Goal: Task Accomplishment & Management: Complete application form

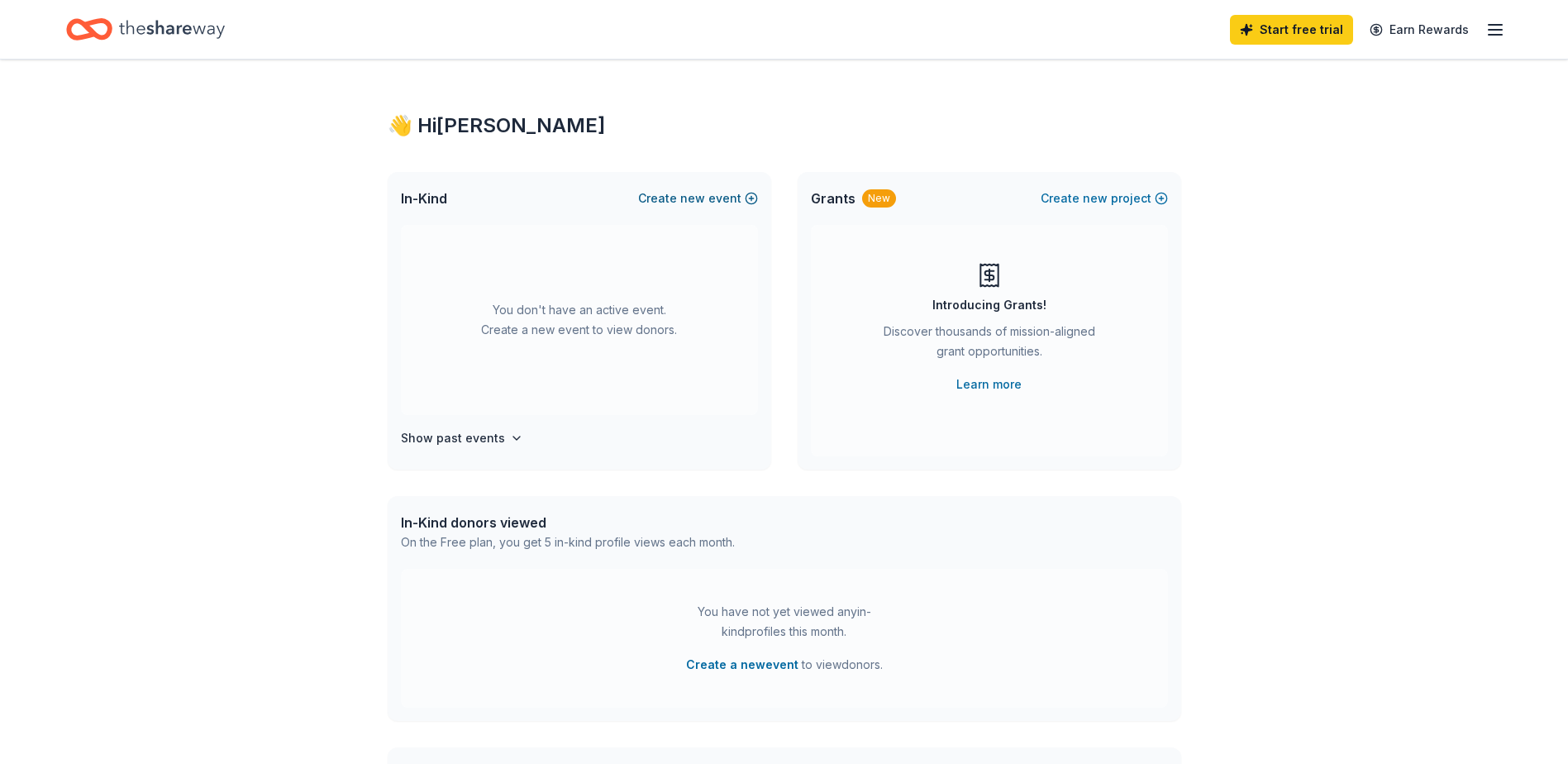
click at [701, 199] on span "new" at bounding box center [693, 198] width 25 height 20
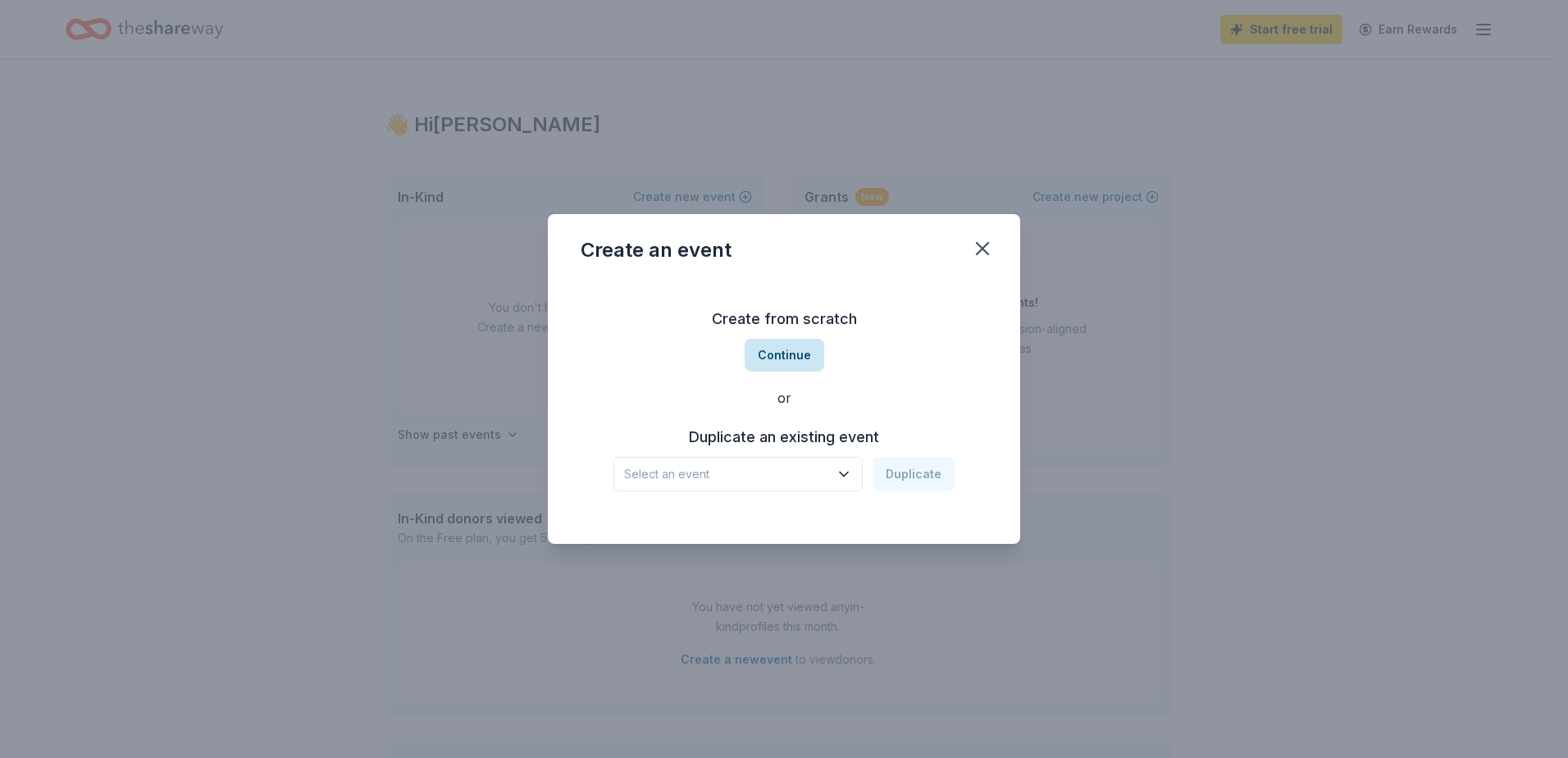
click at [784, 362] on button "Continue" at bounding box center [784, 354] width 79 height 33
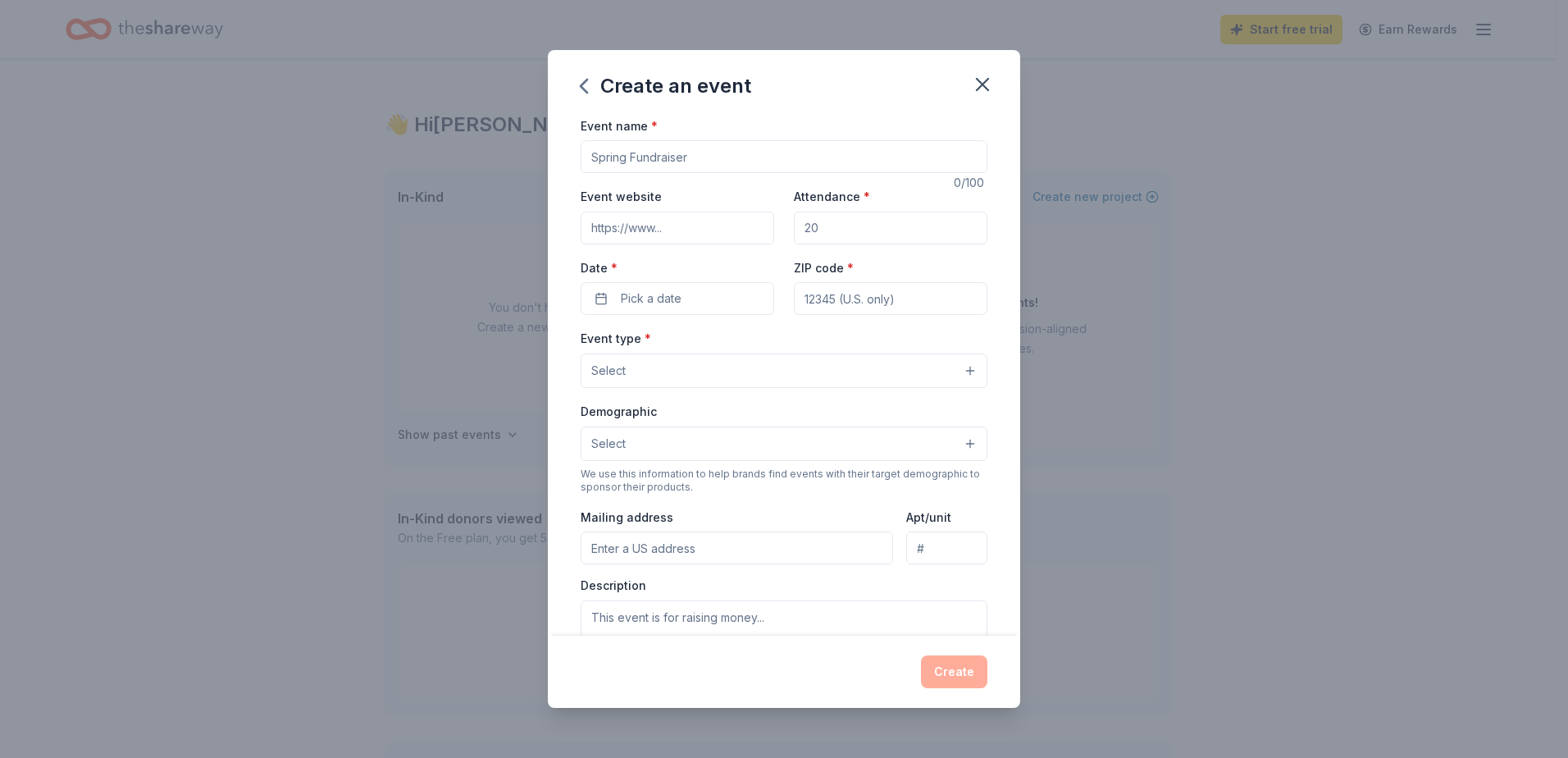
click at [660, 164] on input "Event name *" at bounding box center [784, 157] width 406 height 33
type input "Music Bingo and Raffle Fundraiser"
click at [817, 221] on input "Attendance *" at bounding box center [890, 227] width 193 height 33
type input "150"
click at [644, 287] on button "Pick a date" at bounding box center [677, 298] width 193 height 33
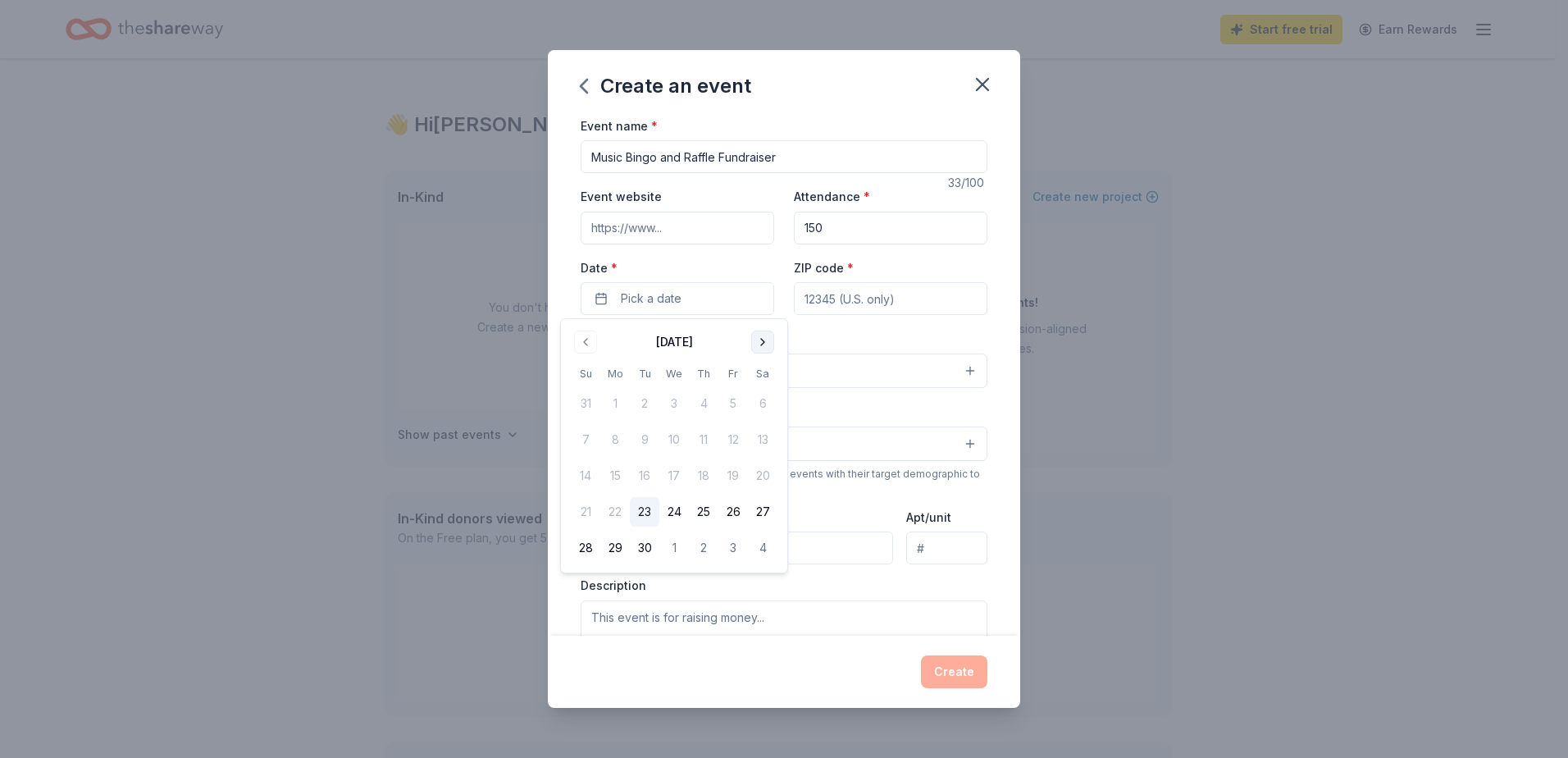
click at [753, 338] on button "Go to next month" at bounding box center [763, 342] width 23 height 23
click at [709, 437] on button "11" at bounding box center [703, 439] width 29 height 29
click at [856, 288] on input "ZIP code *" at bounding box center [890, 298] width 193 height 33
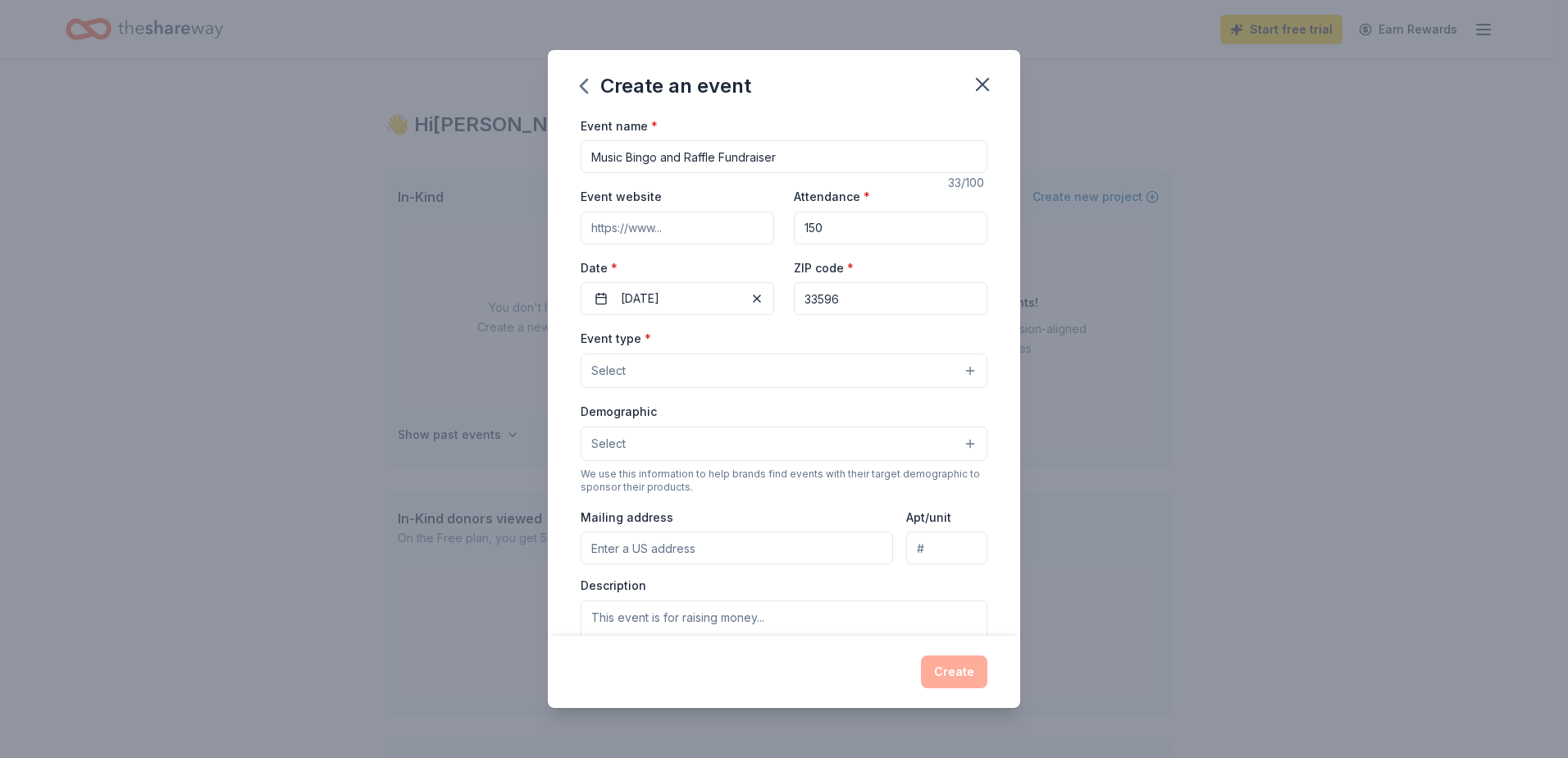
type input "33596"
click at [633, 364] on button "Select" at bounding box center [784, 371] width 406 height 35
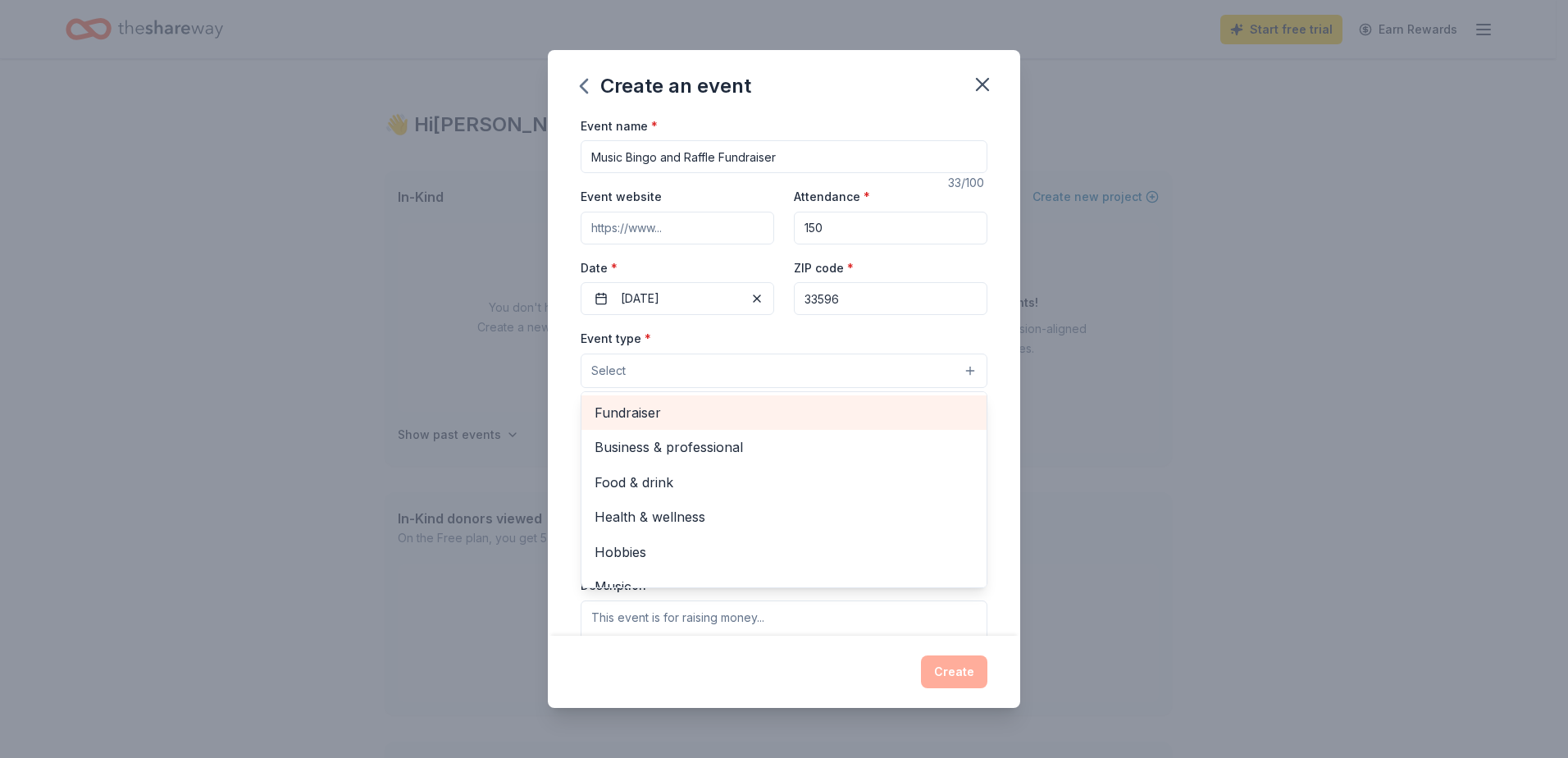
click at [648, 420] on span "Fundraiser" at bounding box center [784, 412] width 379 height 22
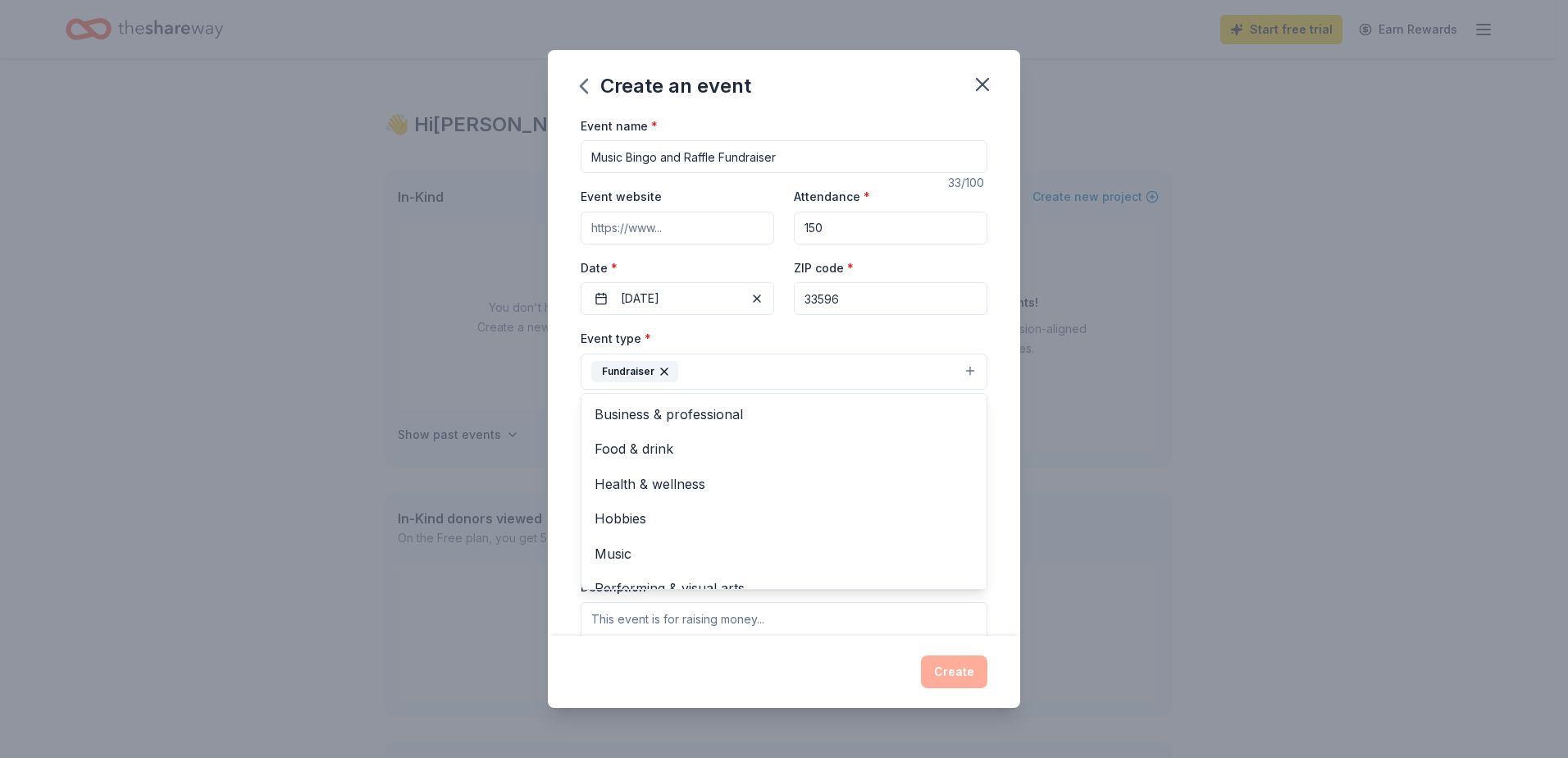
click at [887, 344] on div "Event type * Fundraiser Business & professional Food & drink Health & wellness …" at bounding box center [784, 358] width 406 height 61
click at [733, 453] on button "Select" at bounding box center [784, 445] width 406 height 35
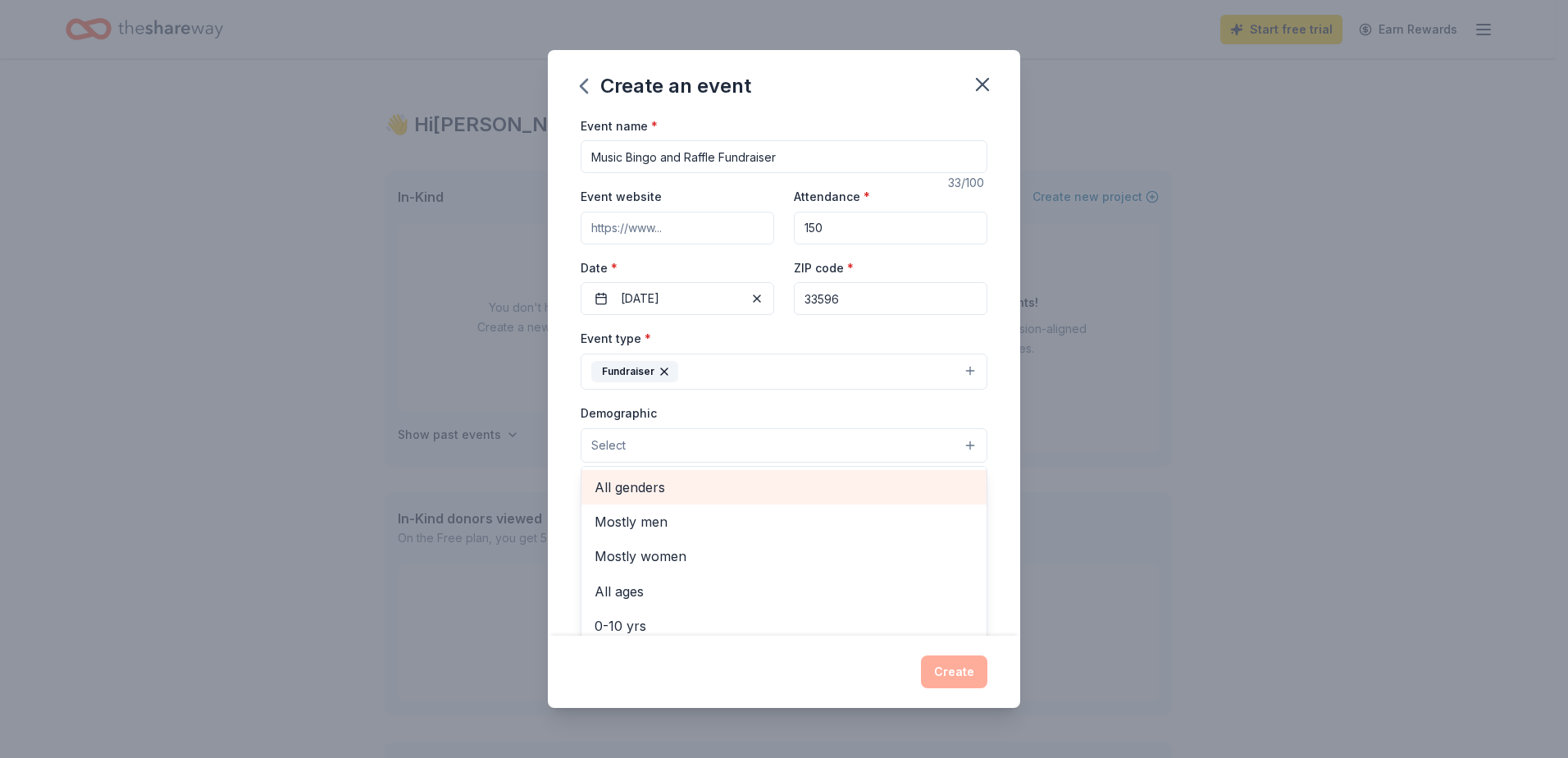
click at [719, 482] on span "All genders" at bounding box center [784, 486] width 379 height 22
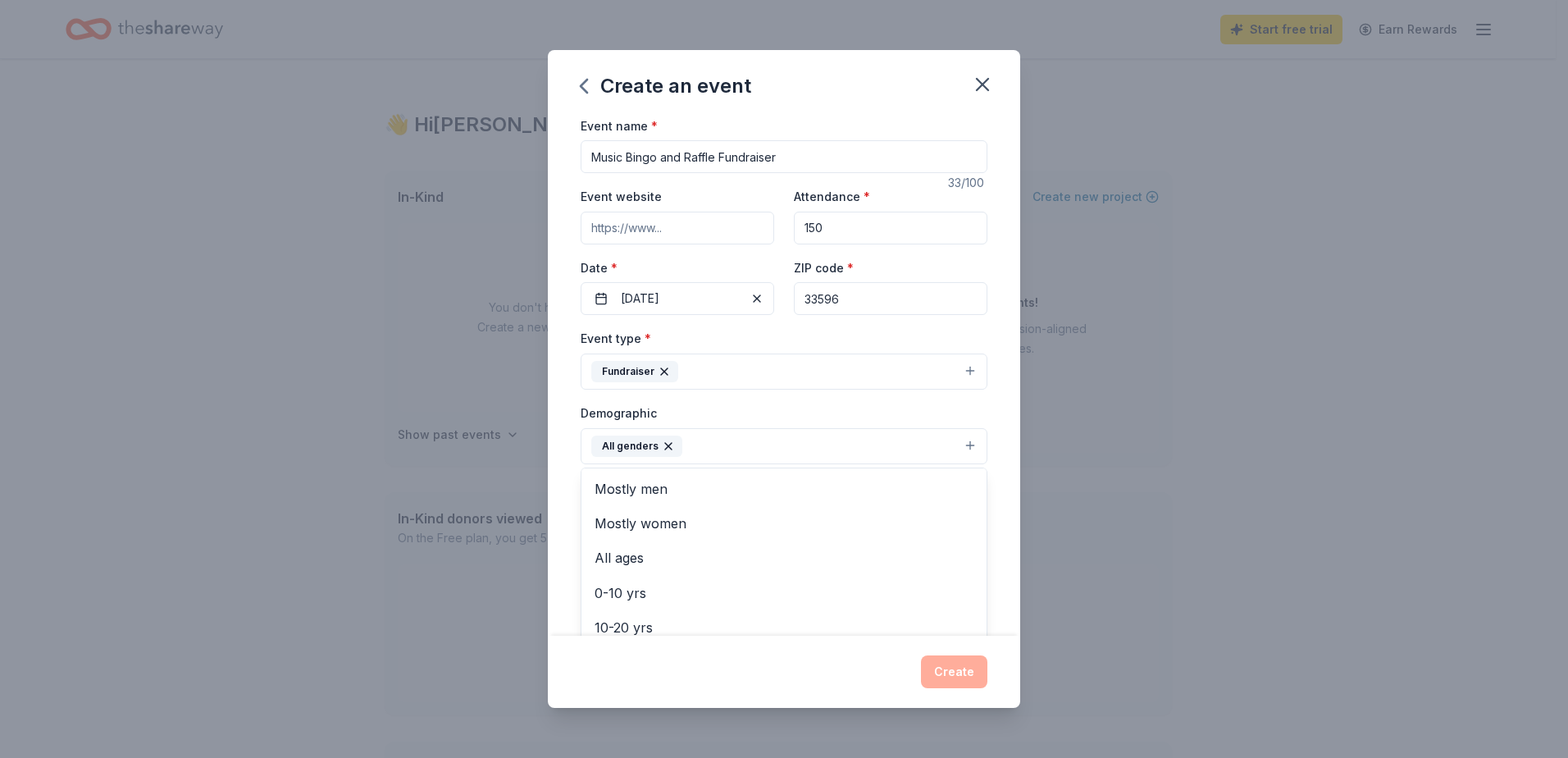
click at [914, 428] on button "All genders" at bounding box center [784, 446] width 406 height 36
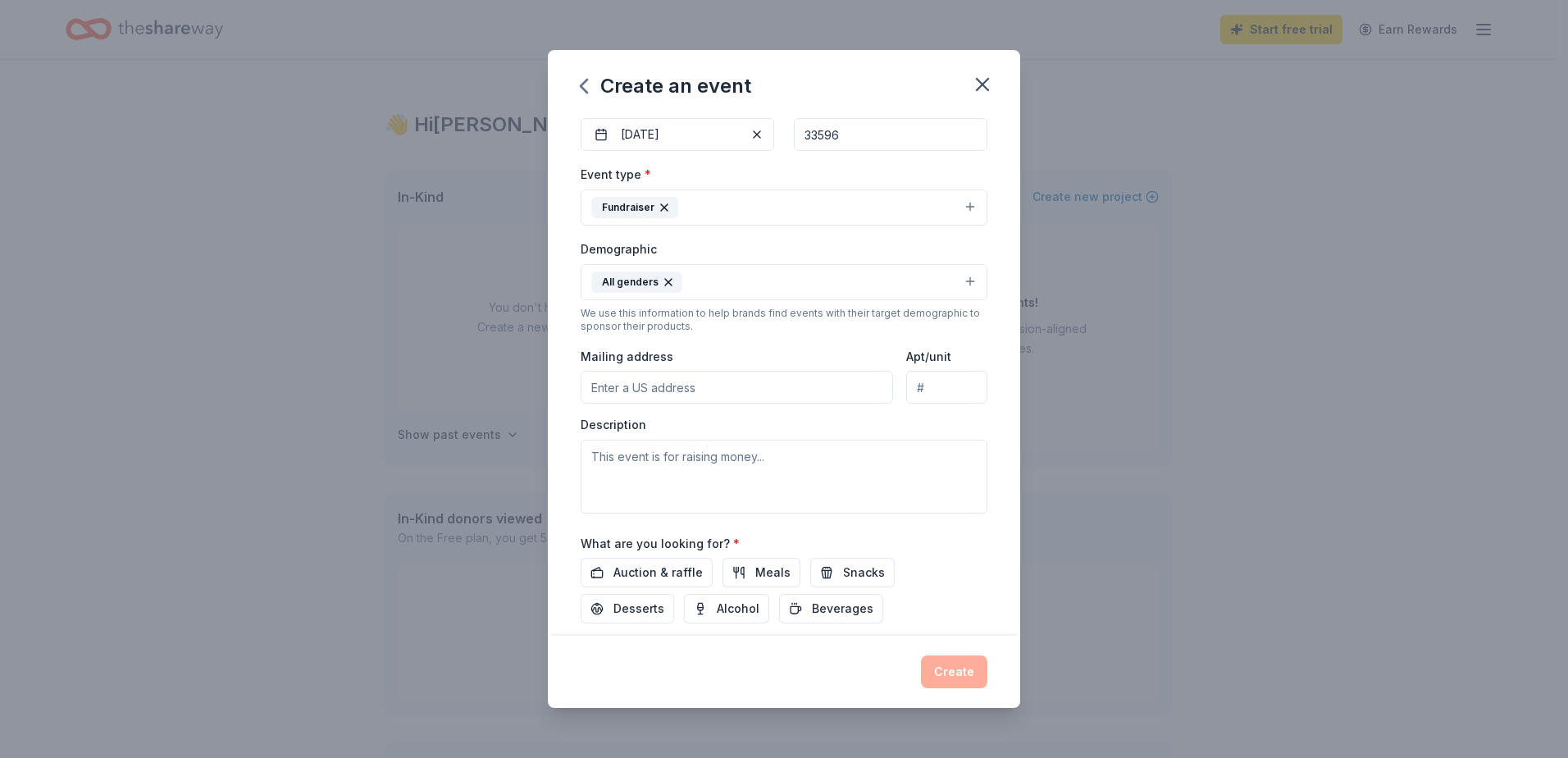
click at [675, 400] on input "Mailing address" at bounding box center [736, 387] width 312 height 33
type input "402 Oakfield Dr Brandon, FL 33511"
click at [630, 472] on textarea at bounding box center [784, 476] width 406 height 74
type textarea "f"
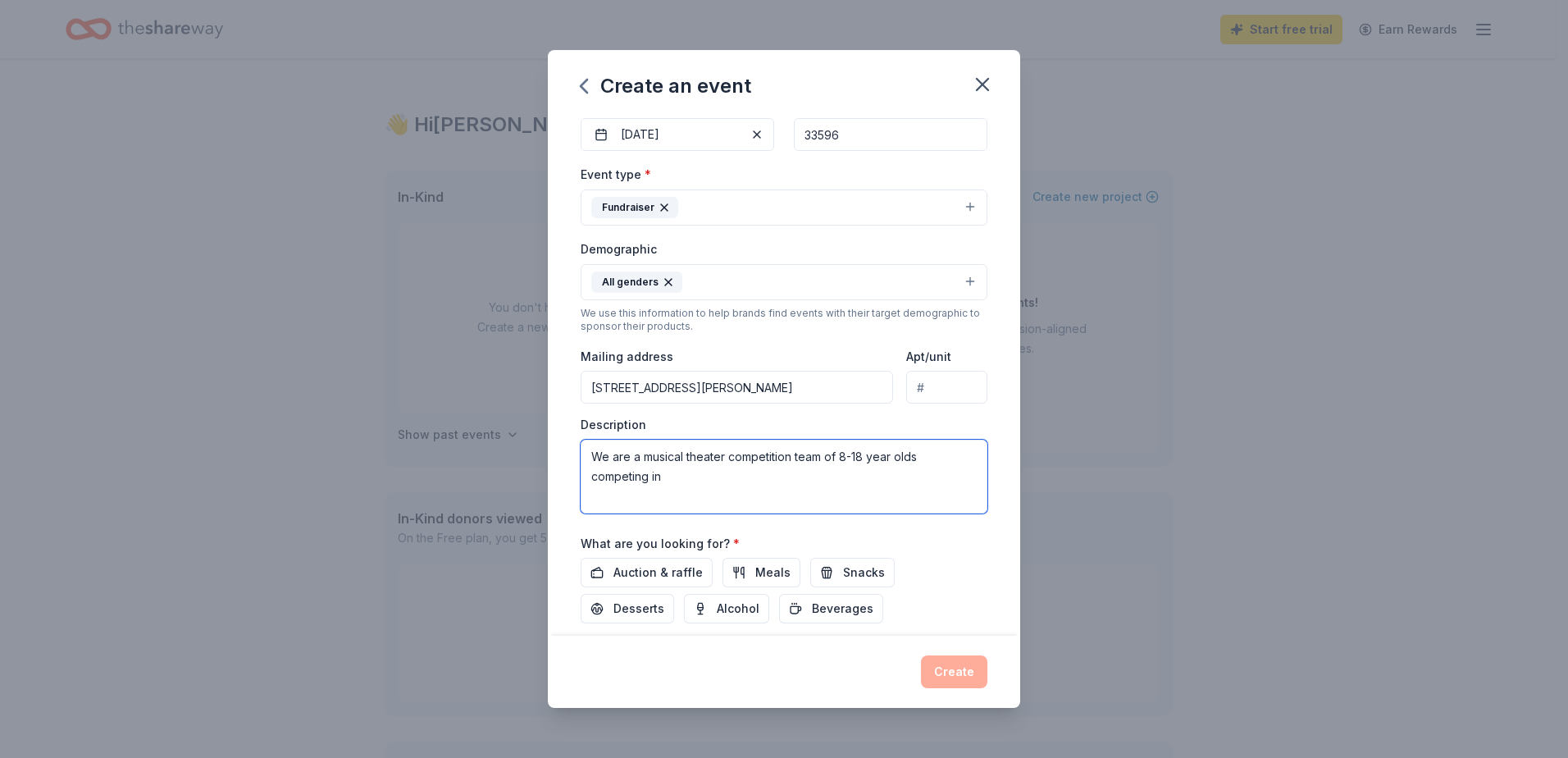
click at [683, 482] on textarea "We are a musical theater competition team of 8-18 year olds competing in" at bounding box center [784, 476] width 406 height 74
click at [951, 478] on textarea "We are a musical theater competition team of 8-18 year olds competing in solos,…" at bounding box center [784, 476] width 406 height 74
type textarea "We are a musical theater competition team of 8-18 year olds competing in solos,…"
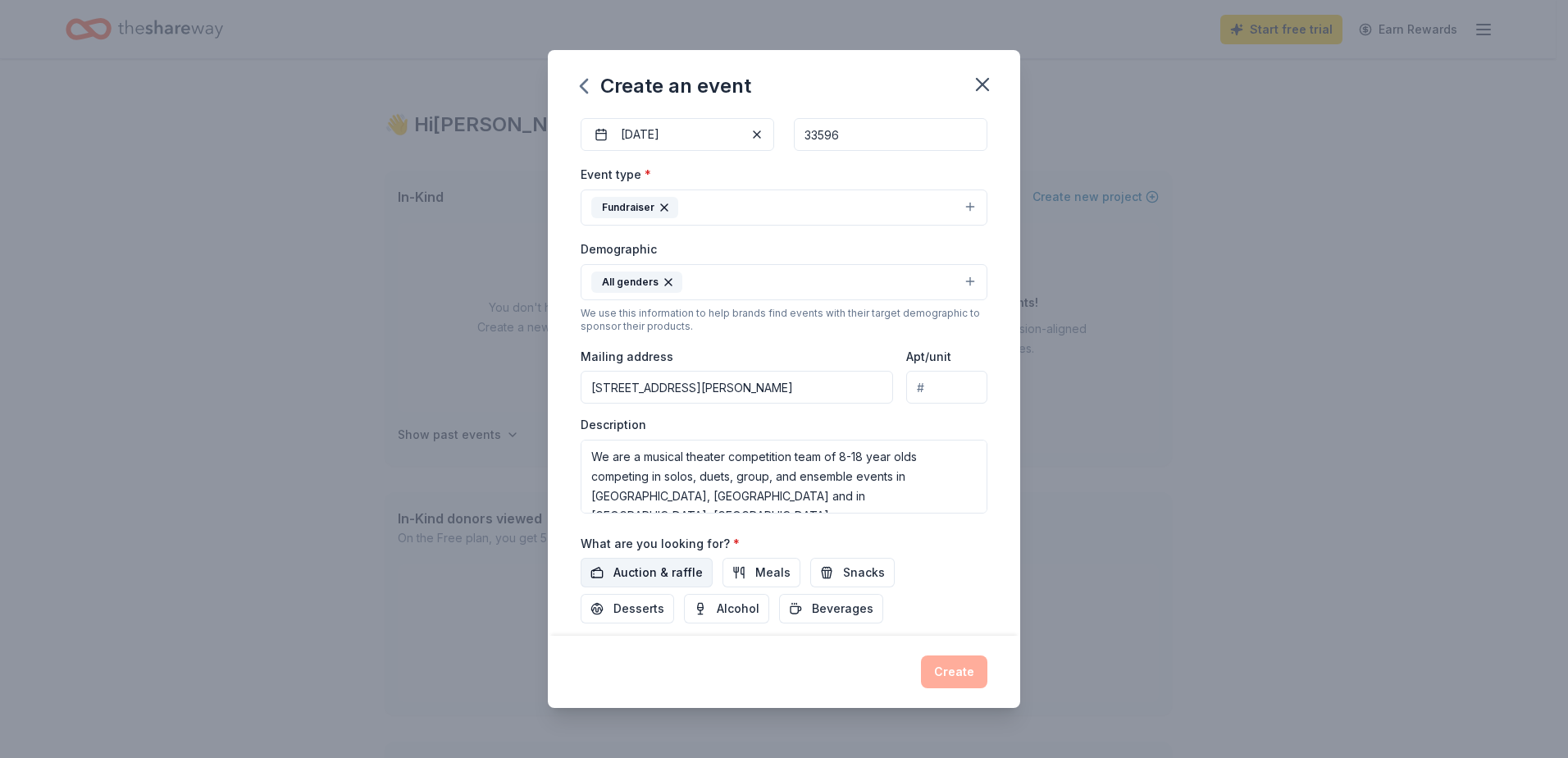
click at [674, 569] on span "Auction & raffle" at bounding box center [658, 572] width 90 height 20
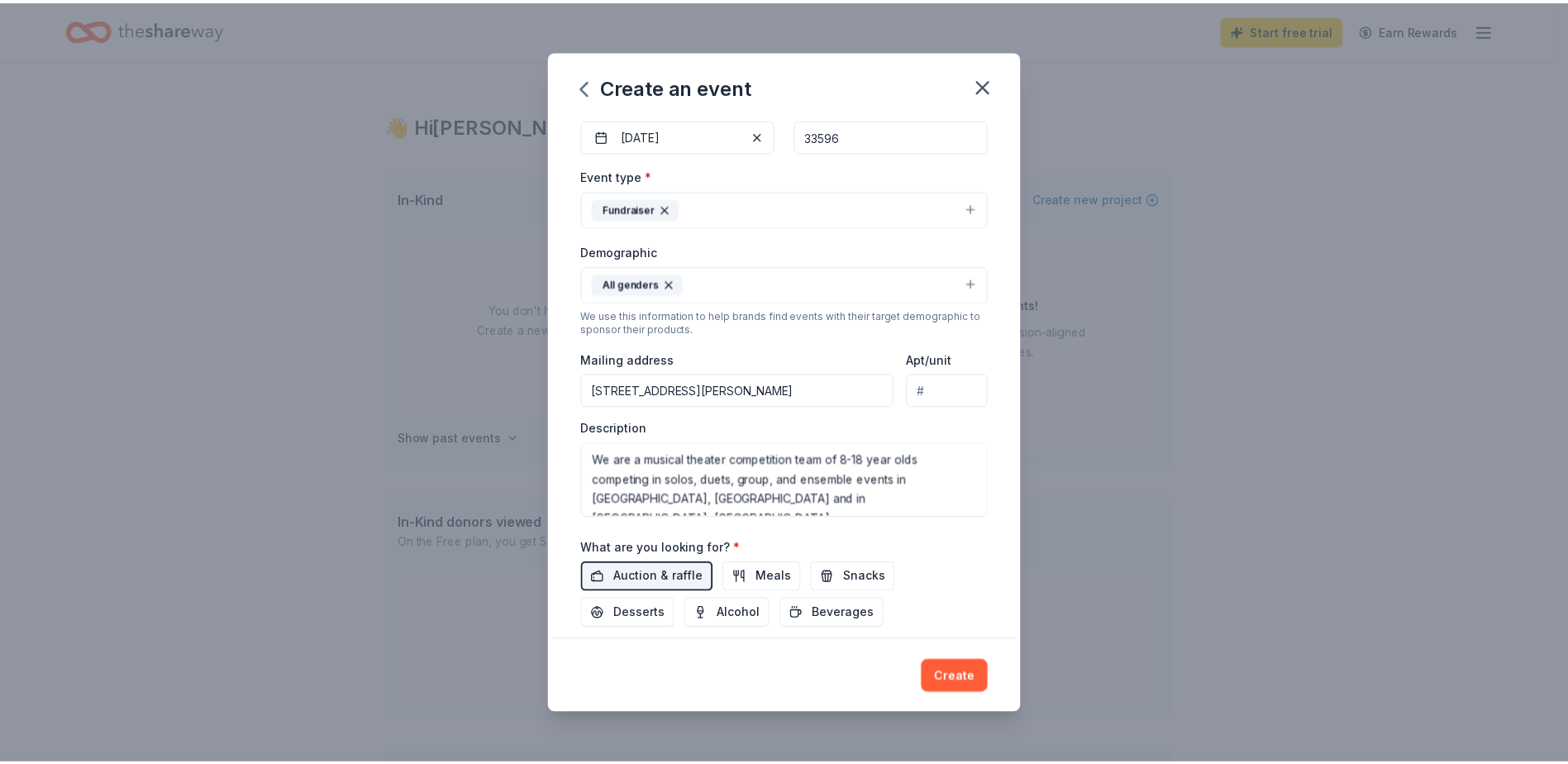
scroll to position [269, 0]
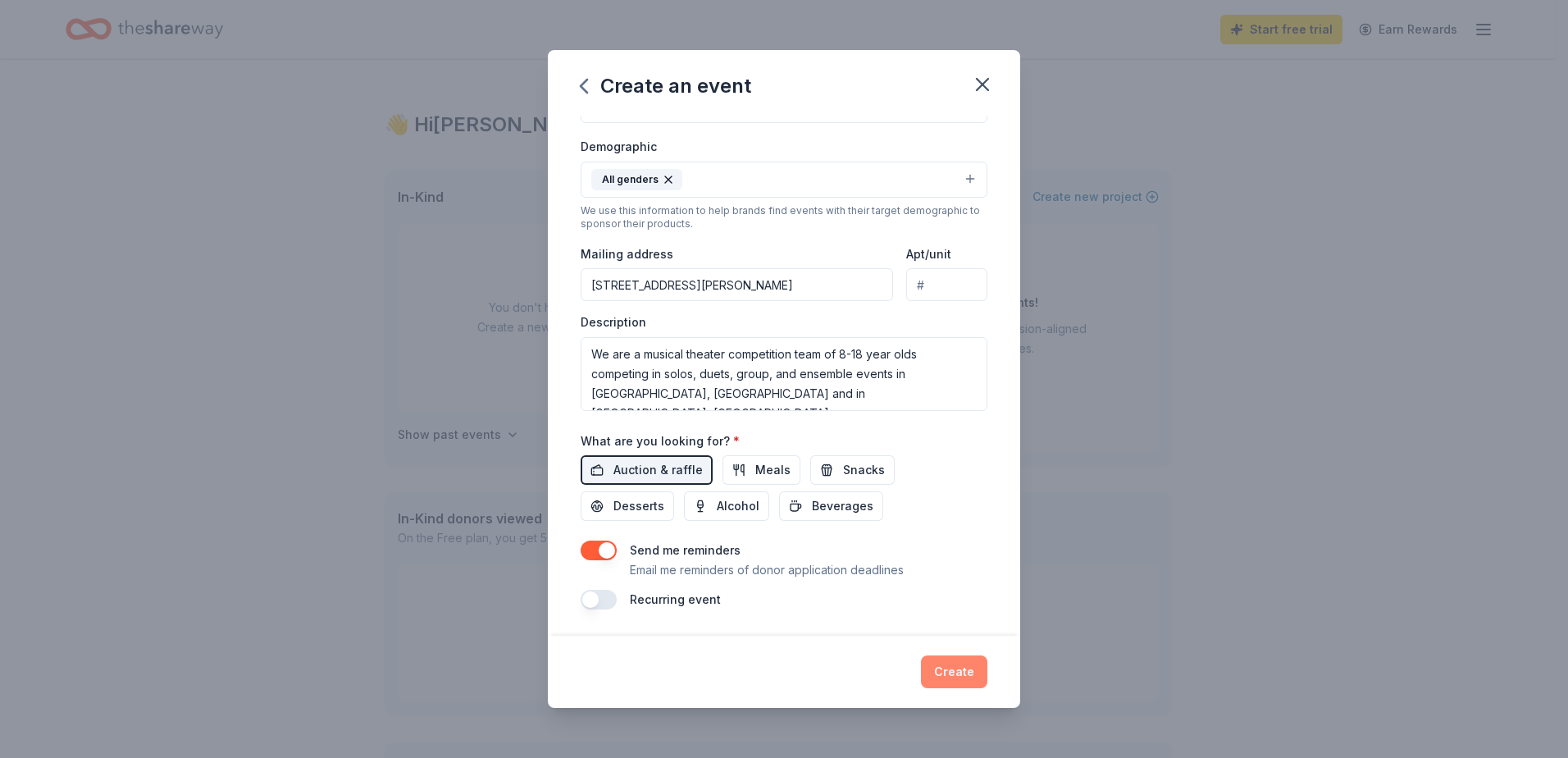
click at [962, 667] on button "Create" at bounding box center [954, 671] width 66 height 33
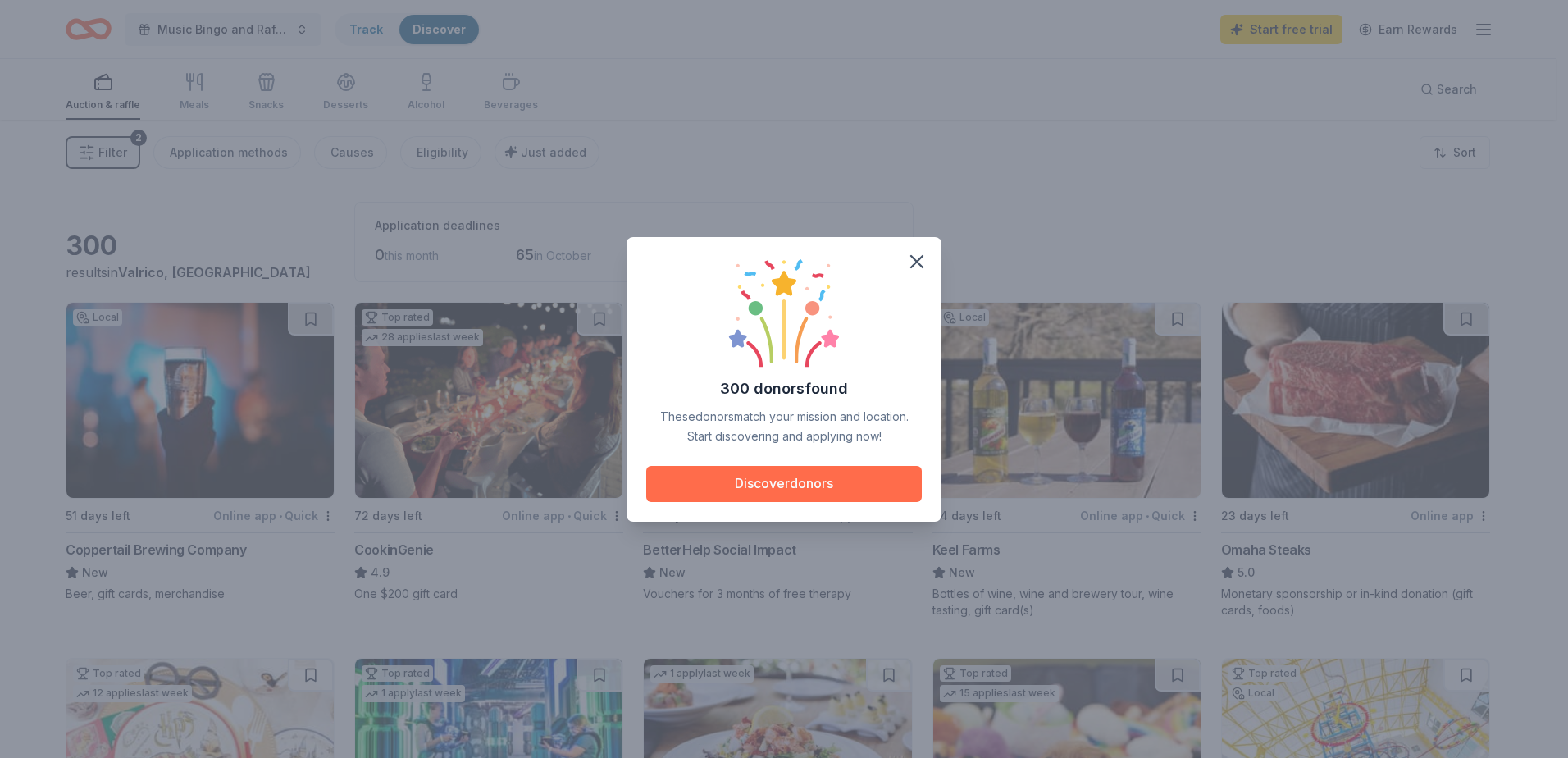
click at [701, 474] on button "Discover donors" at bounding box center [784, 484] width 275 height 36
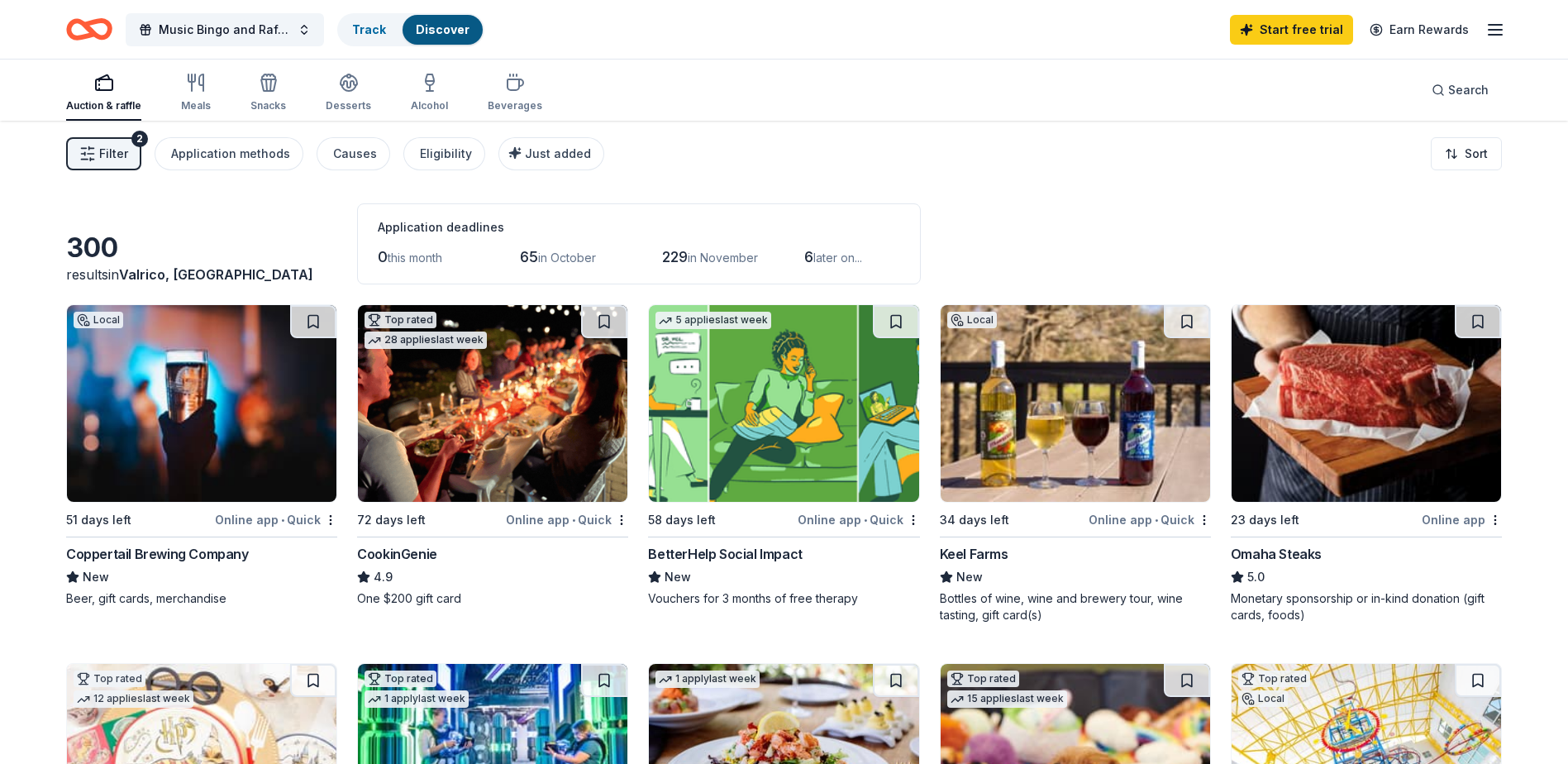
click at [212, 467] on img at bounding box center [201, 403] width 270 height 197
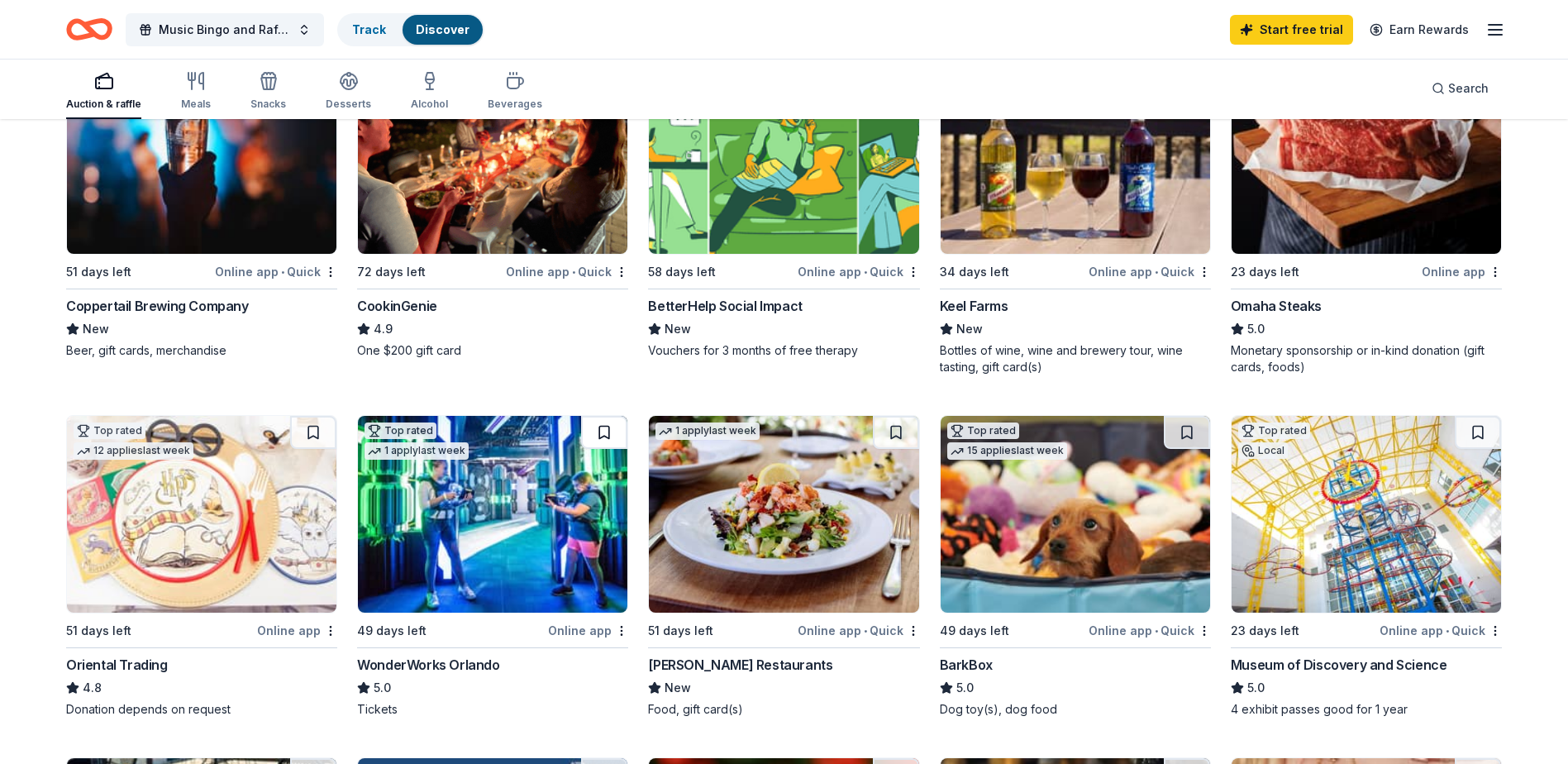
click at [601, 431] on button at bounding box center [603, 432] width 47 height 33
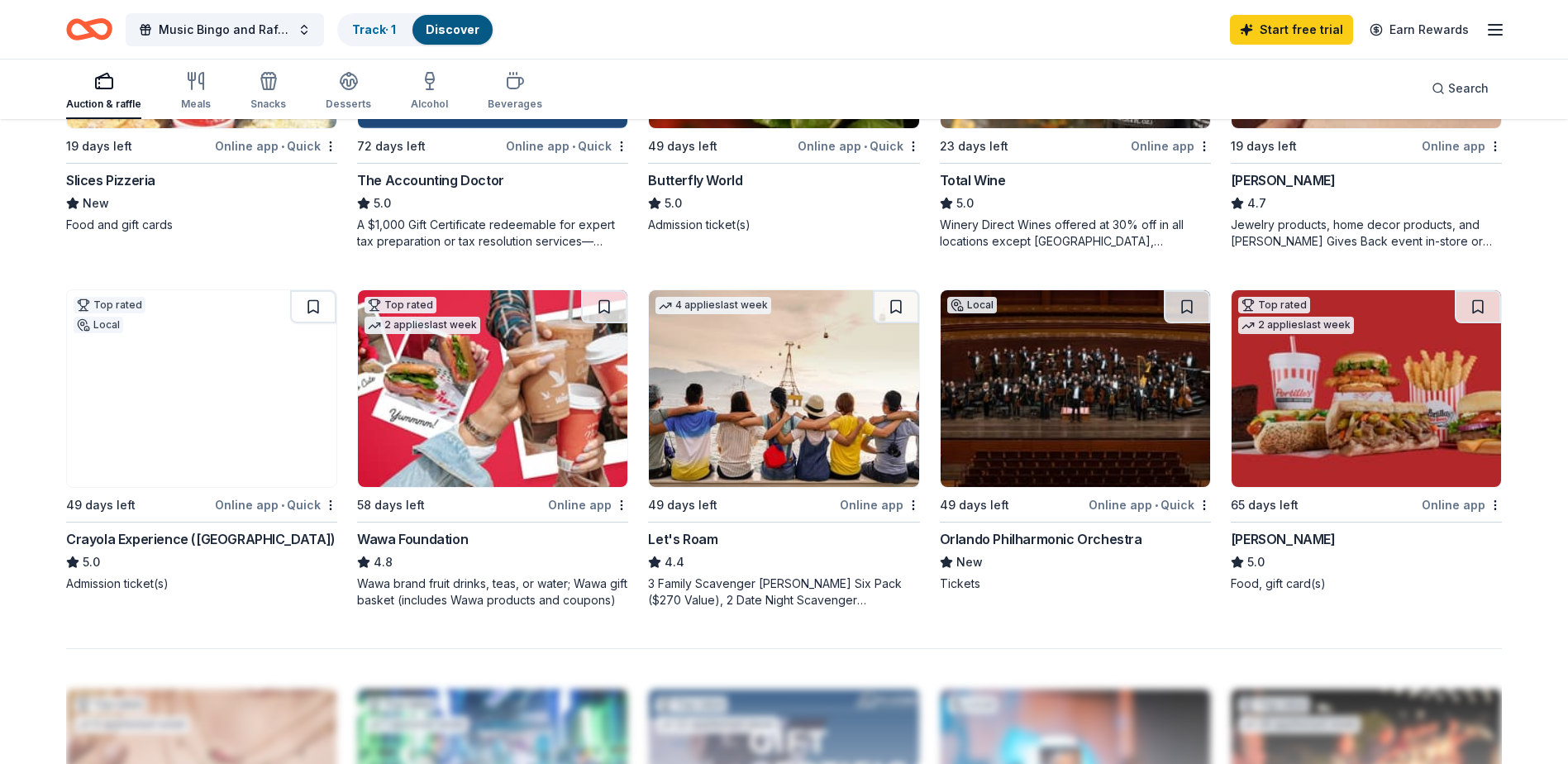
scroll to position [744, 0]
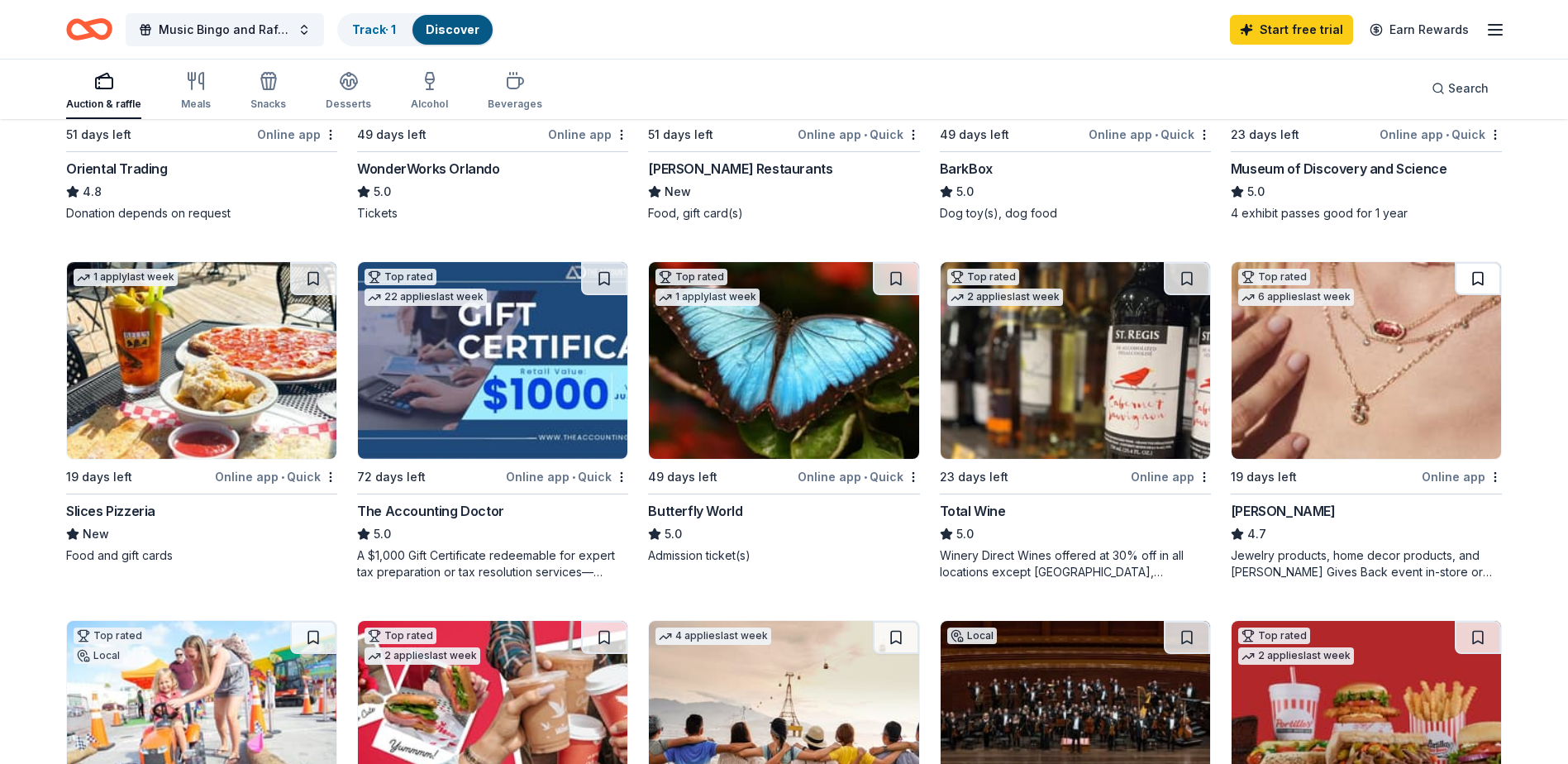
click at [1473, 277] on button at bounding box center [1478, 278] width 47 height 33
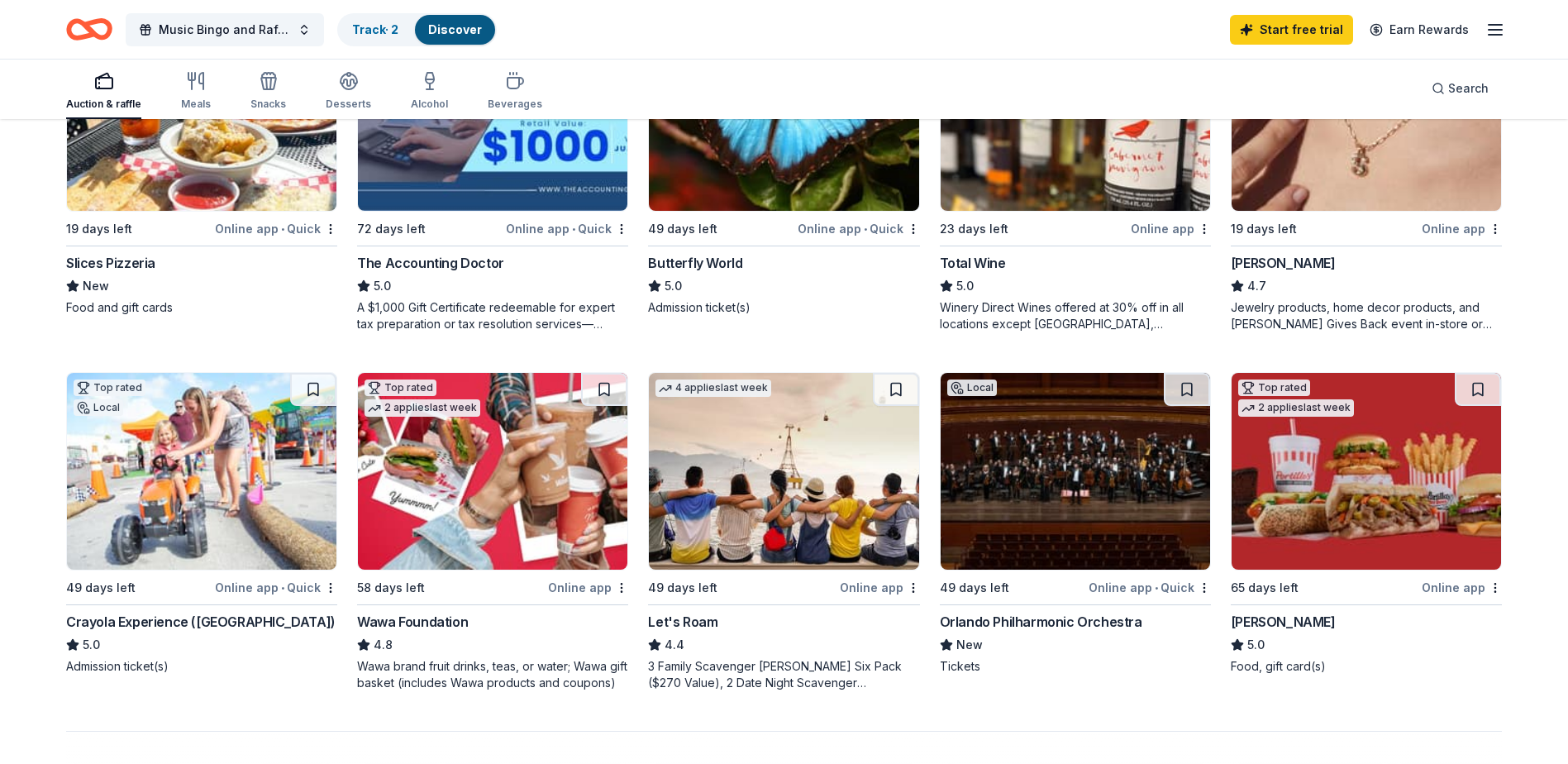
scroll to position [1075, 0]
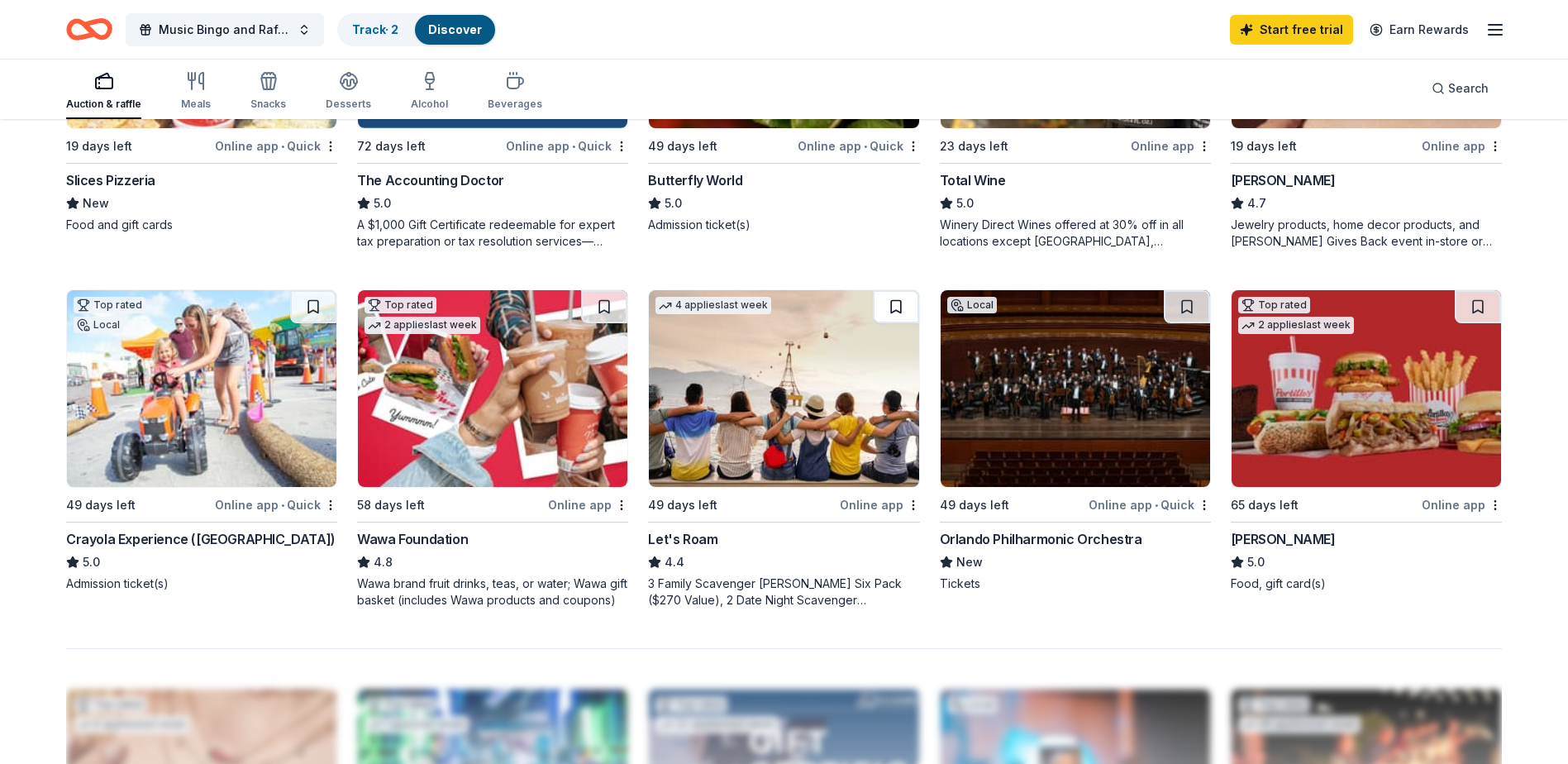
click at [889, 308] on button at bounding box center [896, 306] width 47 height 33
click at [601, 306] on button at bounding box center [603, 306] width 47 height 33
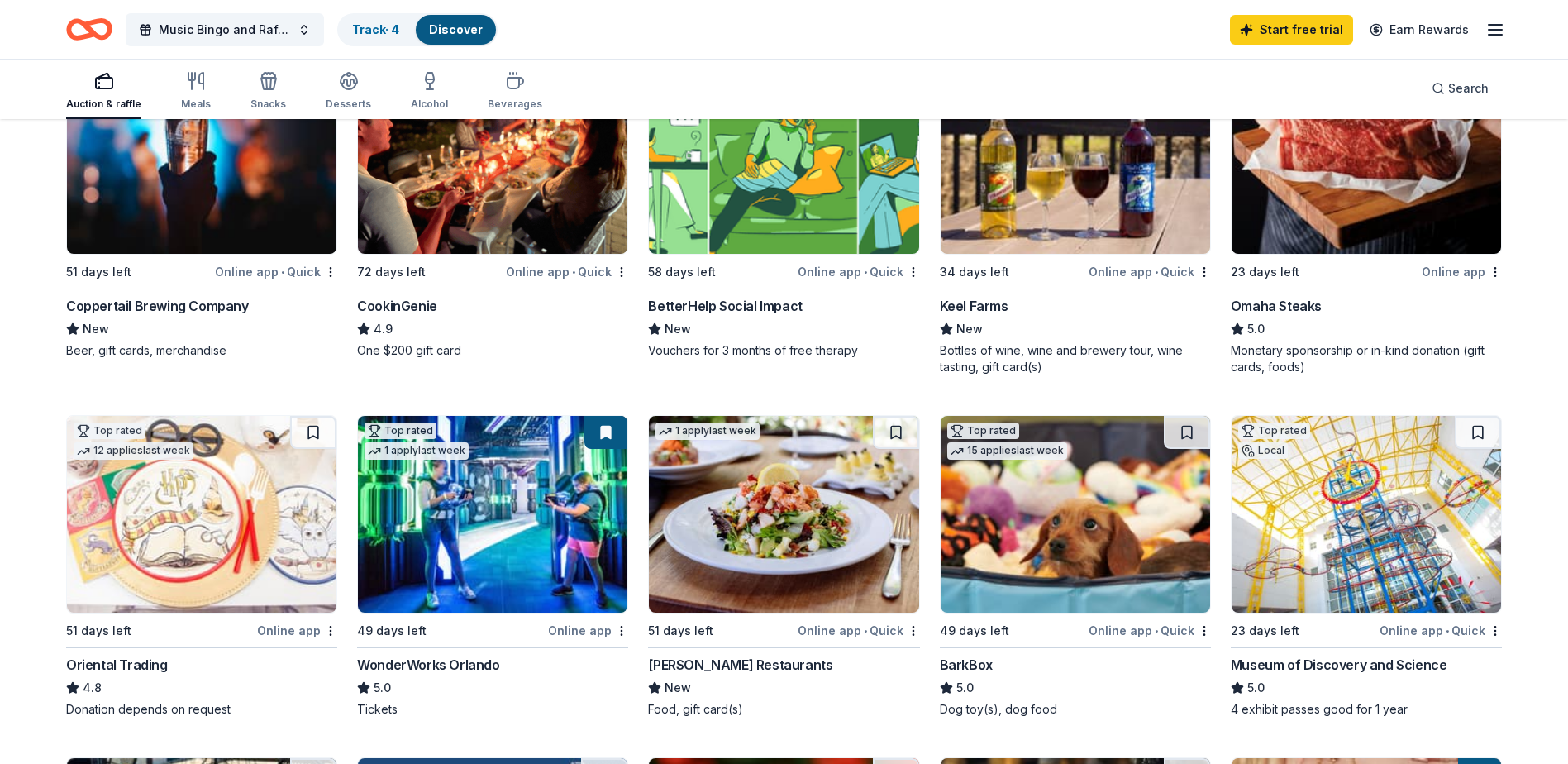
scroll to position [496, 0]
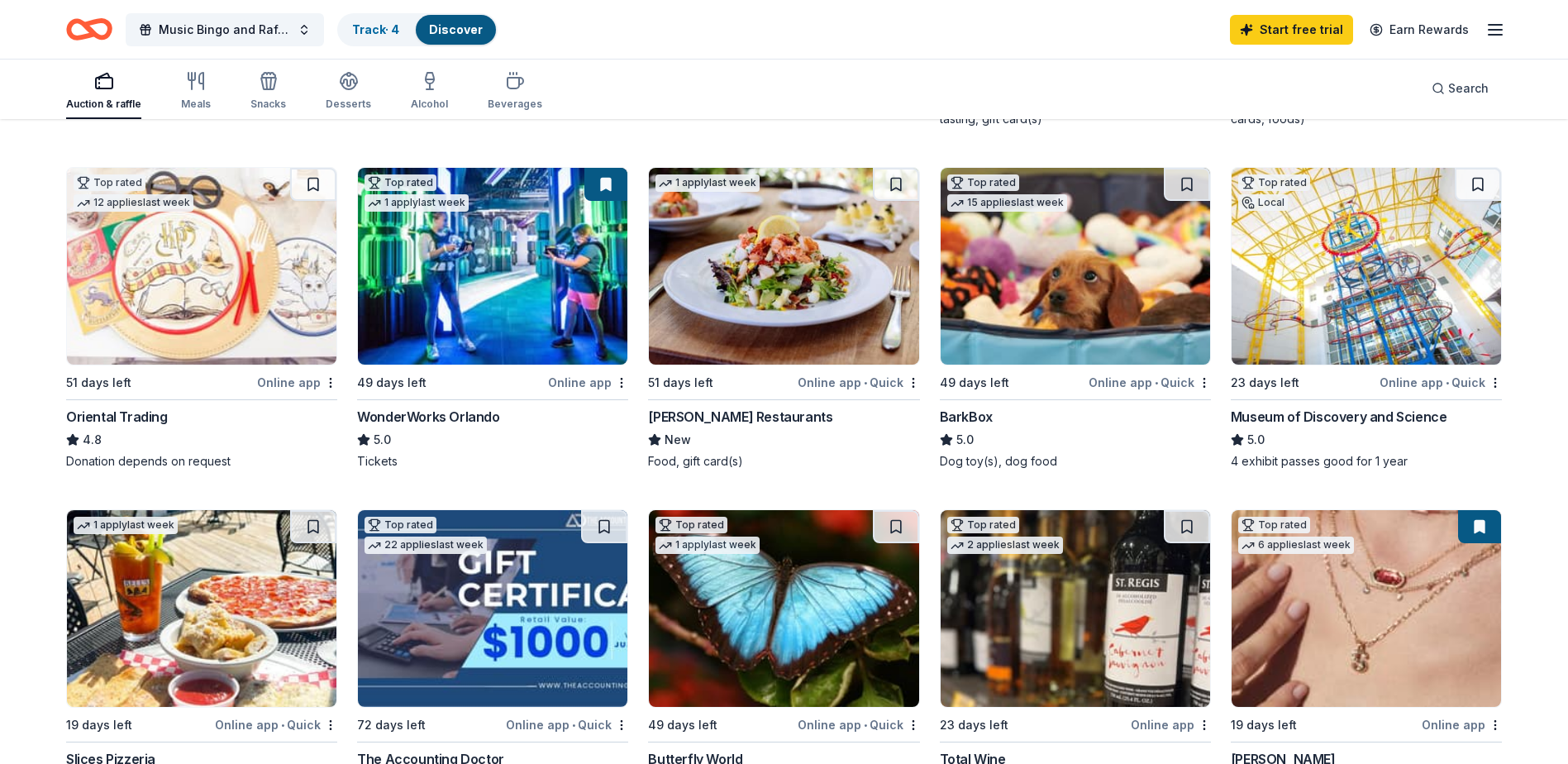
click at [803, 283] on img at bounding box center [784, 266] width 270 height 197
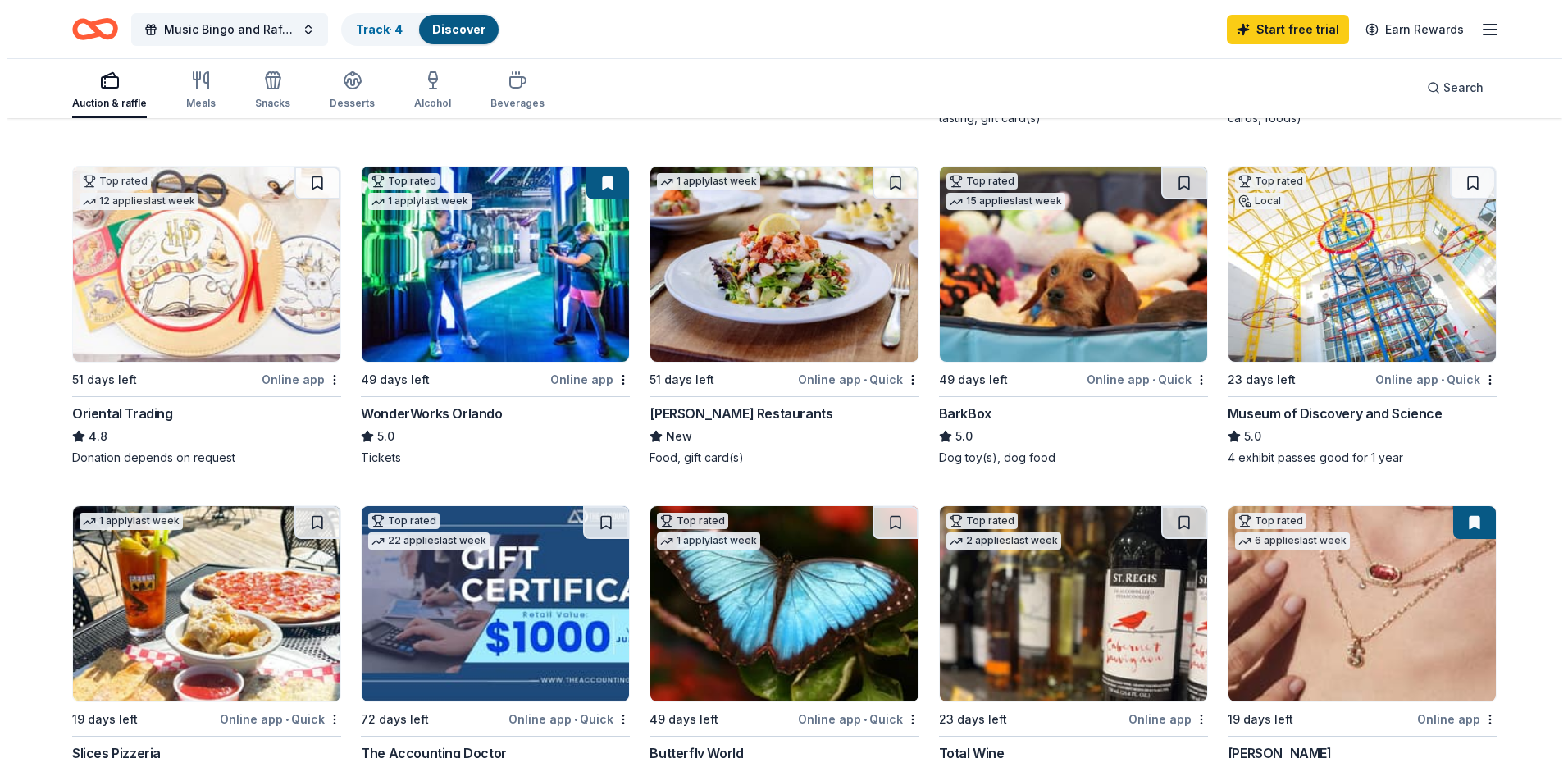
scroll to position [0, 0]
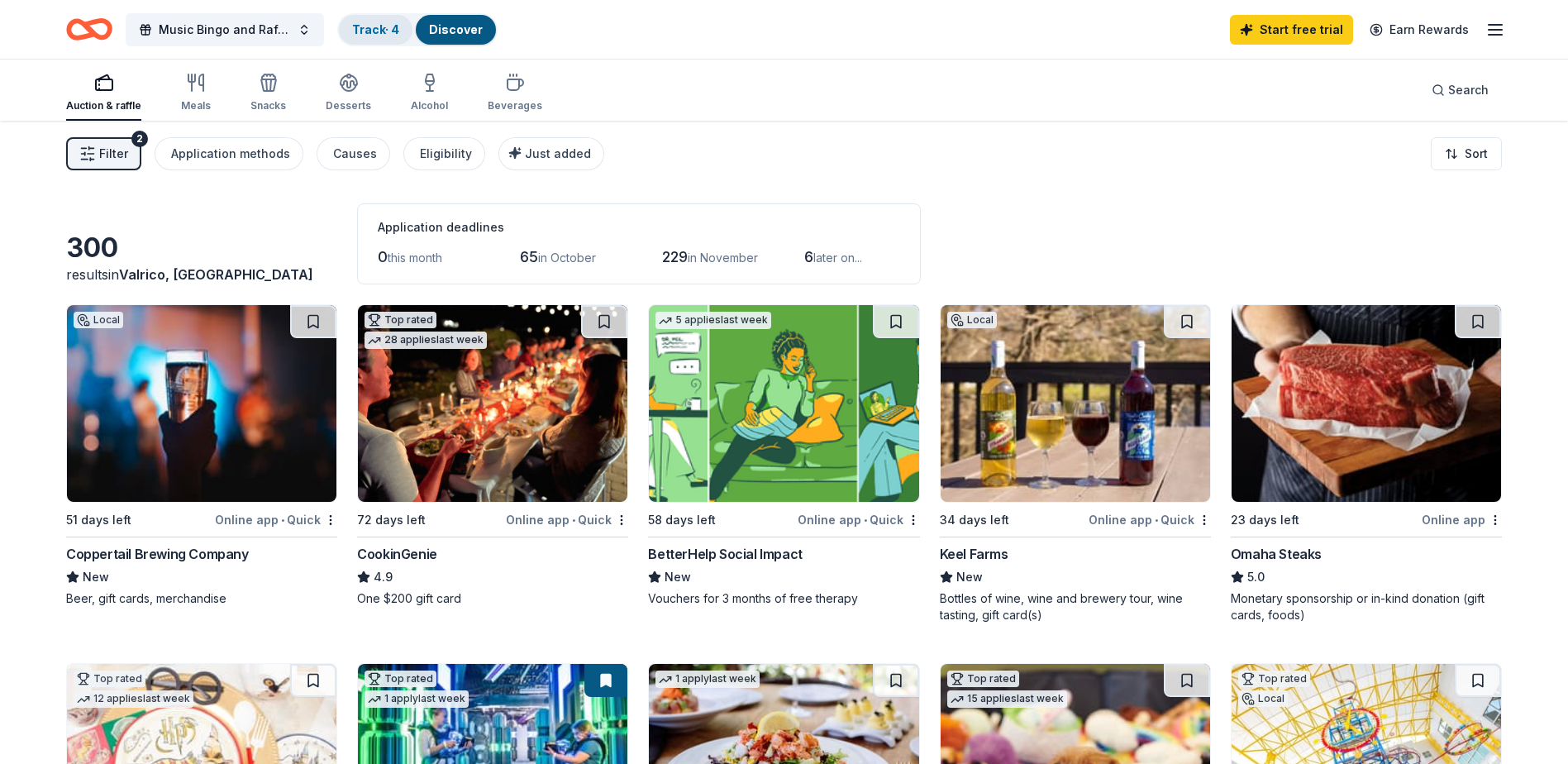
click at [373, 23] on link "Track · 4" at bounding box center [376, 29] width 48 height 14
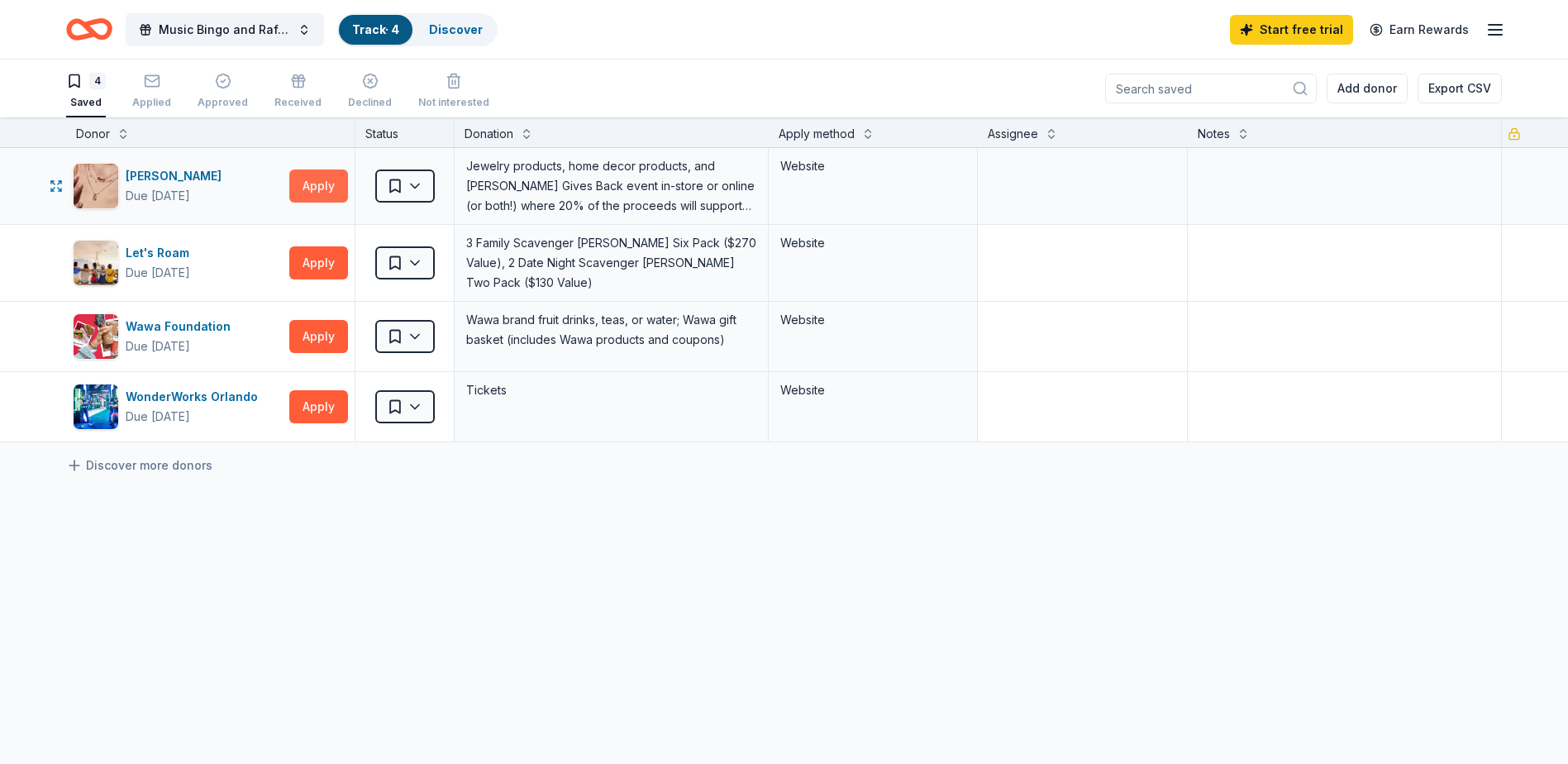
click at [333, 180] on button "Apply" at bounding box center [318, 185] width 59 height 33
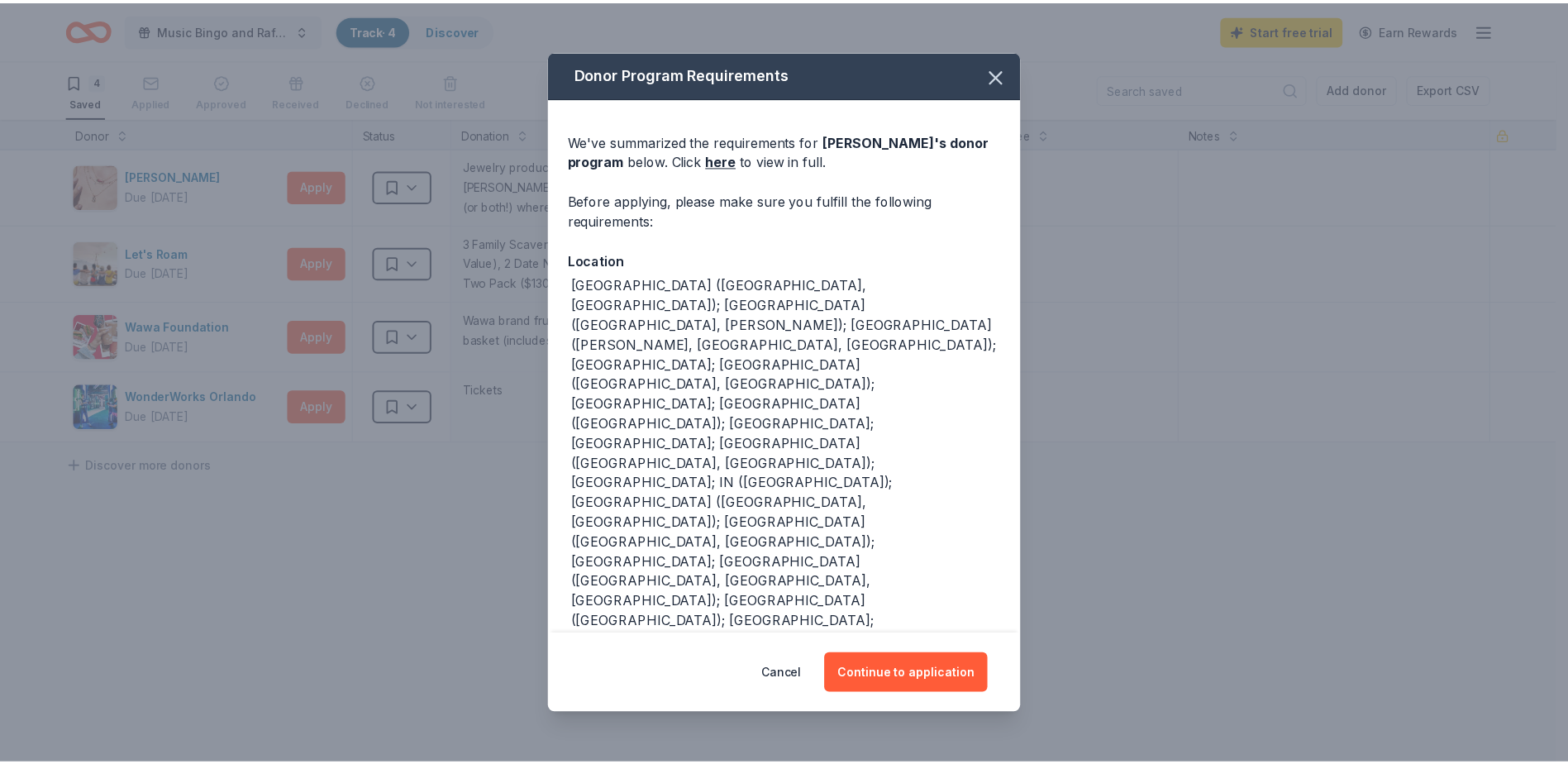
scroll to position [60, 0]
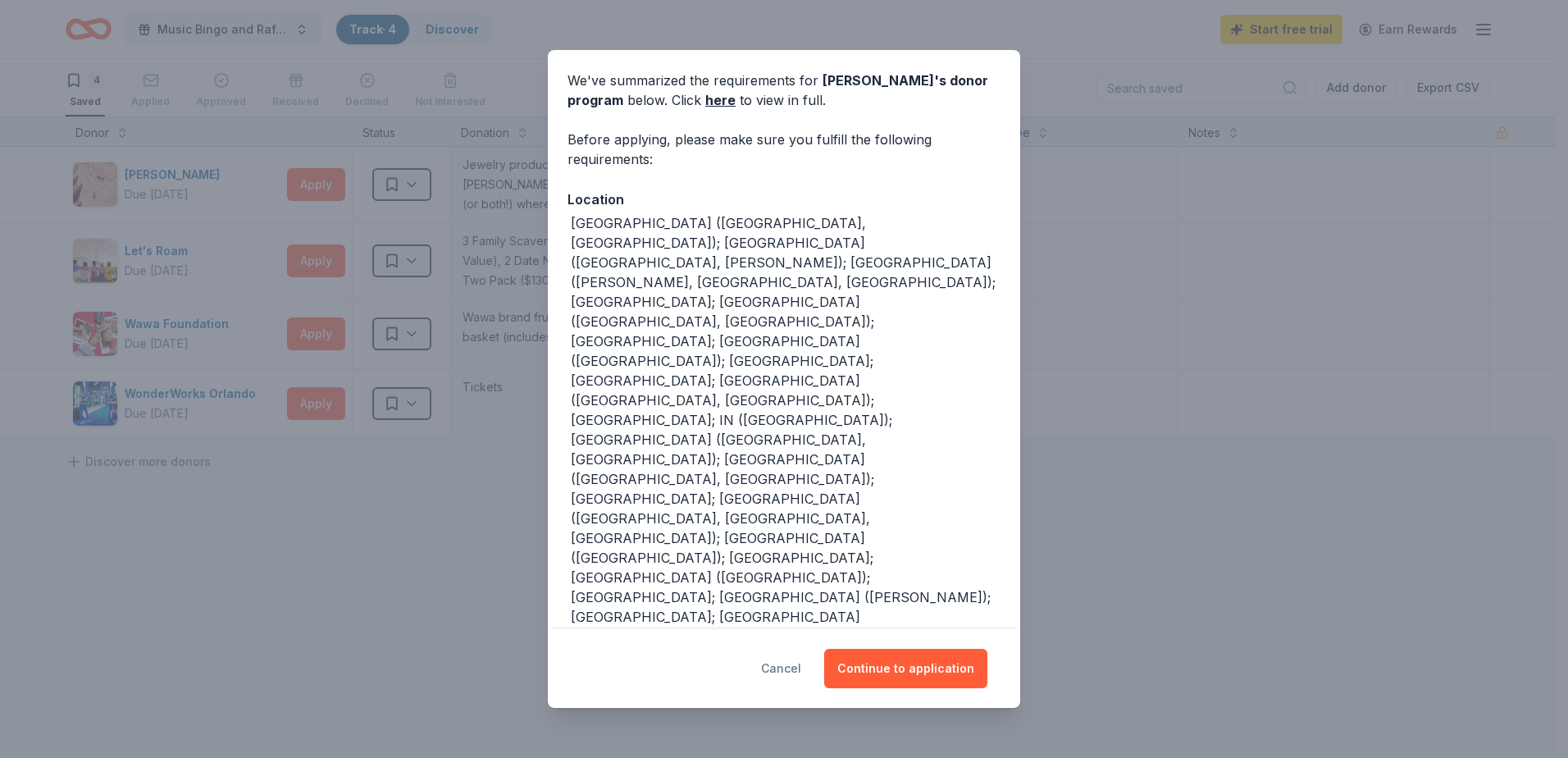
click at [783, 669] on button "Cancel" at bounding box center [781, 668] width 41 height 40
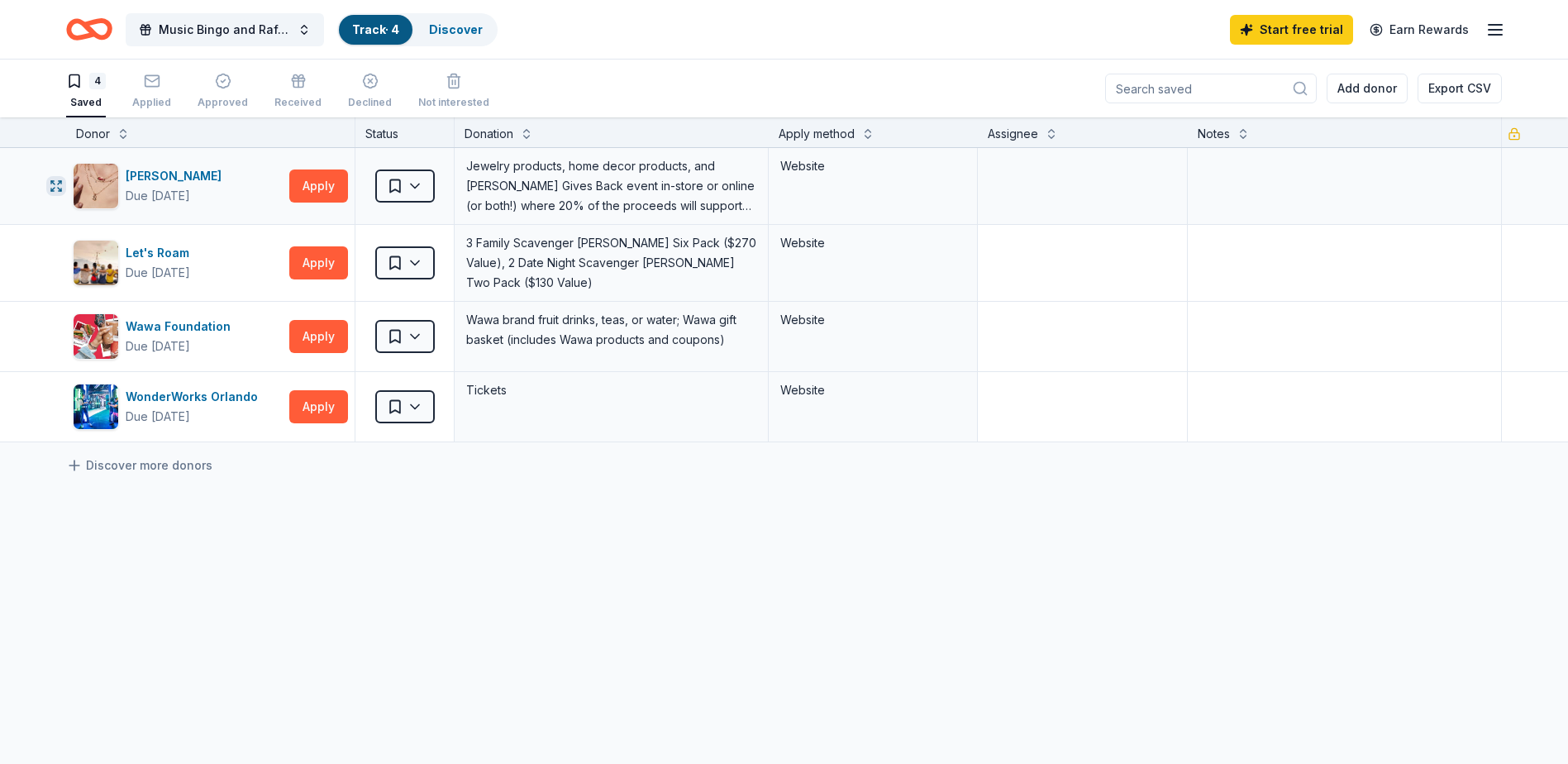
click at [51, 183] on icon "button" at bounding box center [52, 181] width 3 height 3
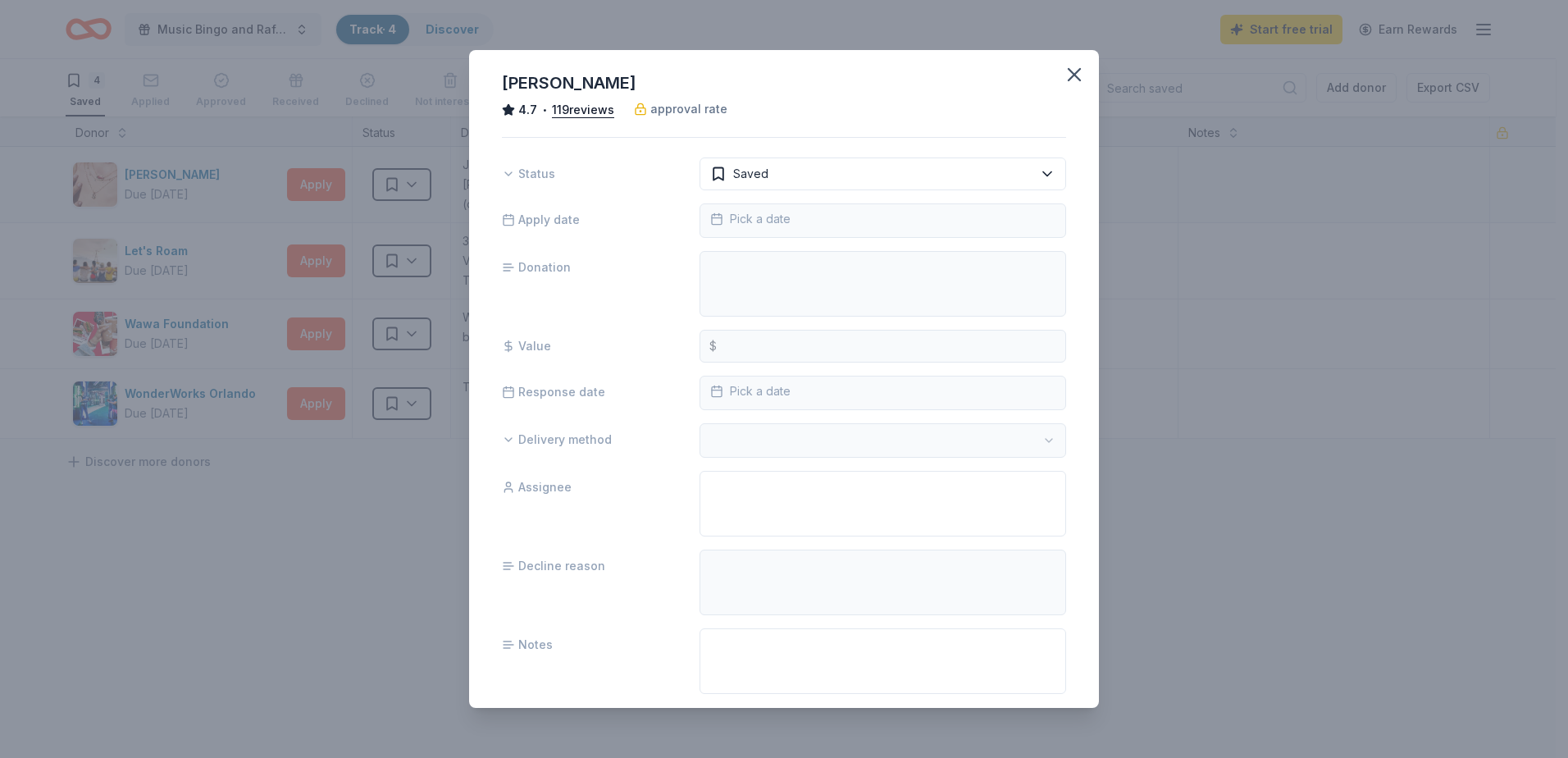
click at [51, 182] on div "Kendra Scott 4.7 • 119 reviews approval rate Status Saved Apply date Pick a dat…" at bounding box center [784, 379] width 1568 height 758
click at [1063, 86] on button "button" at bounding box center [1074, 74] width 36 height 36
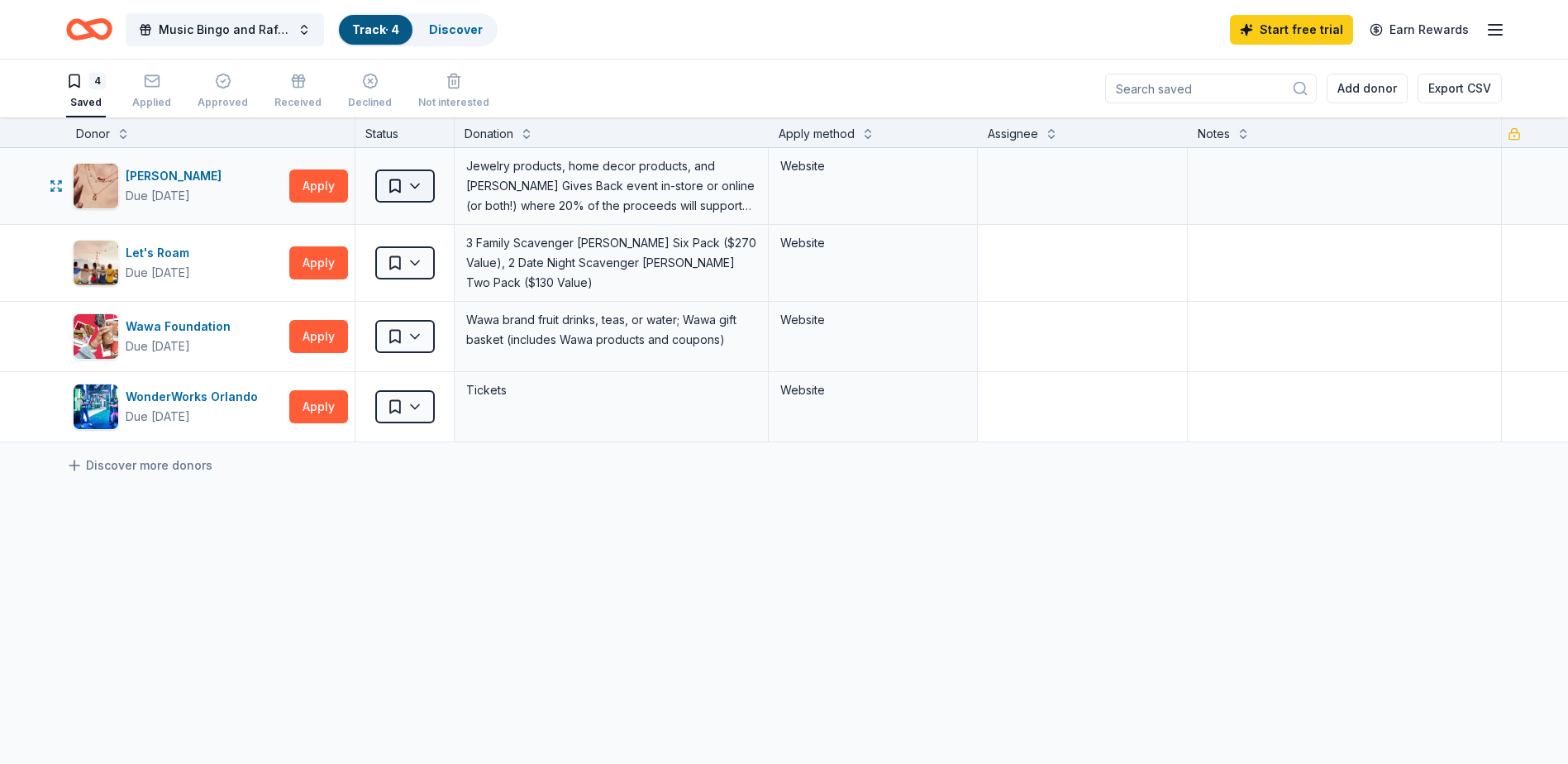
click at [430, 197] on html "10% Music Bingo and Raffle Fundraiser Track · 4 Discover Start free trial Earn …" at bounding box center [784, 382] width 1568 height 764
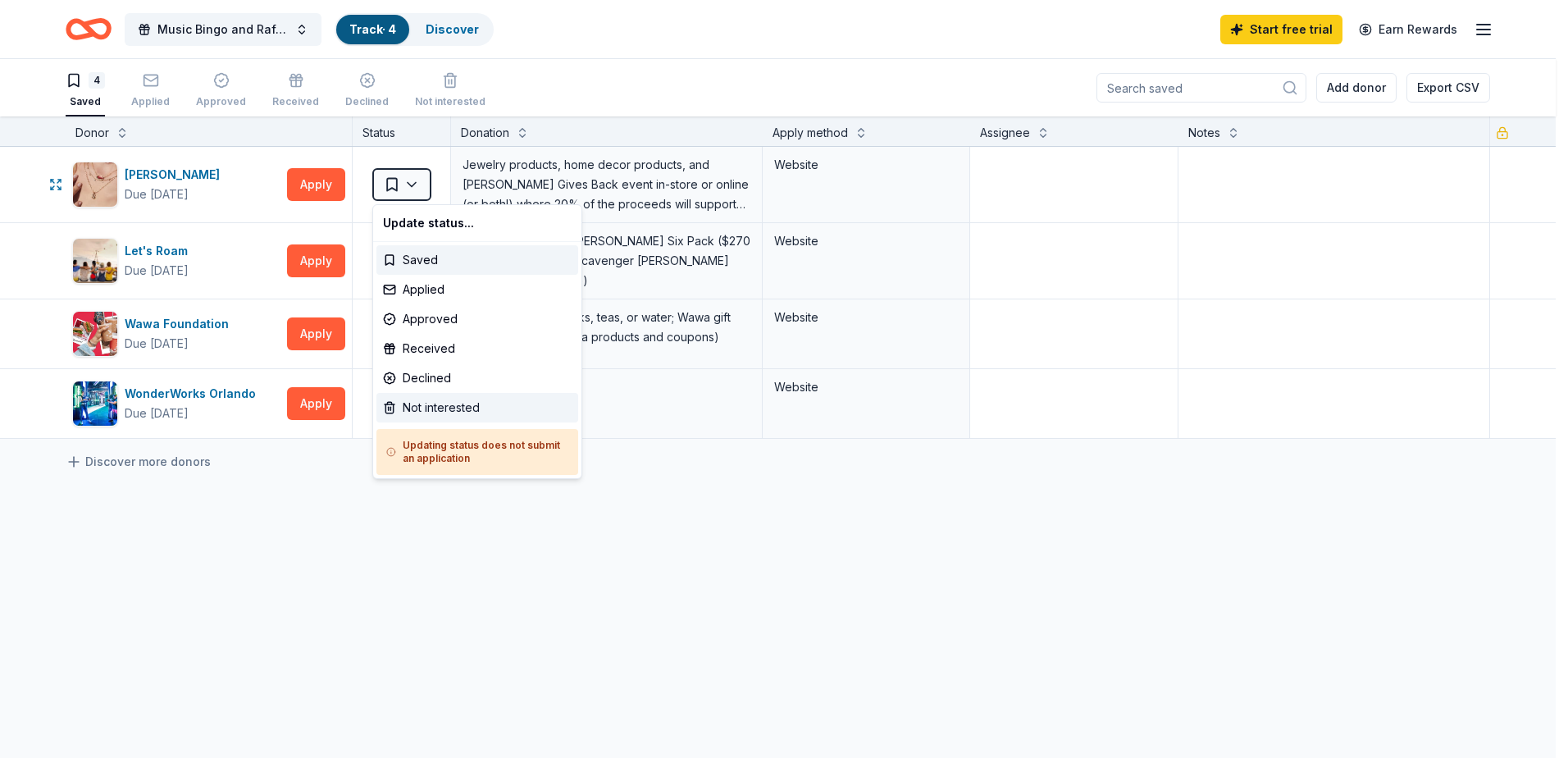
click at [419, 419] on div "Not interested" at bounding box center [477, 407] width 202 height 29
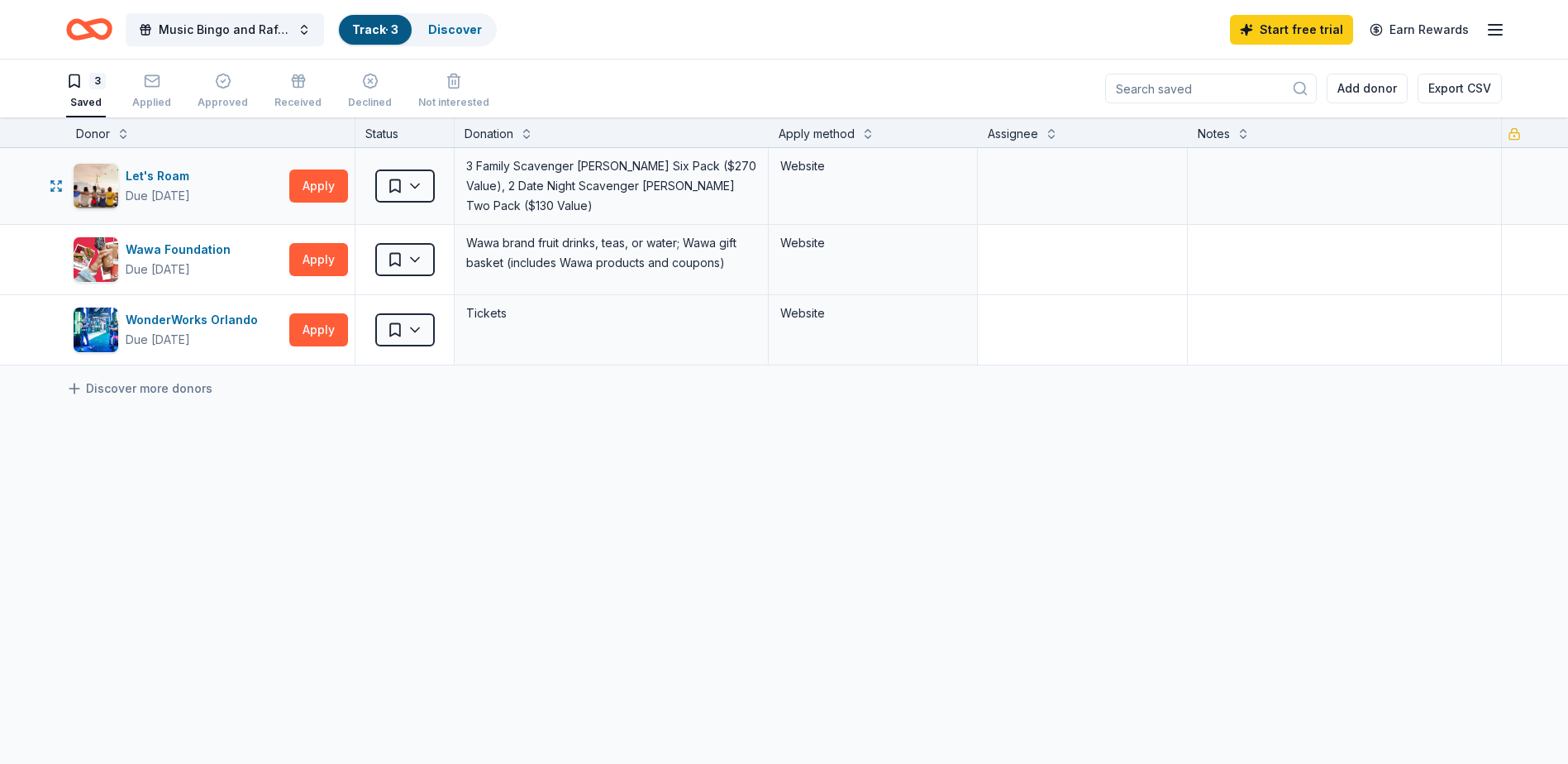
click at [489, 169] on div "3 Family Scavenger [PERSON_NAME] Six Pack ($270 Value), 2 Date Night Scavenger …" at bounding box center [611, 186] width 294 height 63
click at [302, 186] on button "Apply" at bounding box center [318, 185] width 59 height 33
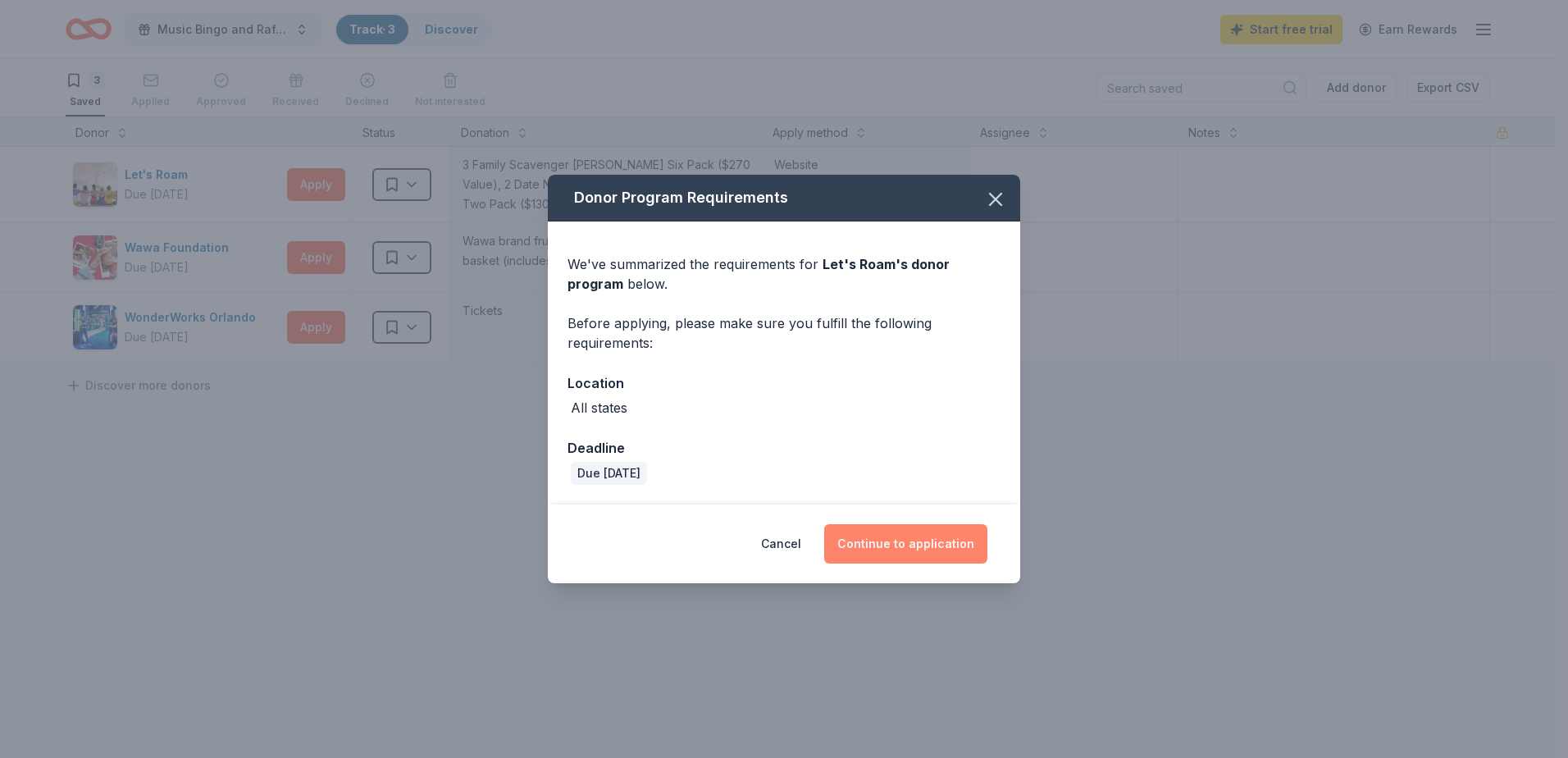
click at [896, 545] on button "Continue to application" at bounding box center [905, 544] width 163 height 40
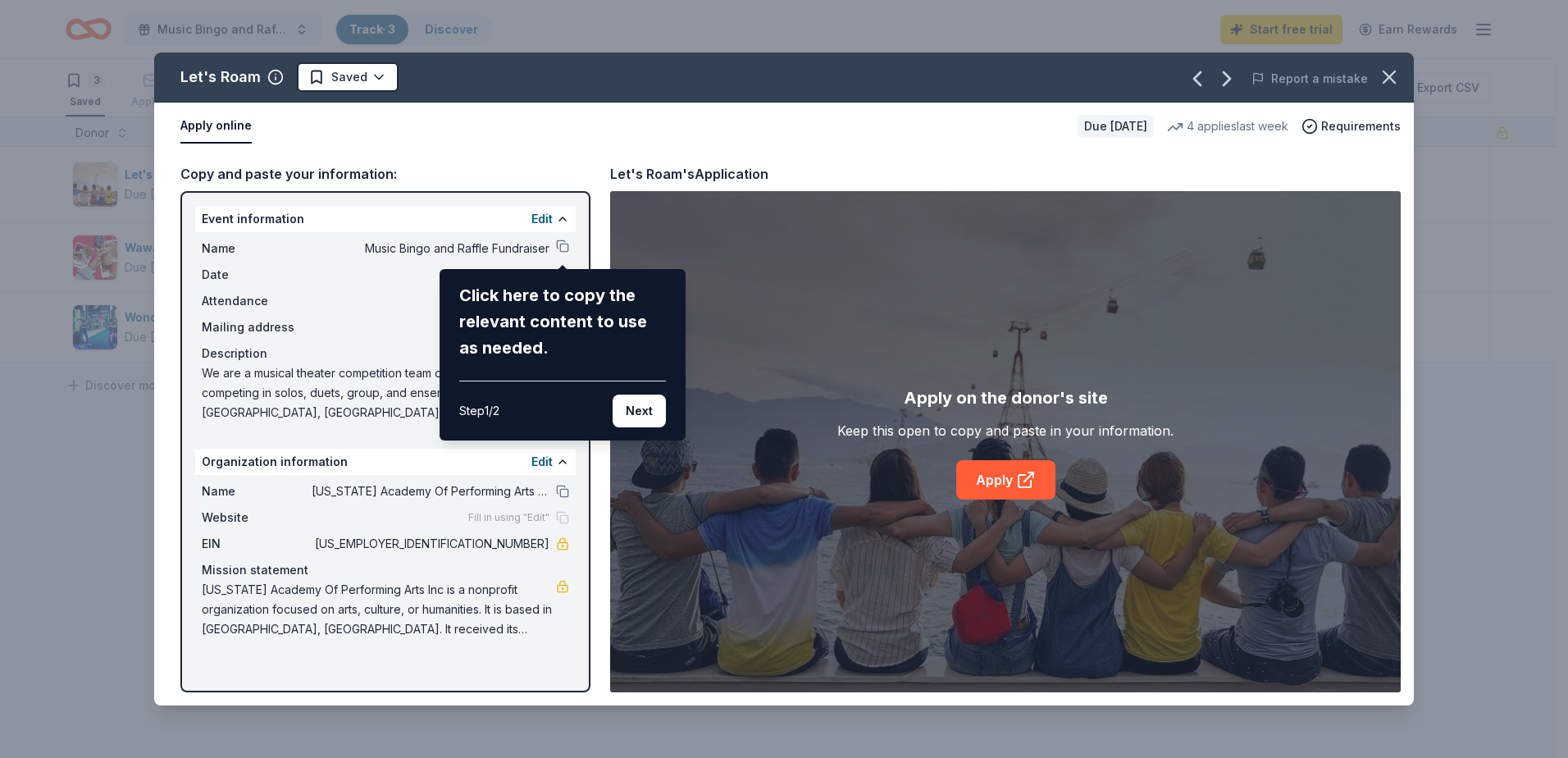
click at [642, 405] on button "Next" at bounding box center [639, 410] width 54 height 33
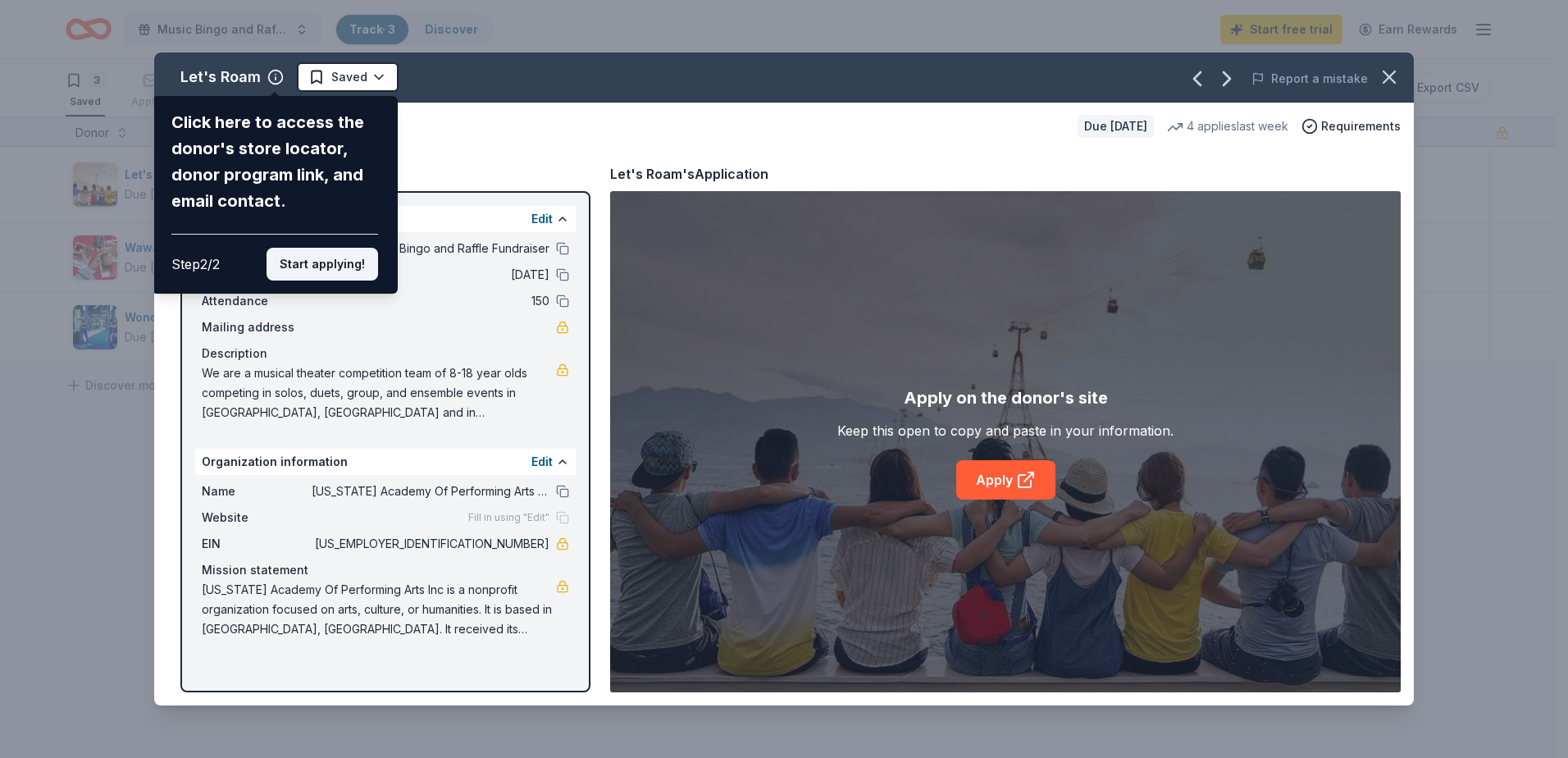
click at [325, 259] on button "Start applying!" at bounding box center [322, 264] width 111 height 33
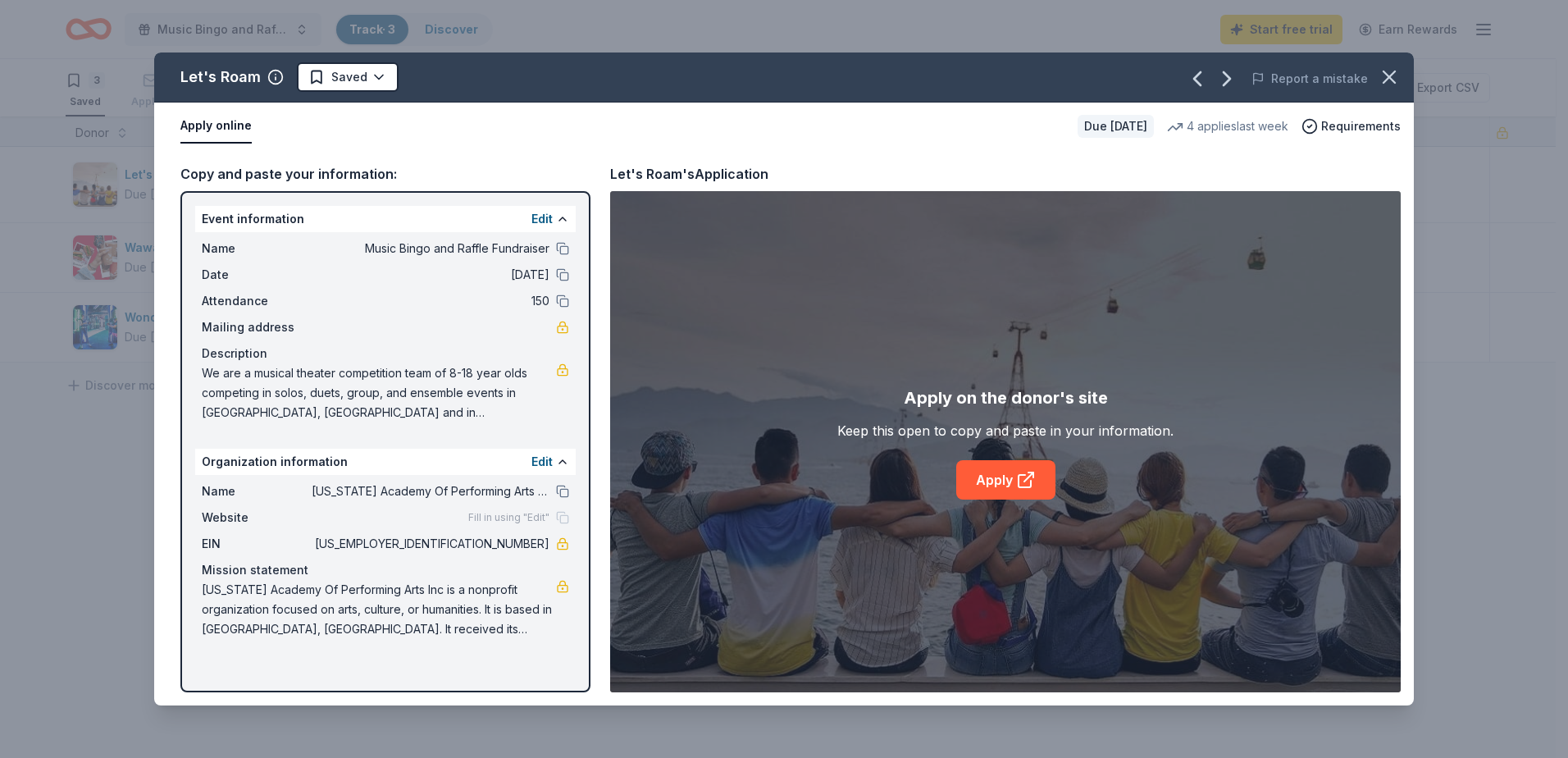
click at [999, 479] on div "Let's Roam Saved Report a mistake Apply online Due in 49 days 4 applies last we…" at bounding box center [784, 379] width 1260 height 652
click at [1033, 480] on icon at bounding box center [1026, 479] width 20 height 20
click at [1393, 75] on icon "button" at bounding box center [1389, 77] width 23 height 23
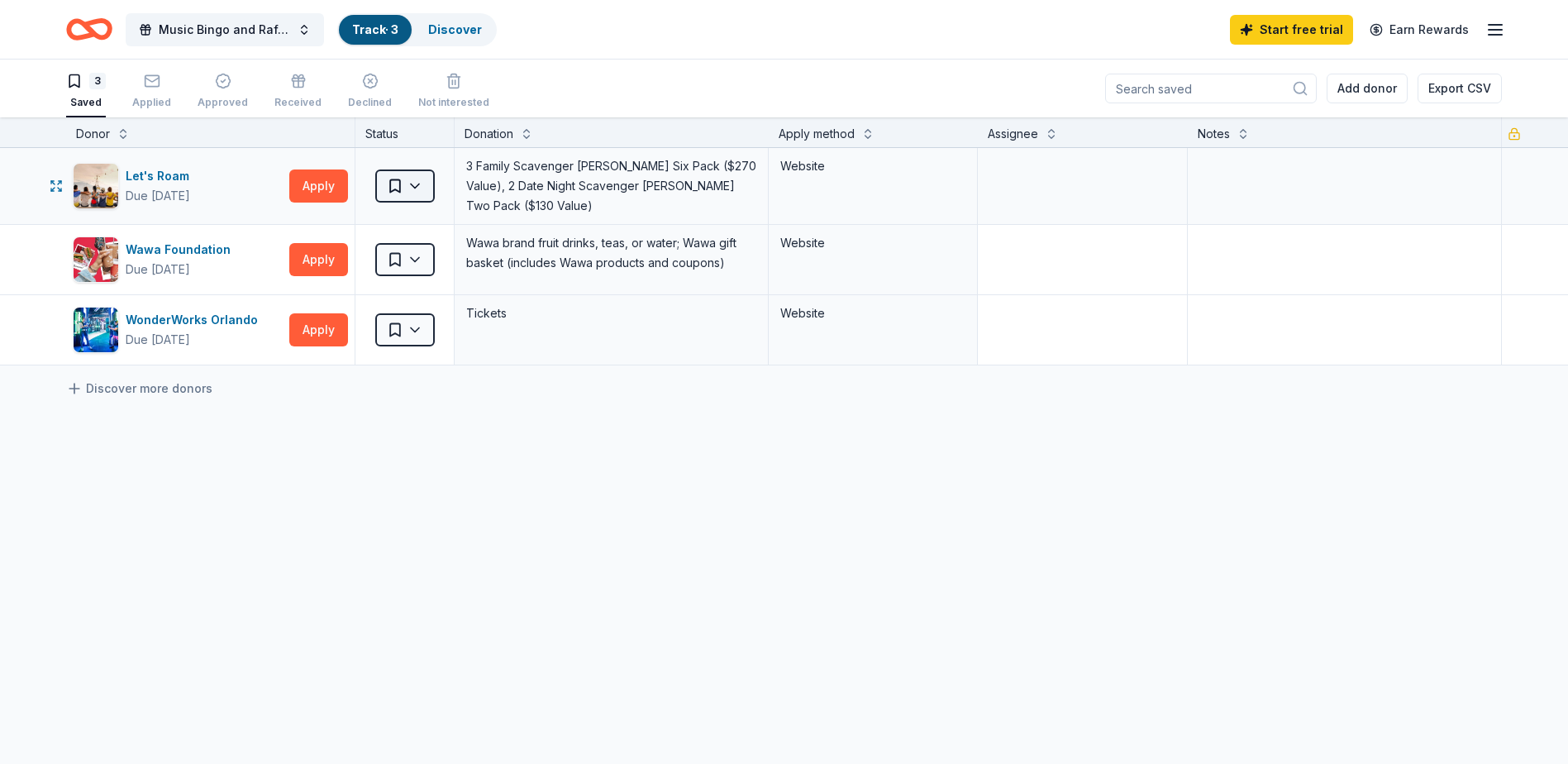
click at [391, 186] on html "10% Music Bingo and Raffle Fundraiser Track · 3 Discover Start free trial Earn …" at bounding box center [784, 382] width 1568 height 764
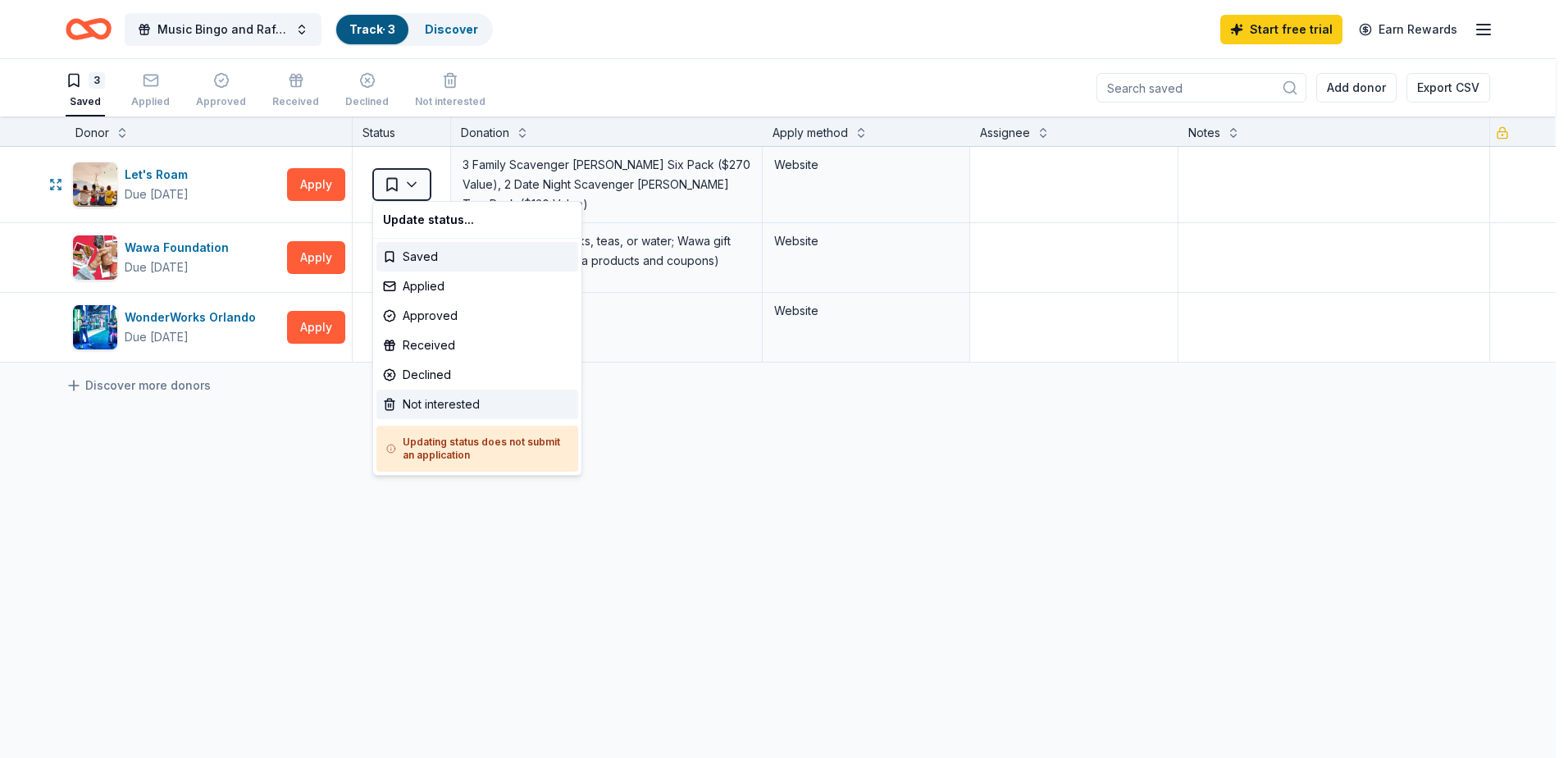
click at [411, 407] on div "Not interested" at bounding box center [477, 404] width 202 height 29
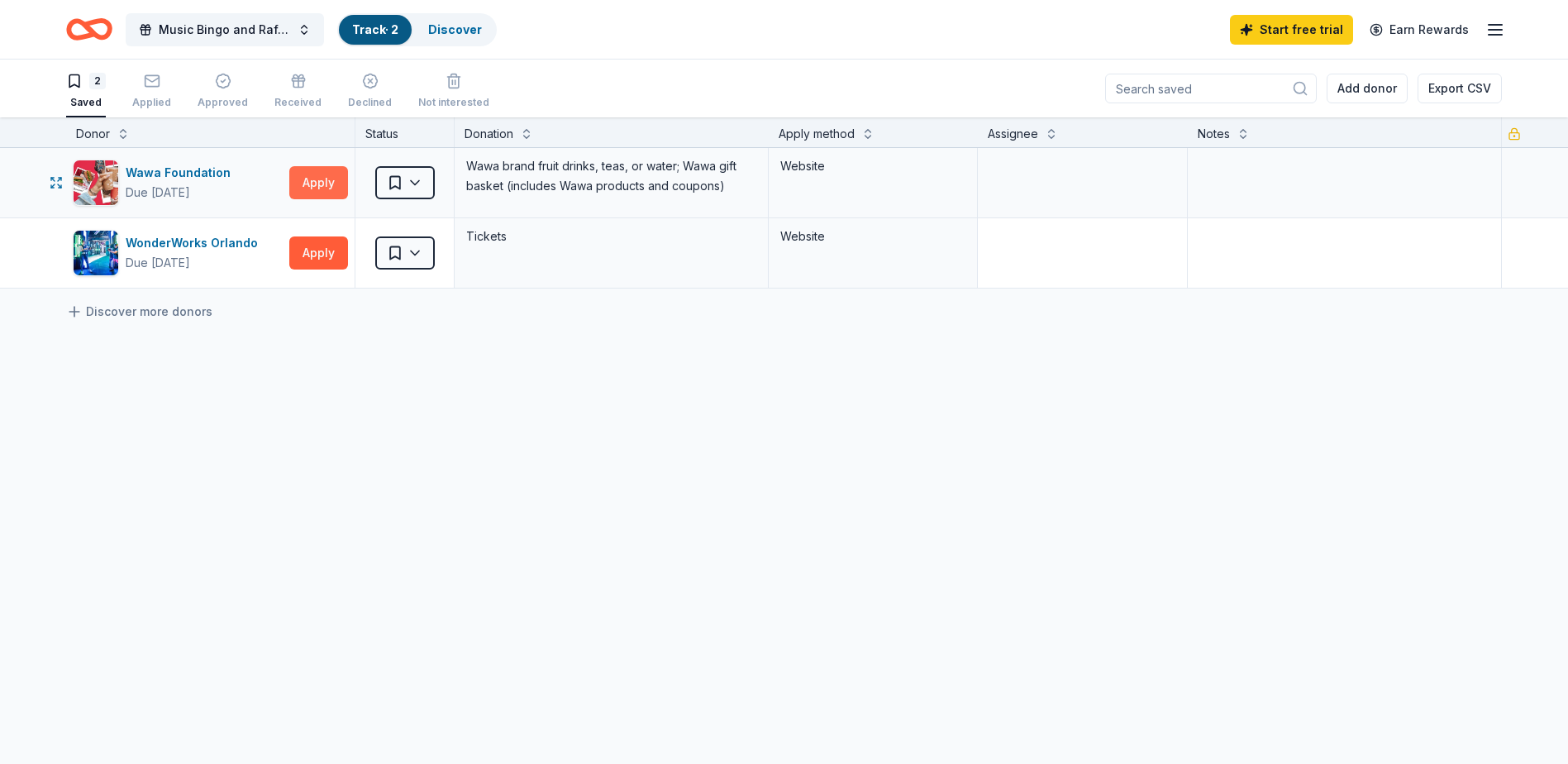
click at [309, 177] on button "Apply" at bounding box center [318, 182] width 59 height 33
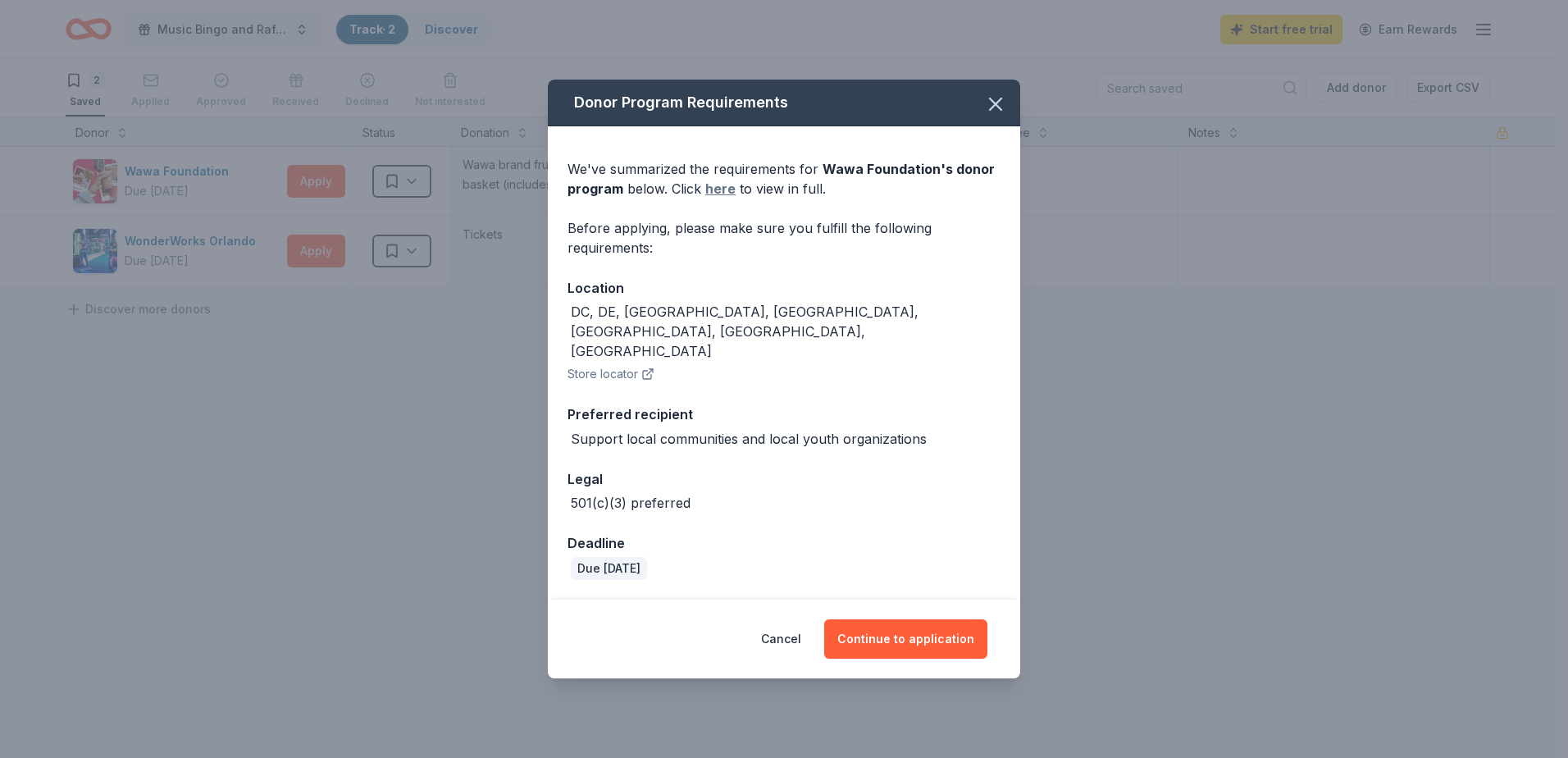
click at [714, 198] on link "here" at bounding box center [720, 189] width 30 height 20
click at [994, 116] on icon "button" at bounding box center [996, 104] width 23 height 23
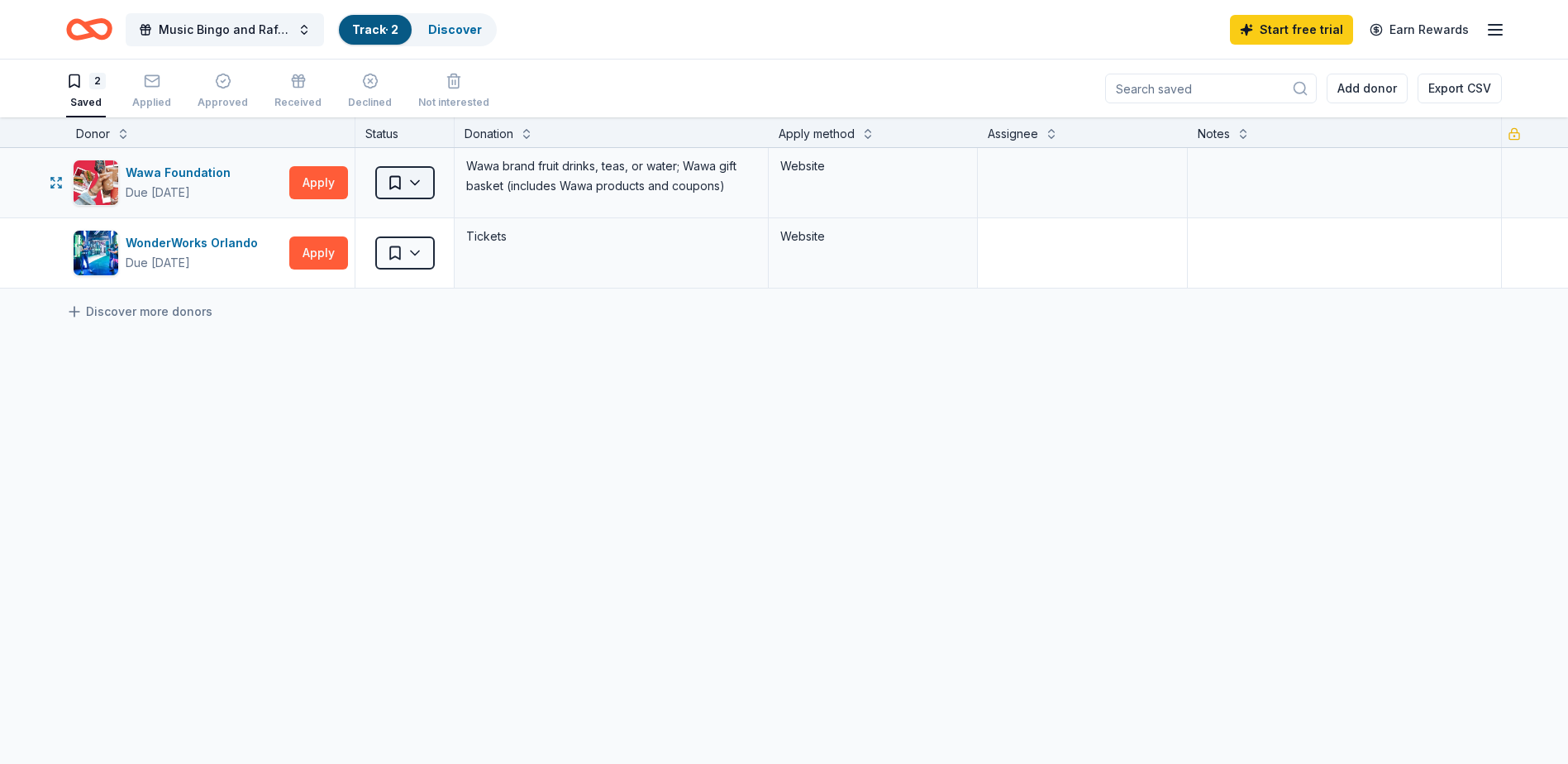
click at [393, 190] on html "10% Music Bingo and Raffle Fundraiser Track · 2 Discover Start free trial Earn …" at bounding box center [784, 382] width 1568 height 764
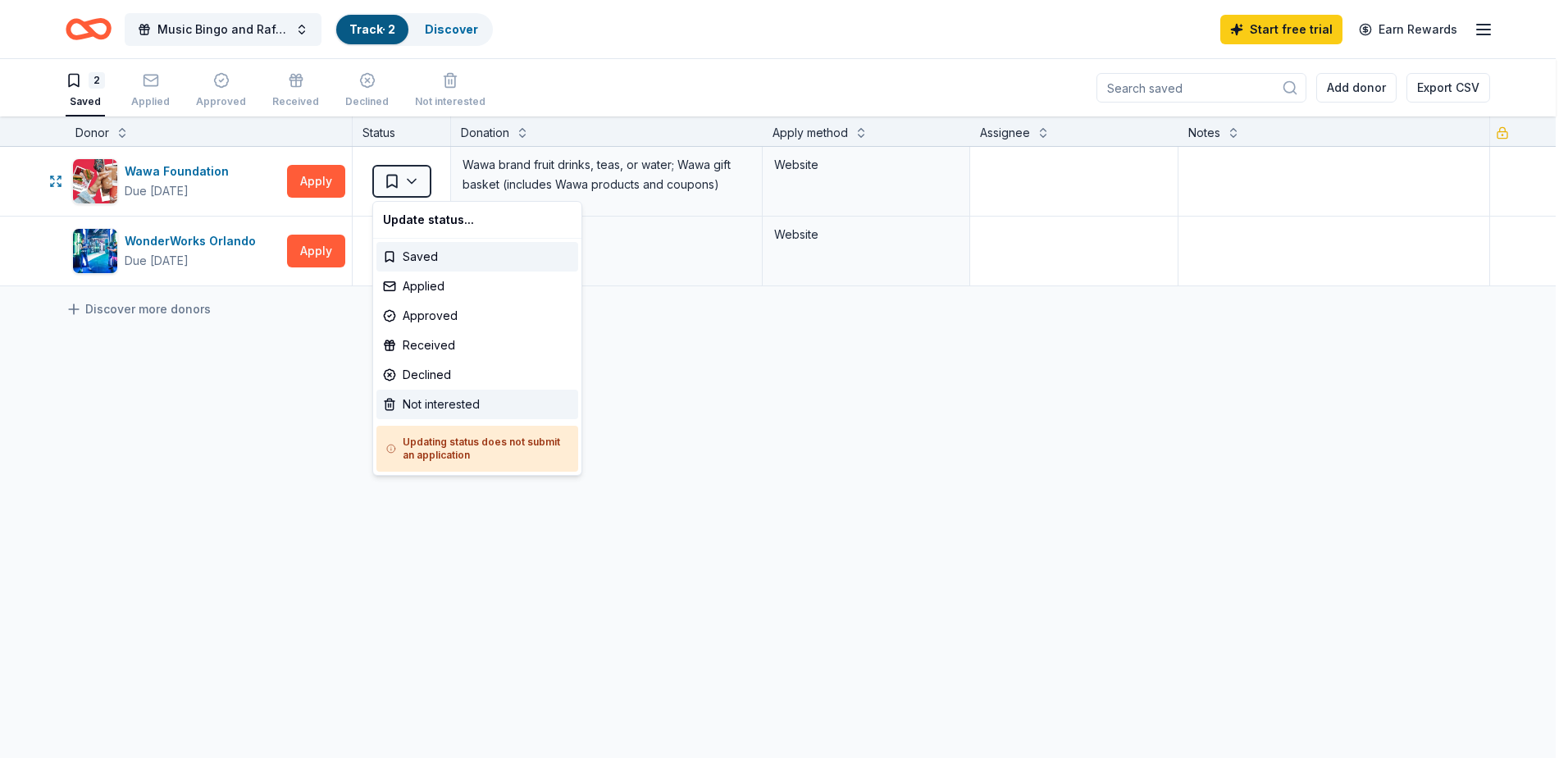
drag, startPoint x: 421, startPoint y: 413, endPoint x: 408, endPoint y: 400, distance: 18.4
click at [421, 412] on div "Not interested" at bounding box center [477, 404] width 202 height 29
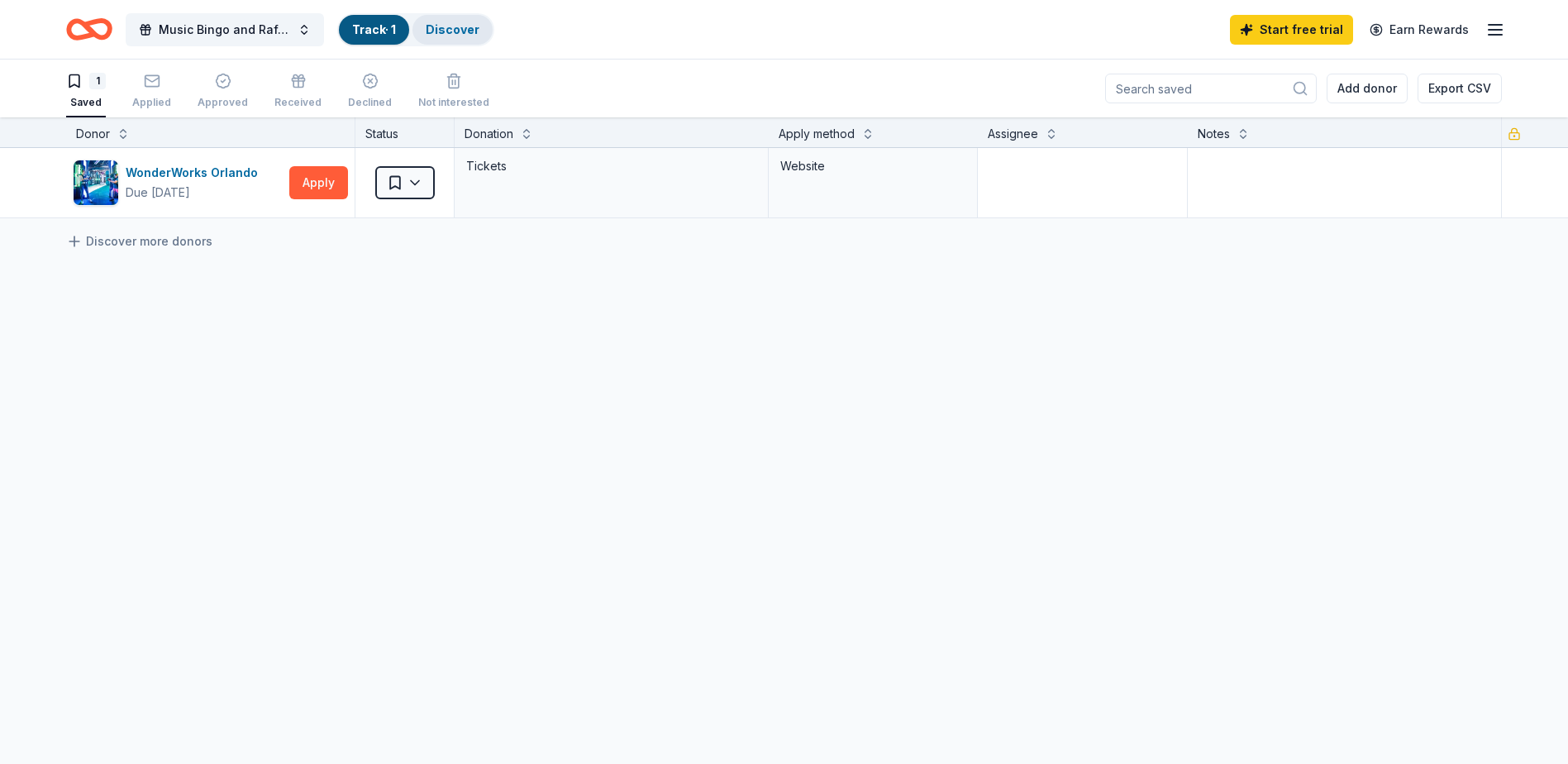
click at [448, 33] on link "Discover" at bounding box center [452, 29] width 54 height 14
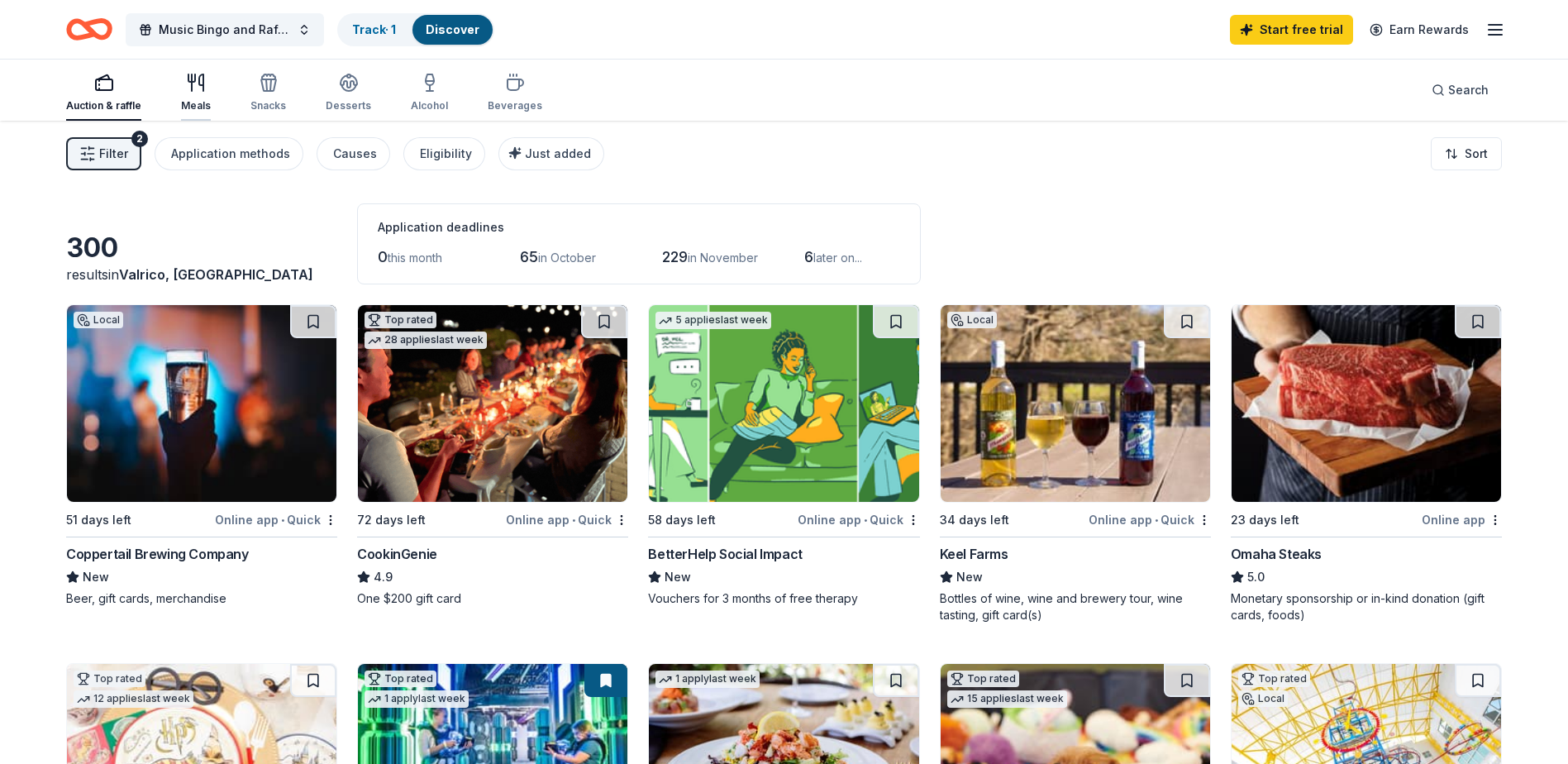
click at [182, 102] on div "Meals" at bounding box center [195, 105] width 29 height 13
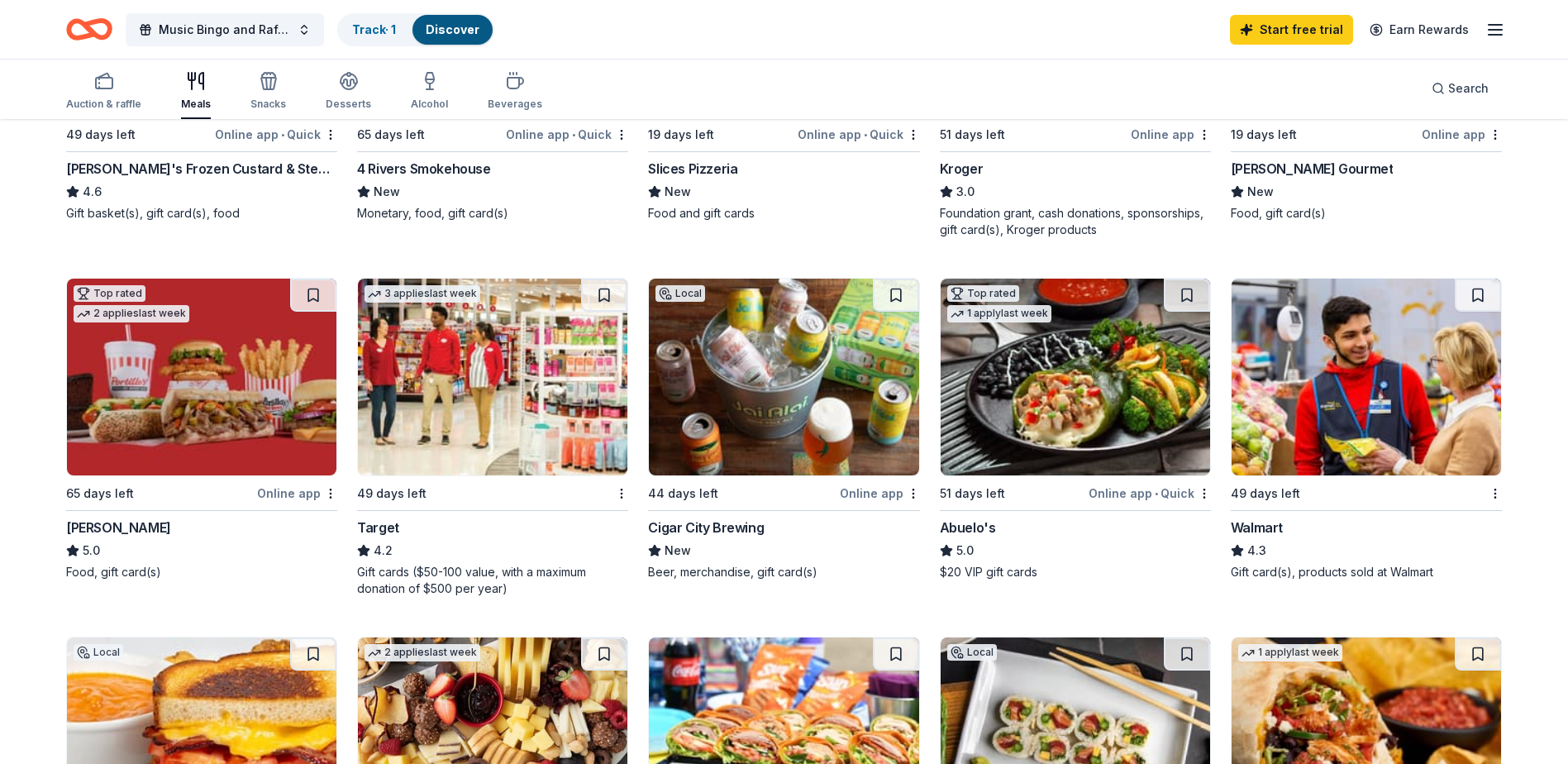
scroll to position [413, 0]
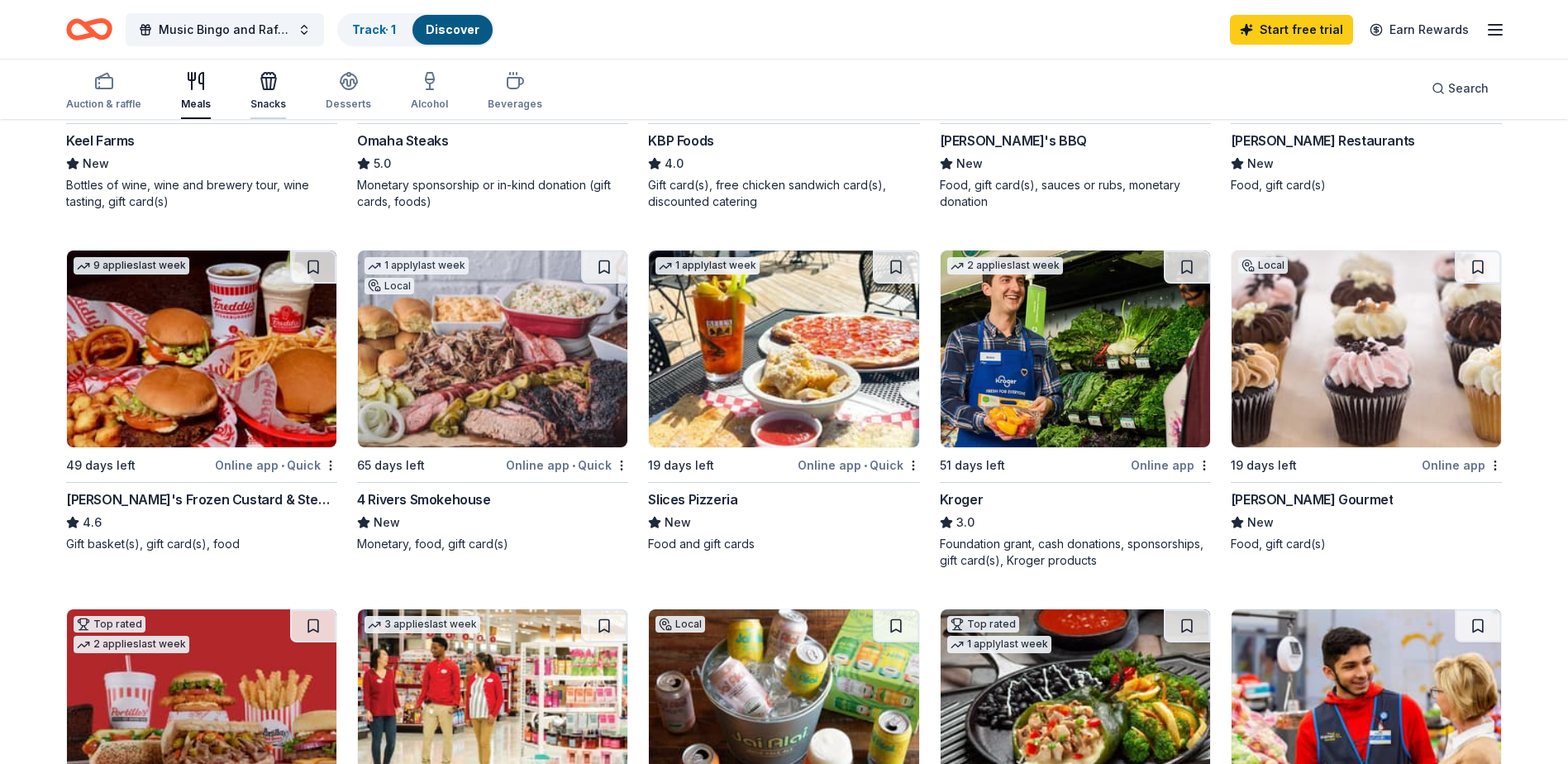
click at [265, 82] on icon "button" at bounding box center [268, 81] width 20 height 20
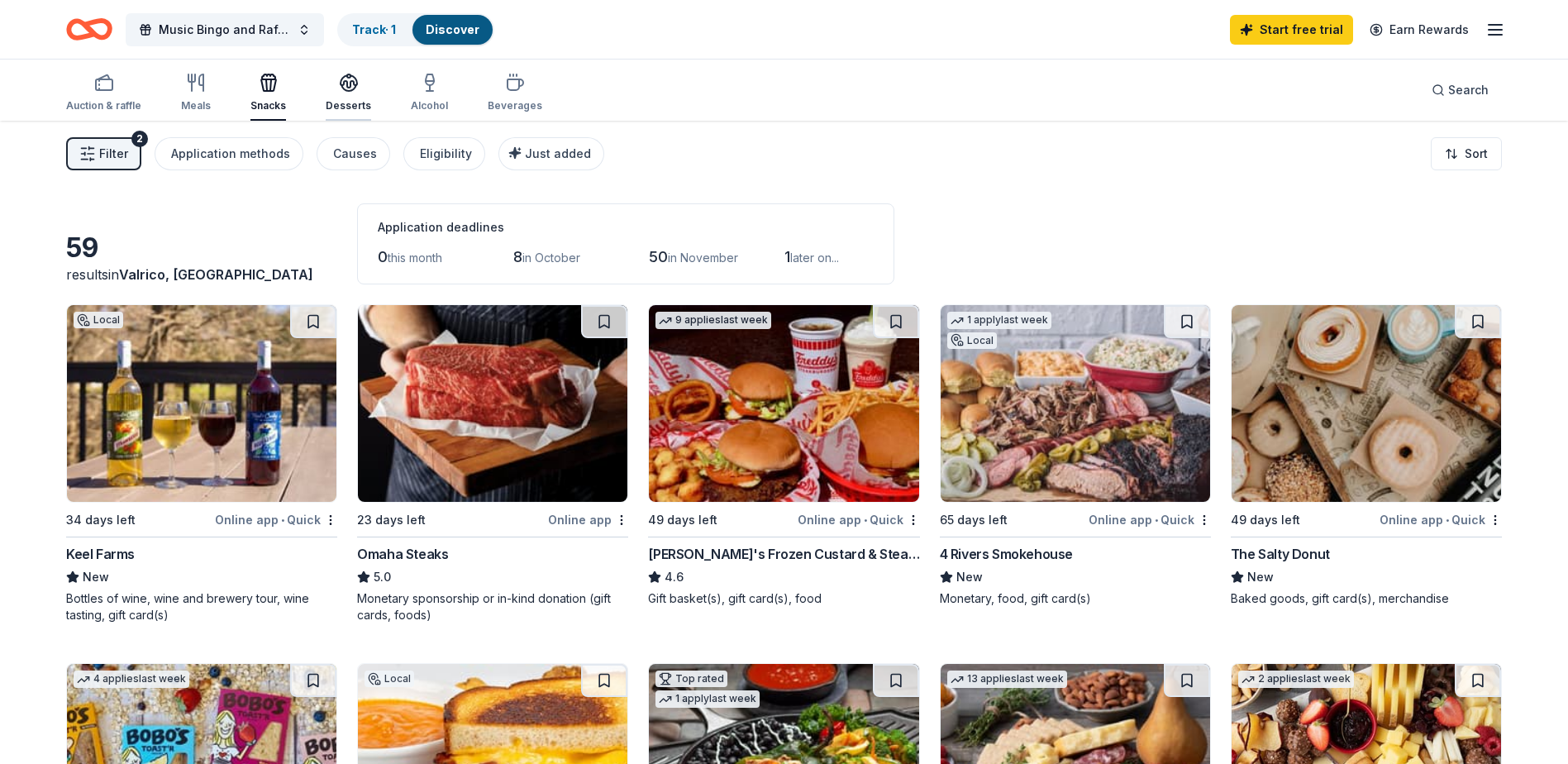
click at [339, 101] on div "Desserts" at bounding box center [349, 105] width 46 height 13
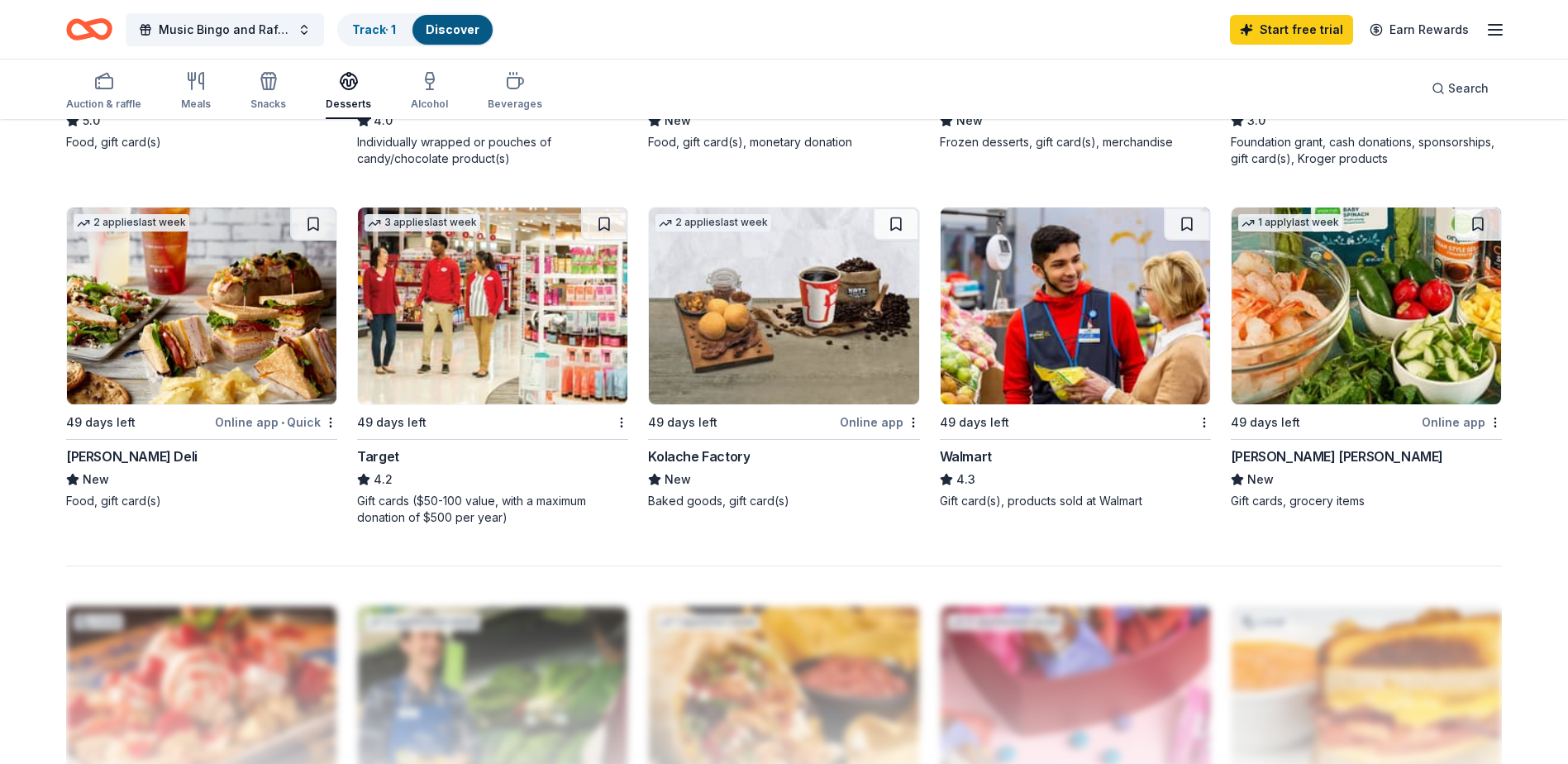
scroll to position [1405, 0]
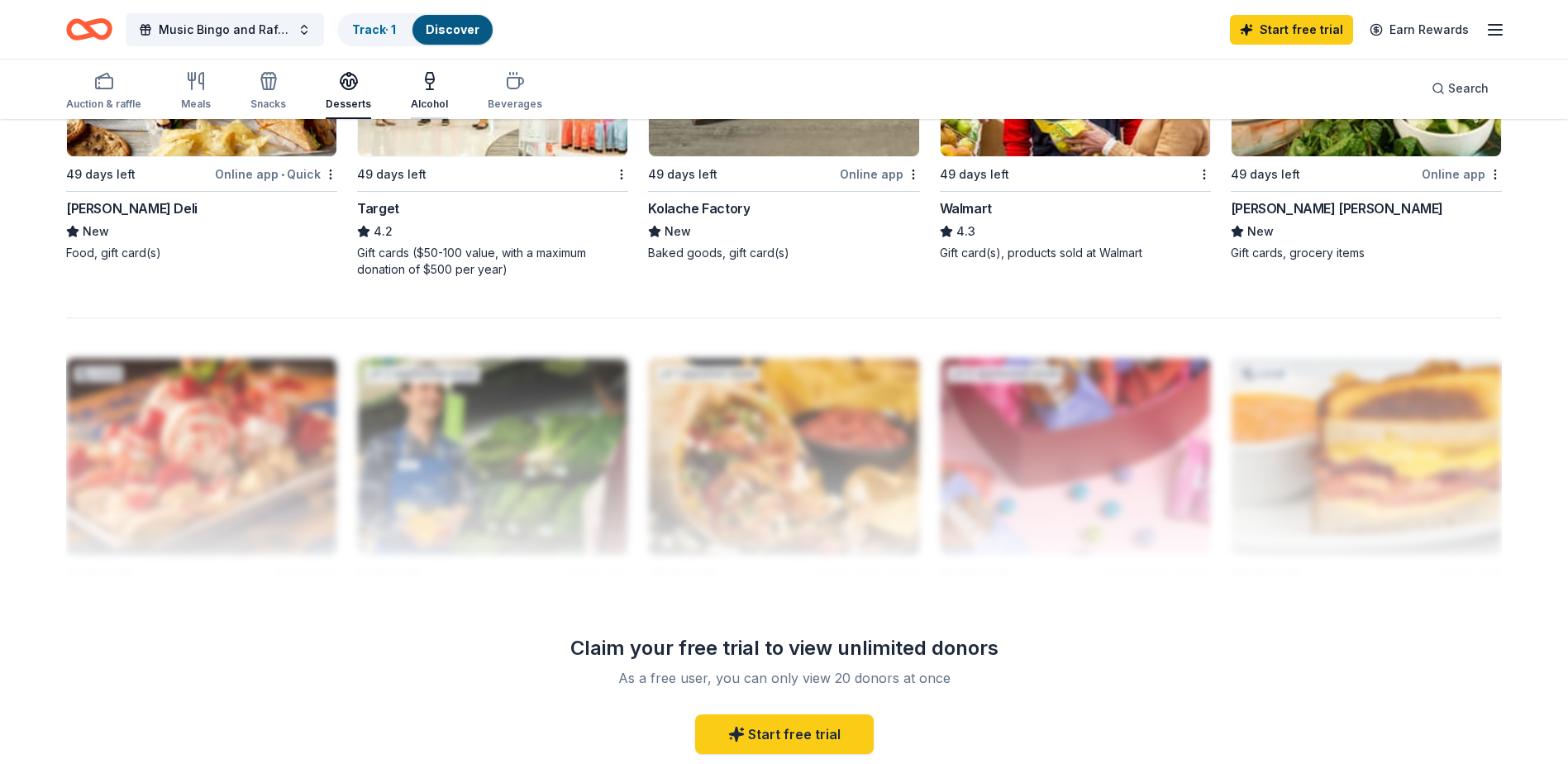
click at [426, 101] on div "Alcohol" at bounding box center [429, 105] width 37 height 13
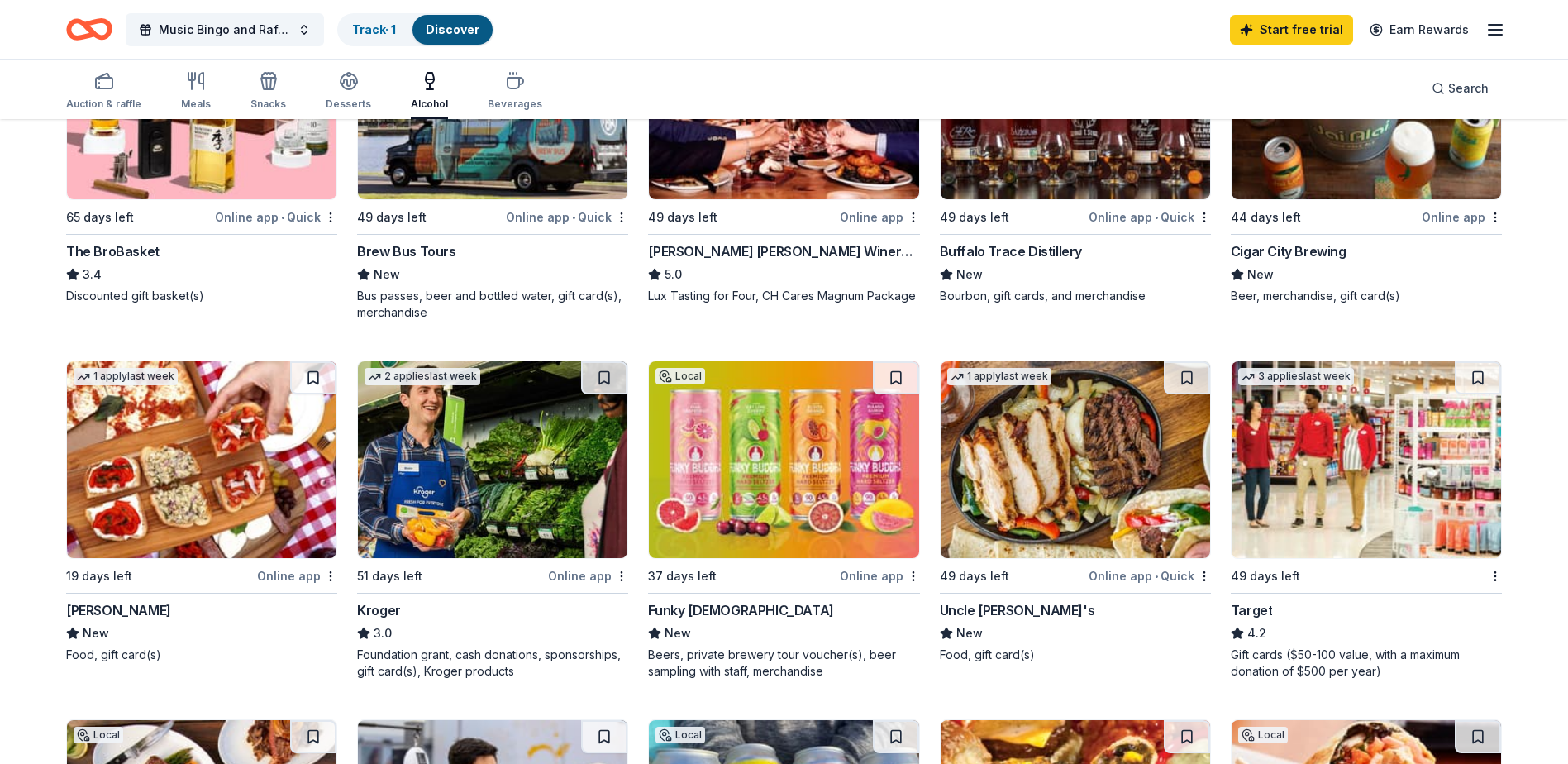
scroll to position [248, 0]
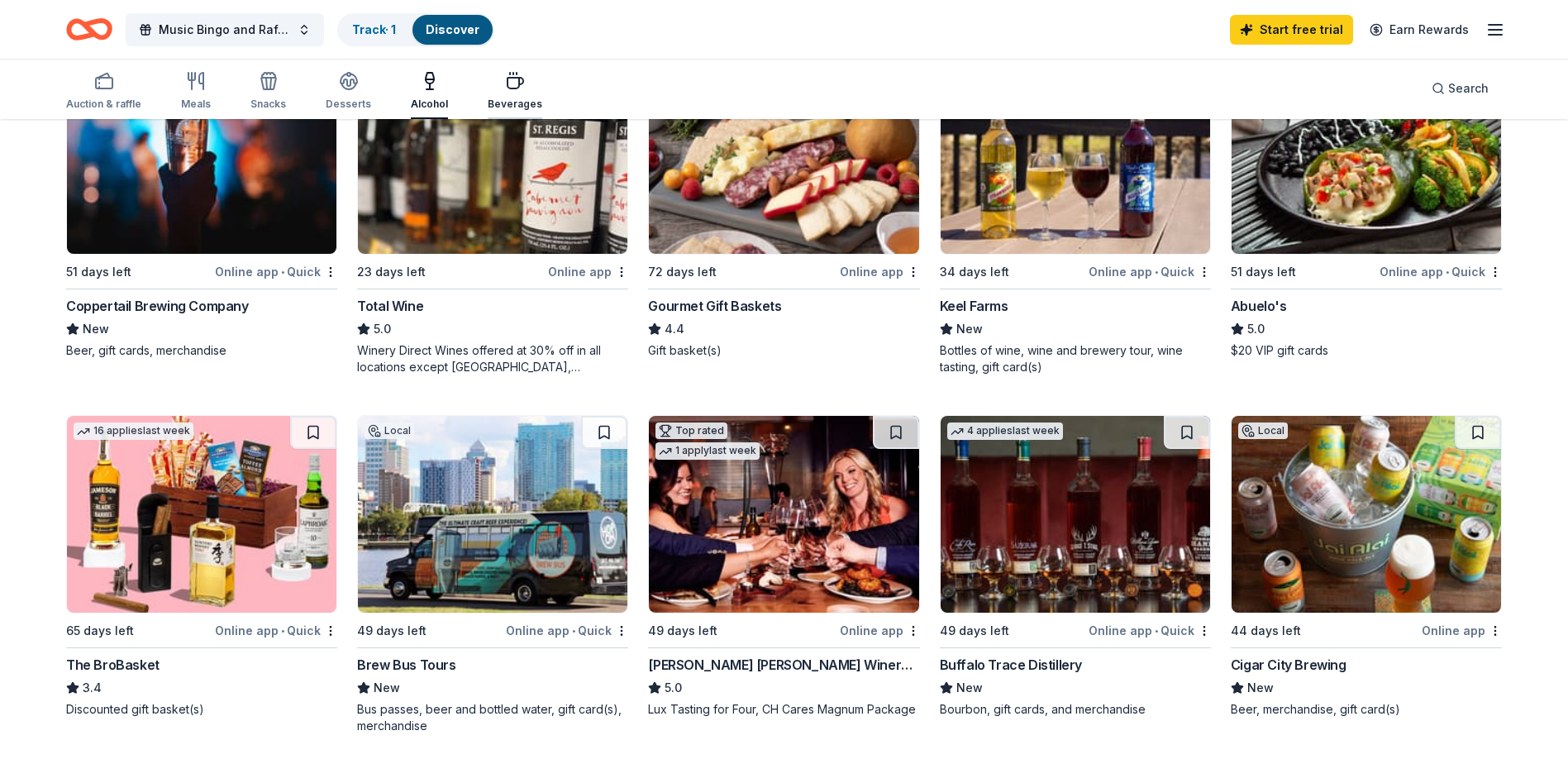
click at [489, 97] on div "Beverages" at bounding box center [514, 91] width 54 height 40
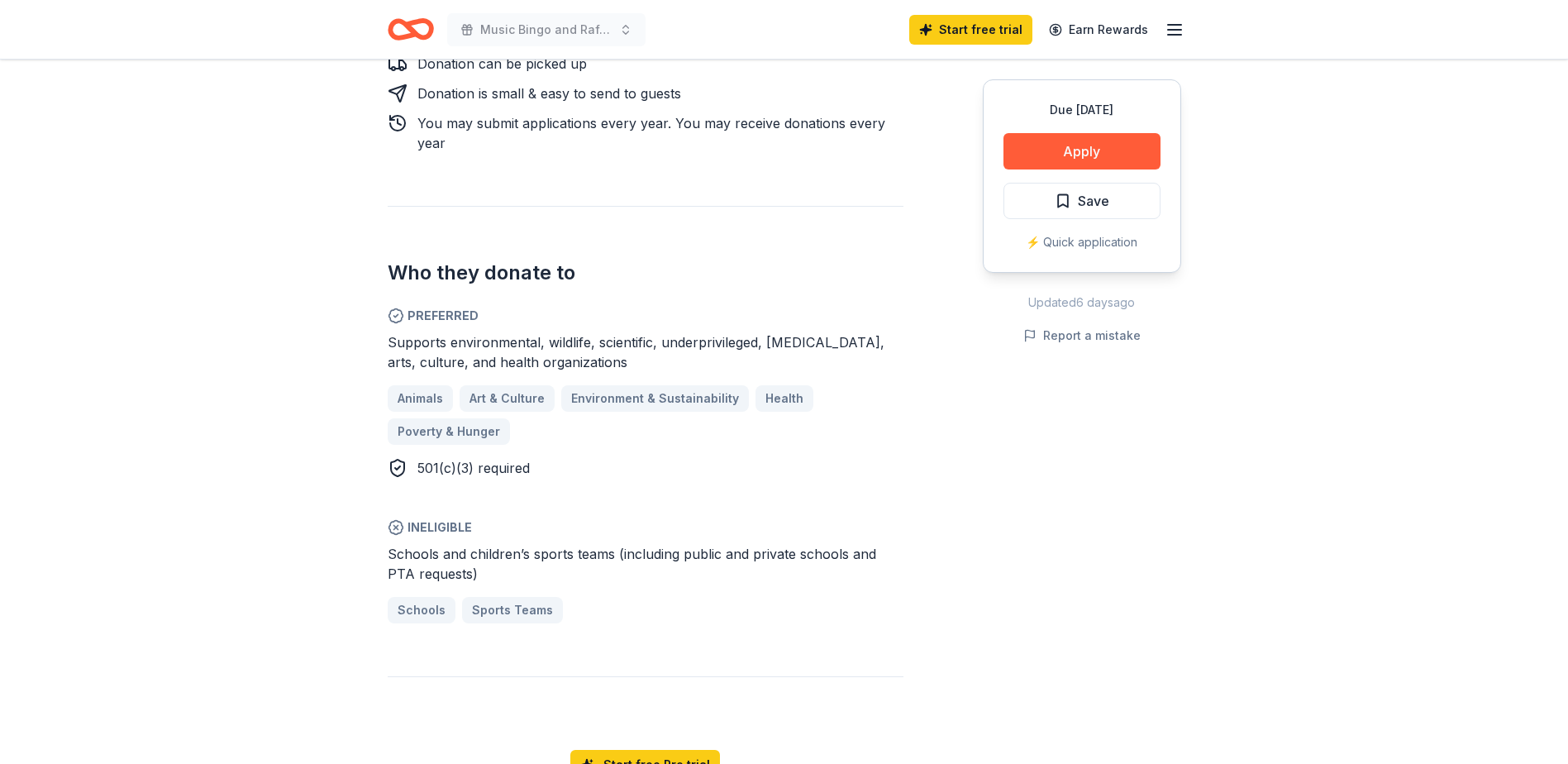
scroll to position [1075, 0]
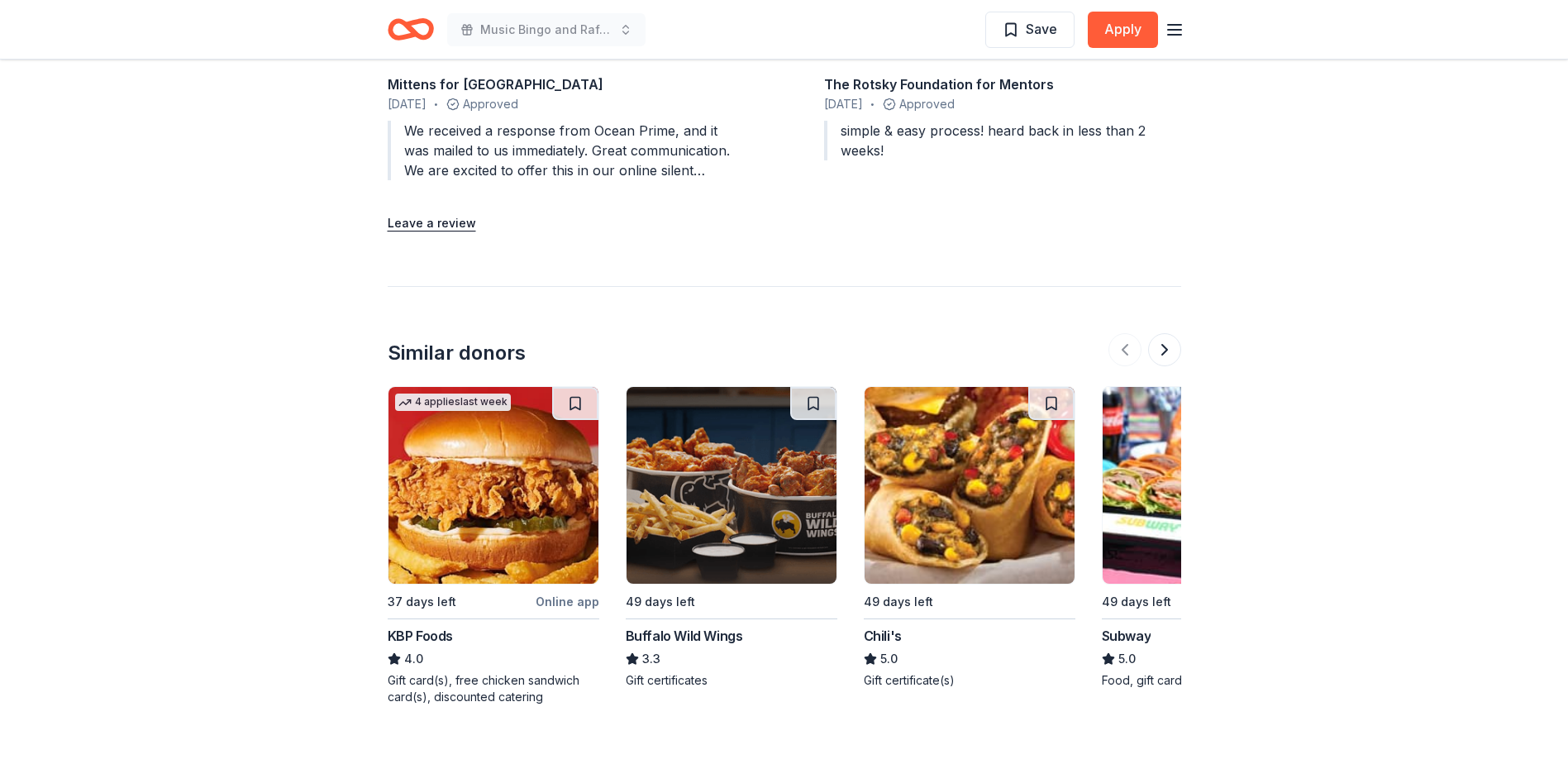
scroll to position [1571, 0]
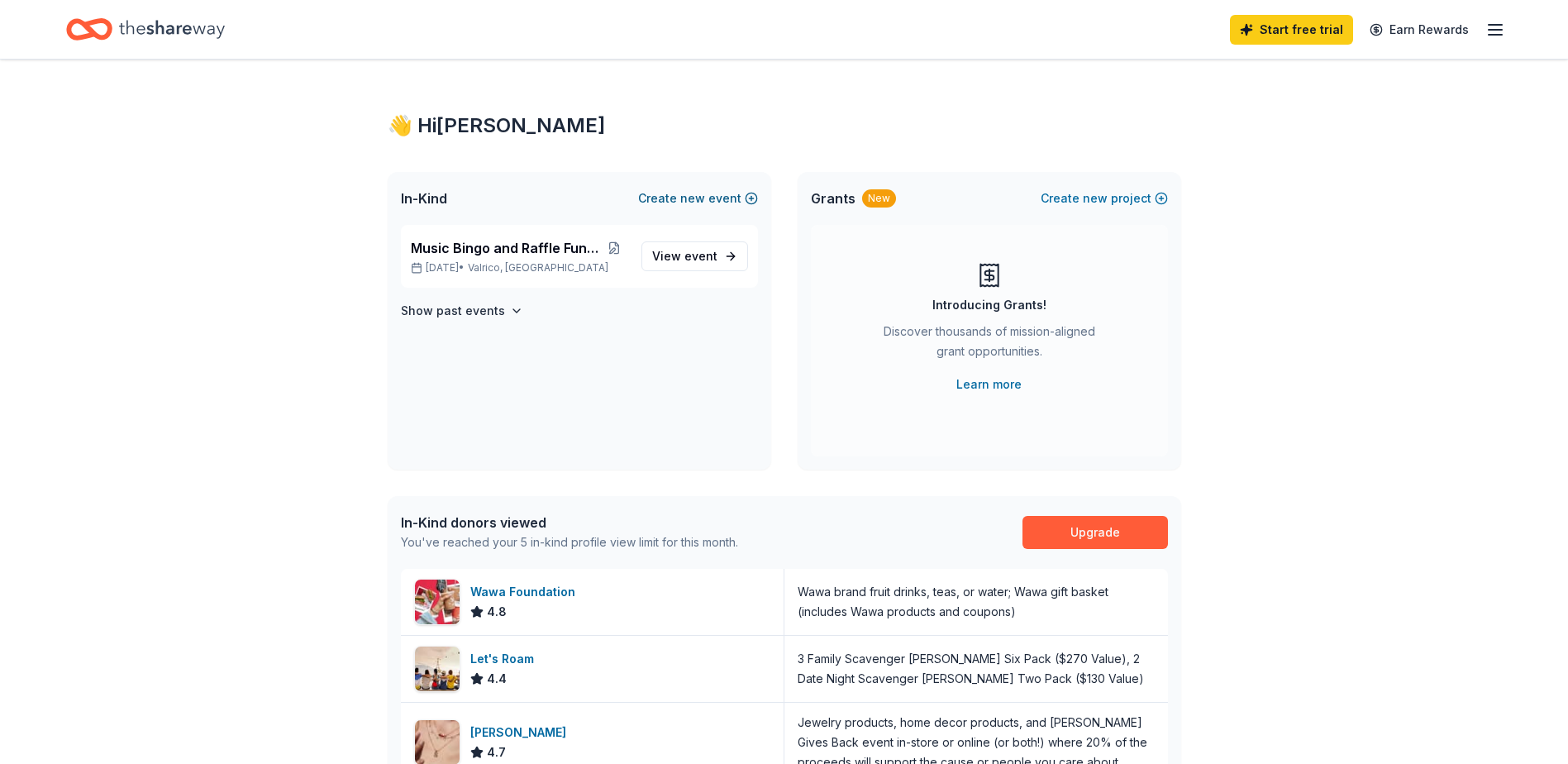
click at [715, 202] on button "Create new event" at bounding box center [698, 198] width 120 height 20
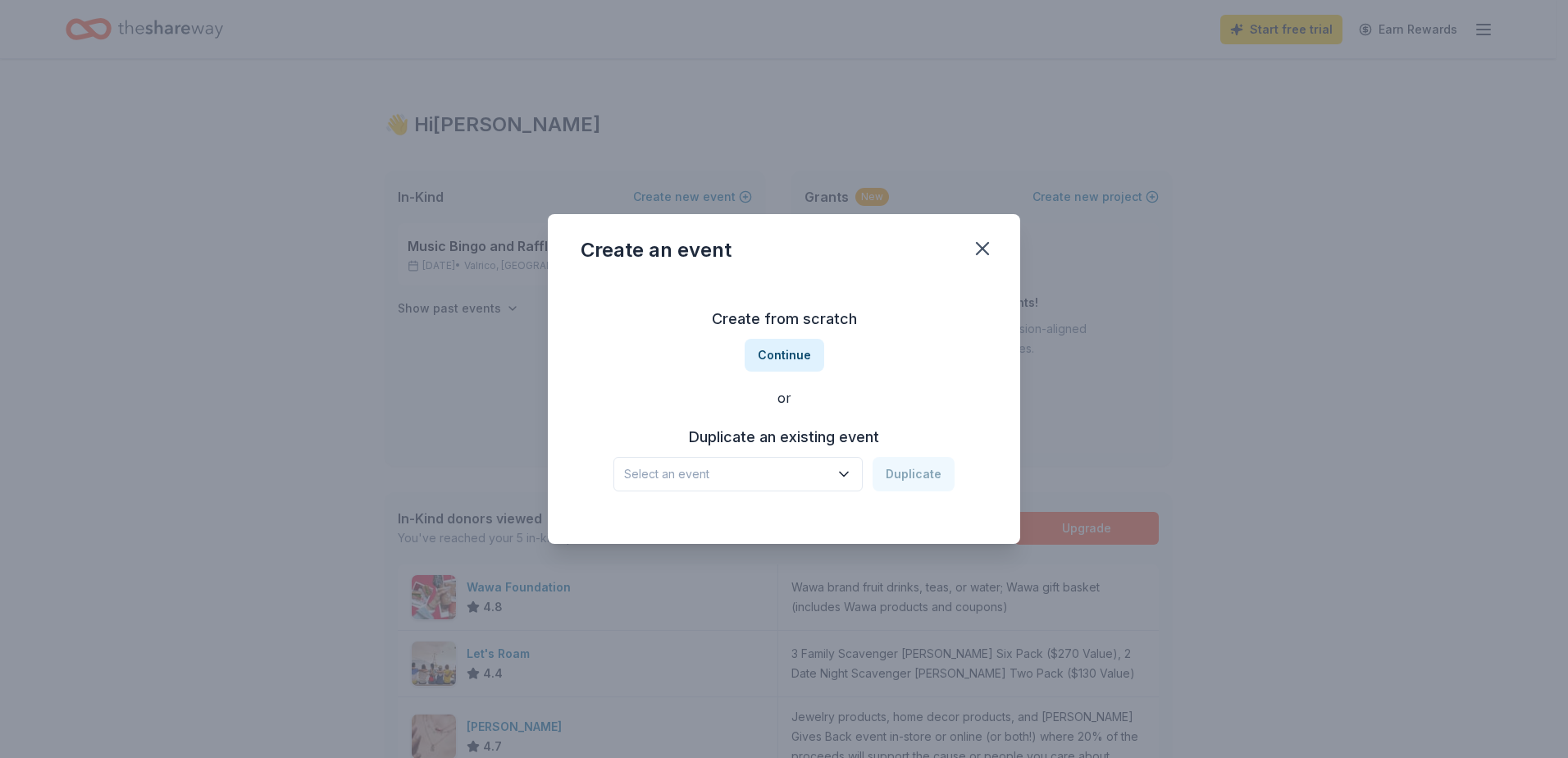
click at [845, 164] on div "Create an event Create from scratch Continue or Duplicate an existing event Sel…" at bounding box center [784, 379] width 1568 height 758
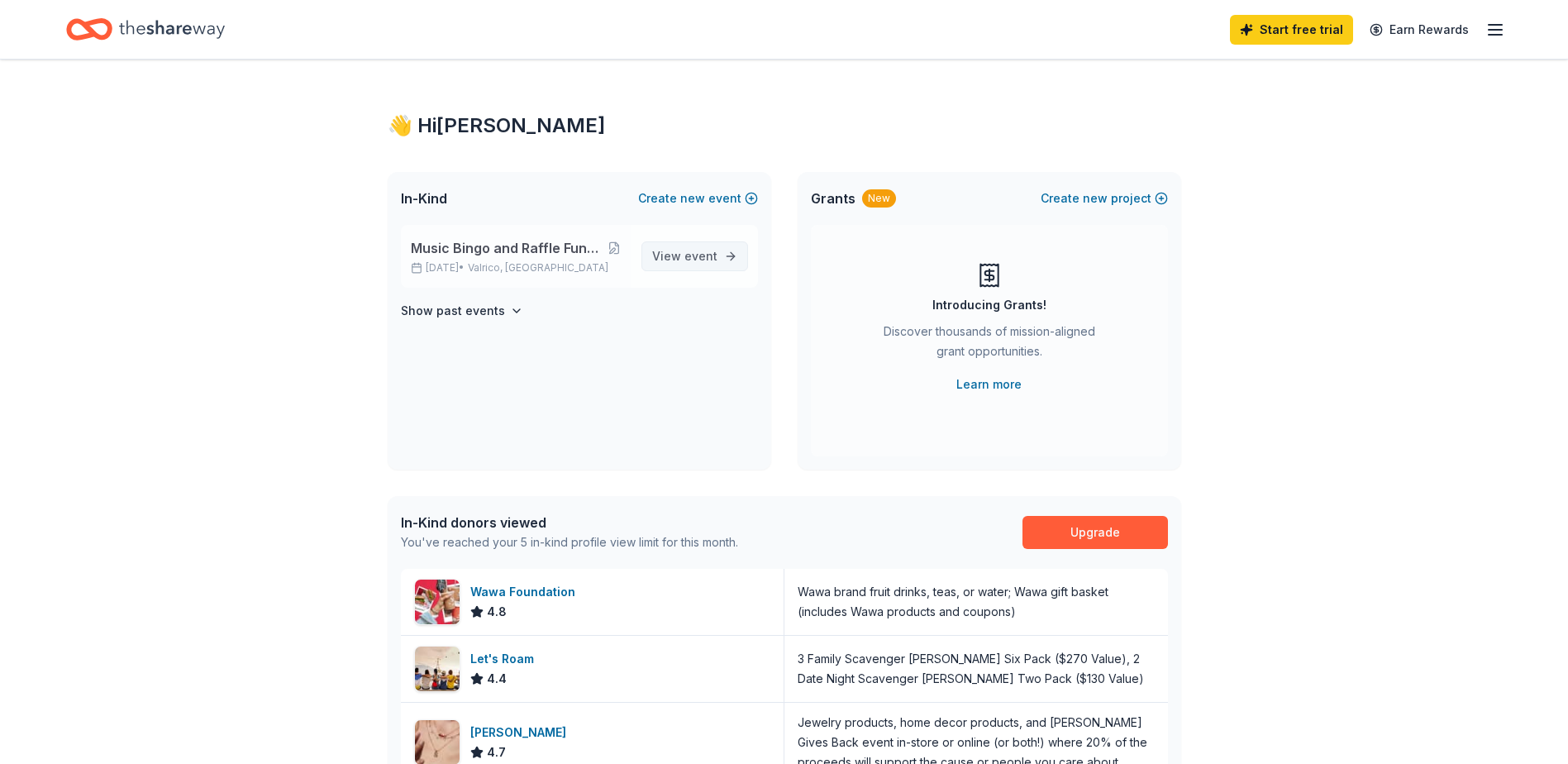
click at [705, 249] on span "event" at bounding box center [700, 256] width 33 height 14
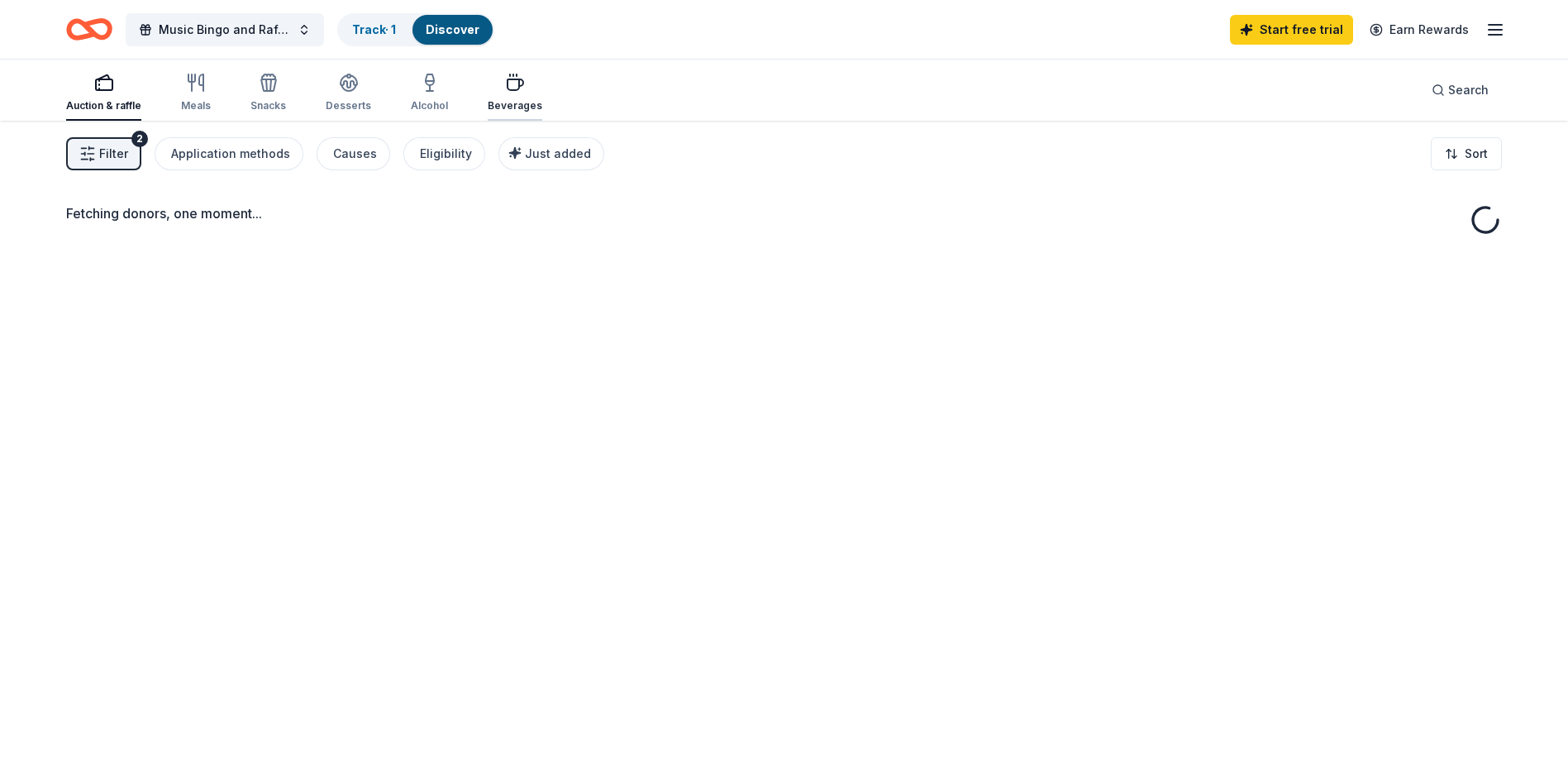
click at [492, 85] on div "button" at bounding box center [514, 83] width 54 height 20
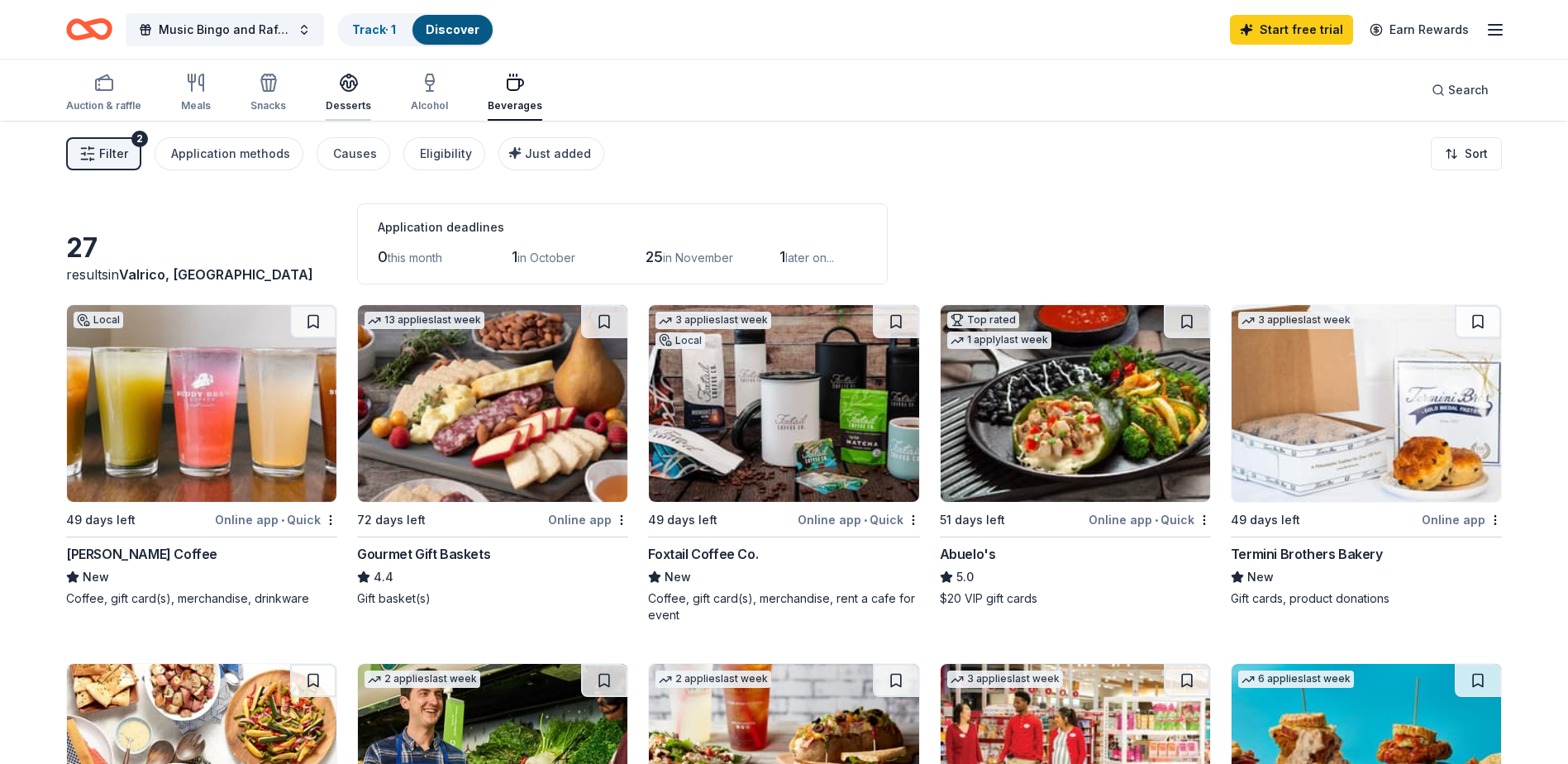
click at [348, 91] on icon "button" at bounding box center [349, 88] width 15 height 6
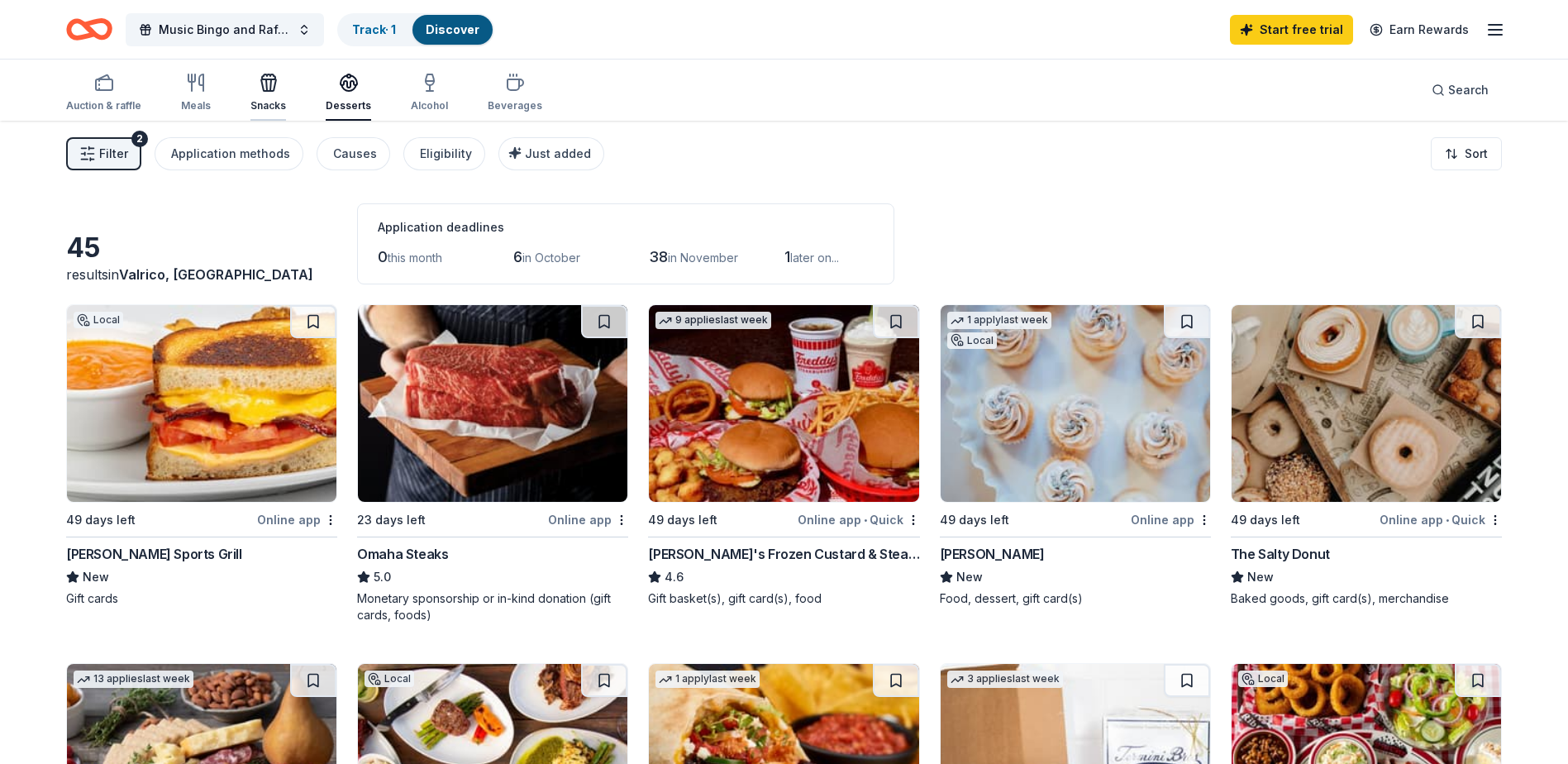
click at [258, 89] on icon "button" at bounding box center [268, 83] width 20 height 20
